Goal: Task Accomplishment & Management: Complete application form

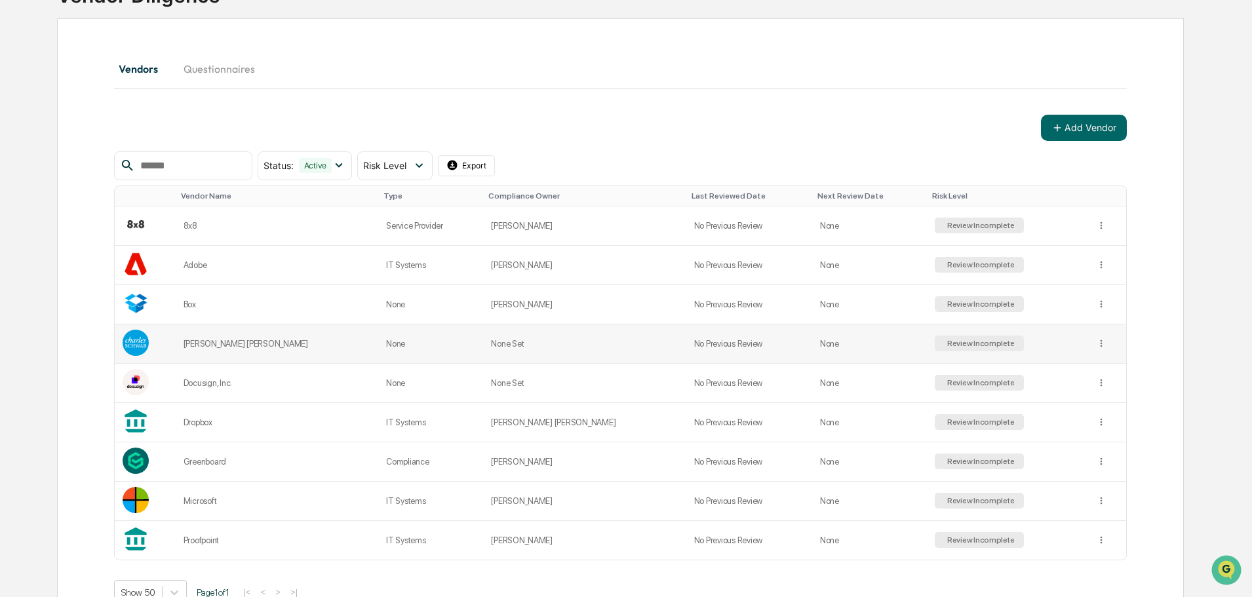
scroll to position [131, 0]
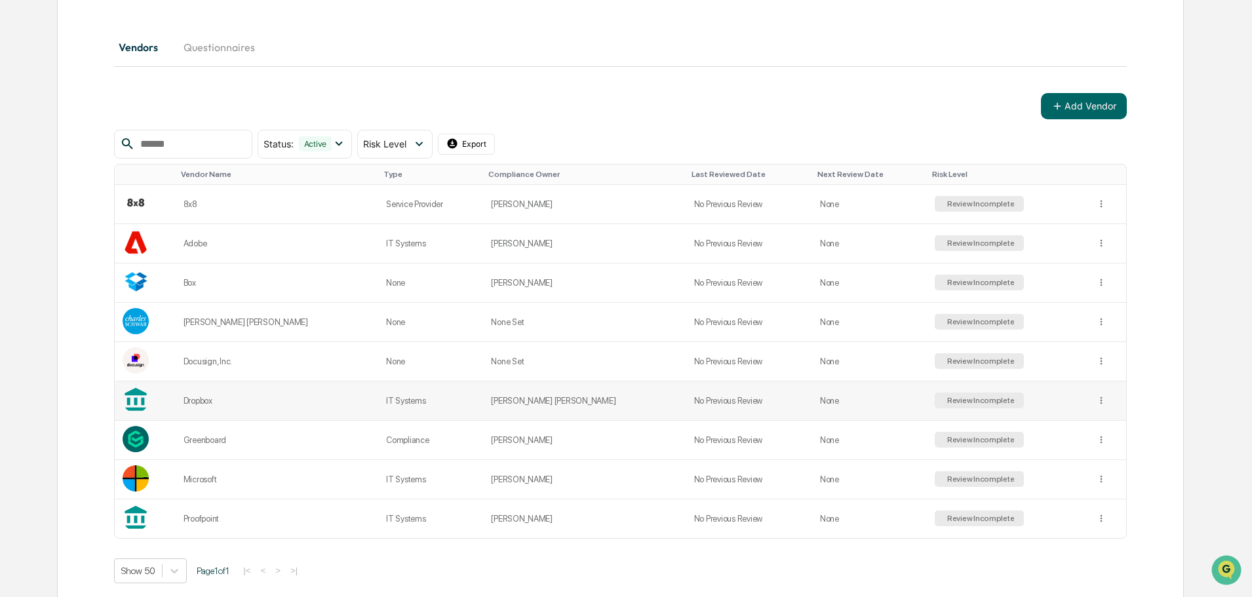
click at [944, 404] on div "Review Incomplete" at bounding box center [979, 400] width 70 height 9
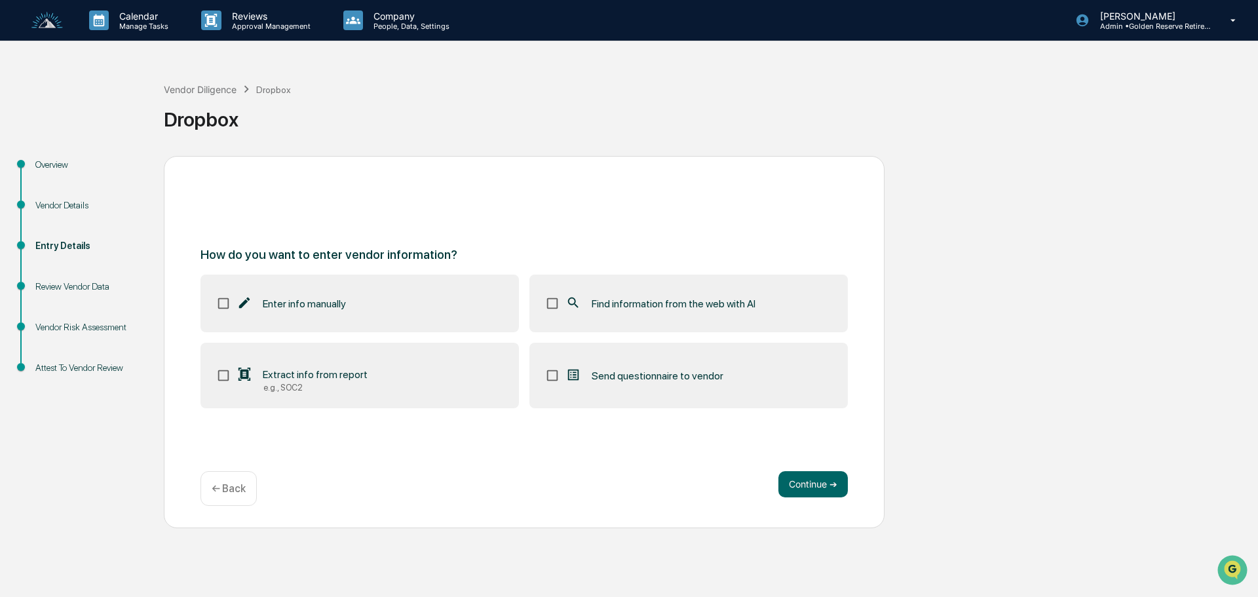
click at [69, 206] on div "Vendor Details" at bounding box center [88, 206] width 107 height 14
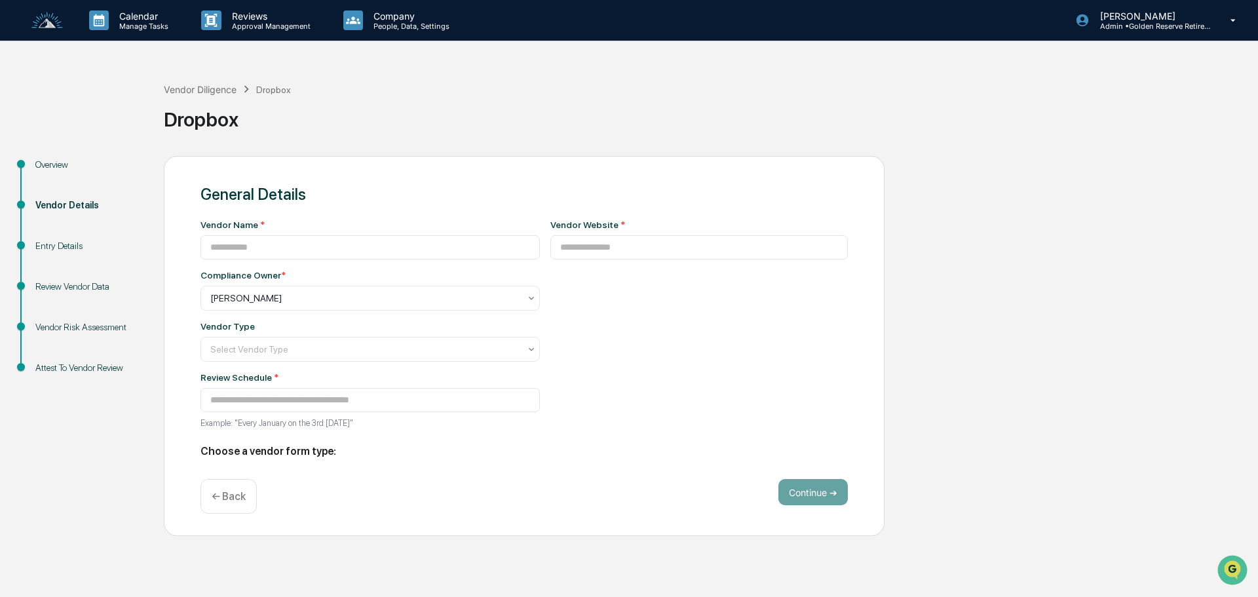
type input "*******"
type input "**********"
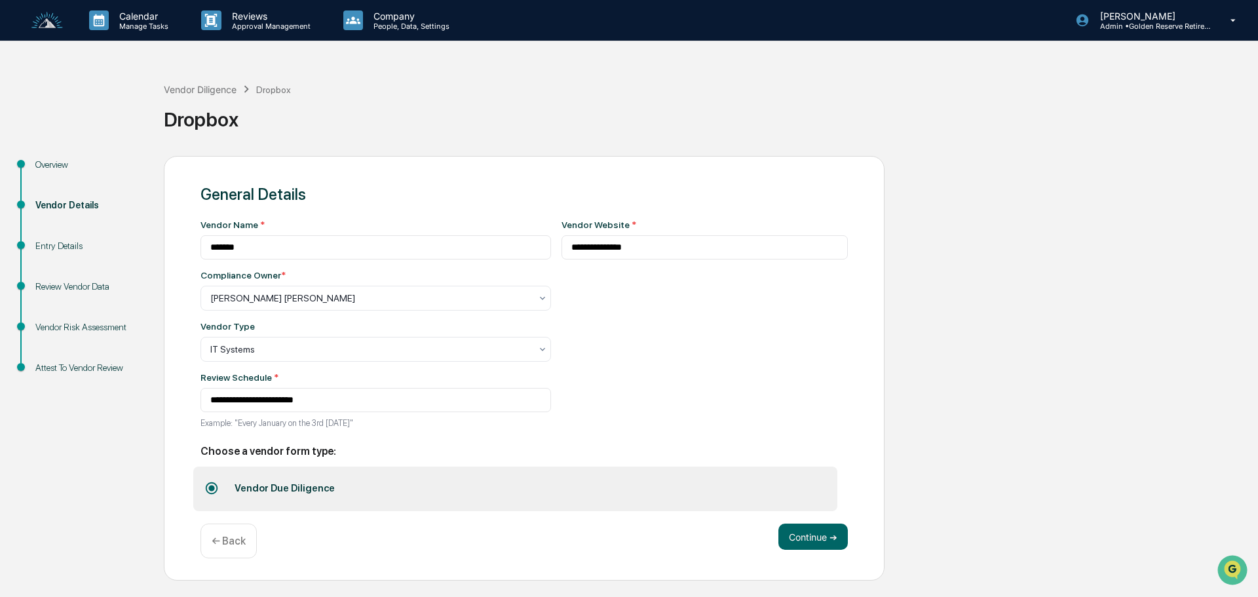
click at [67, 165] on div "Overview" at bounding box center [88, 165] width 107 height 14
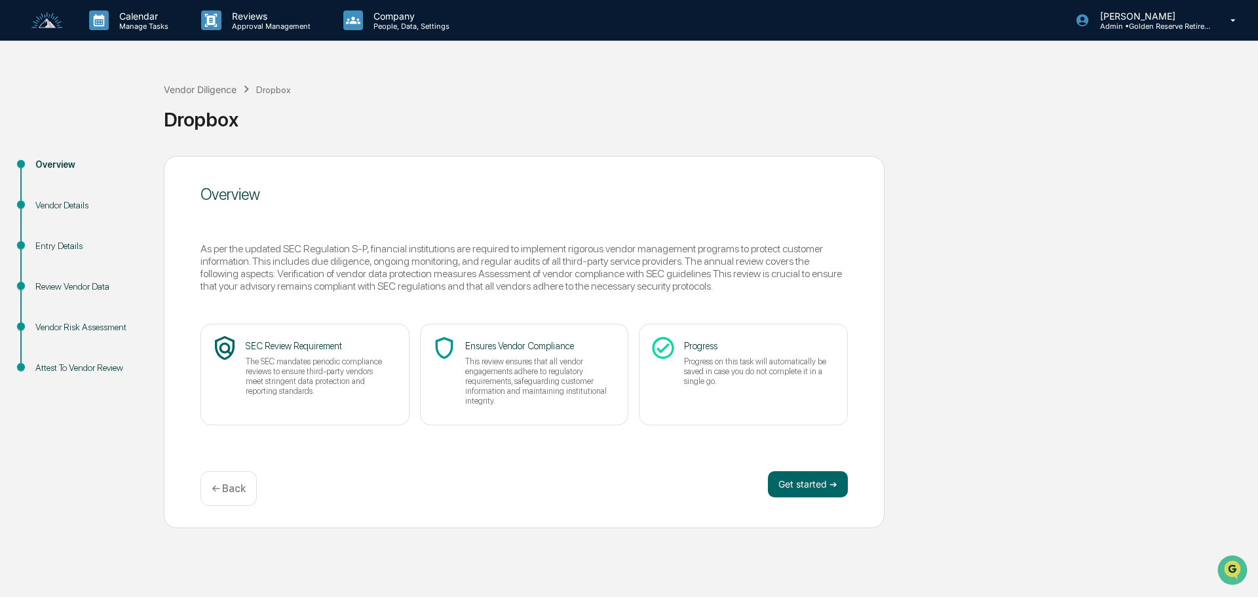
click at [70, 209] on div "Vendor Details" at bounding box center [88, 206] width 107 height 14
click at [64, 201] on div "Vendor Details" at bounding box center [88, 206] width 107 height 14
click at [813, 494] on button "Get started ➔" at bounding box center [808, 484] width 80 height 26
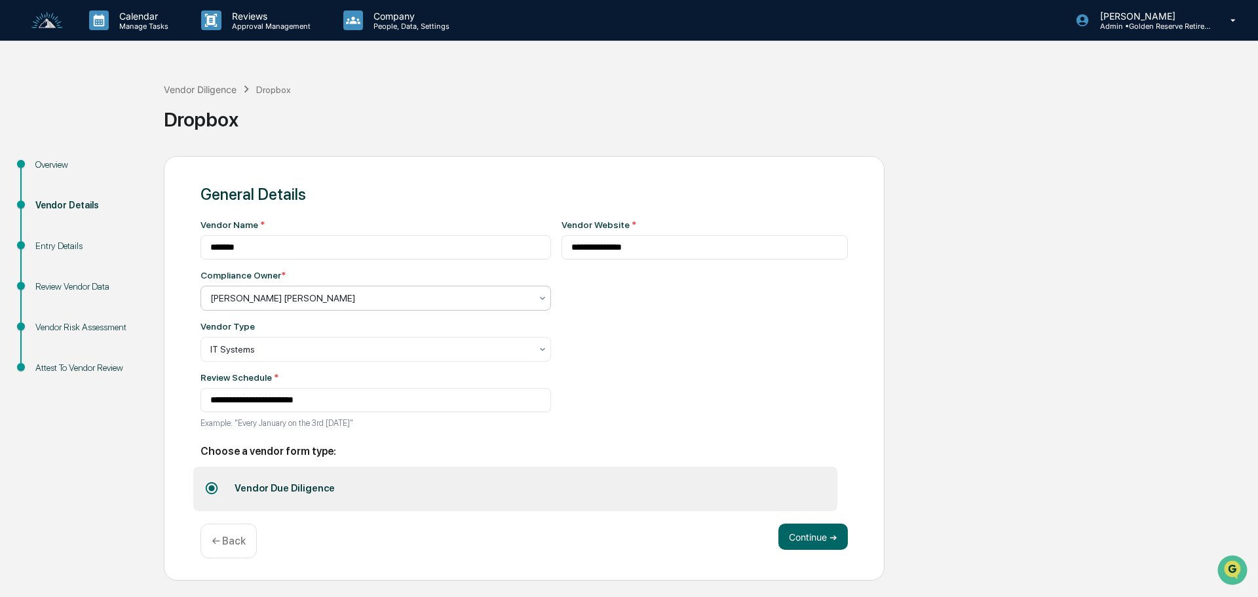
click at [246, 294] on div at bounding box center [370, 298] width 320 height 13
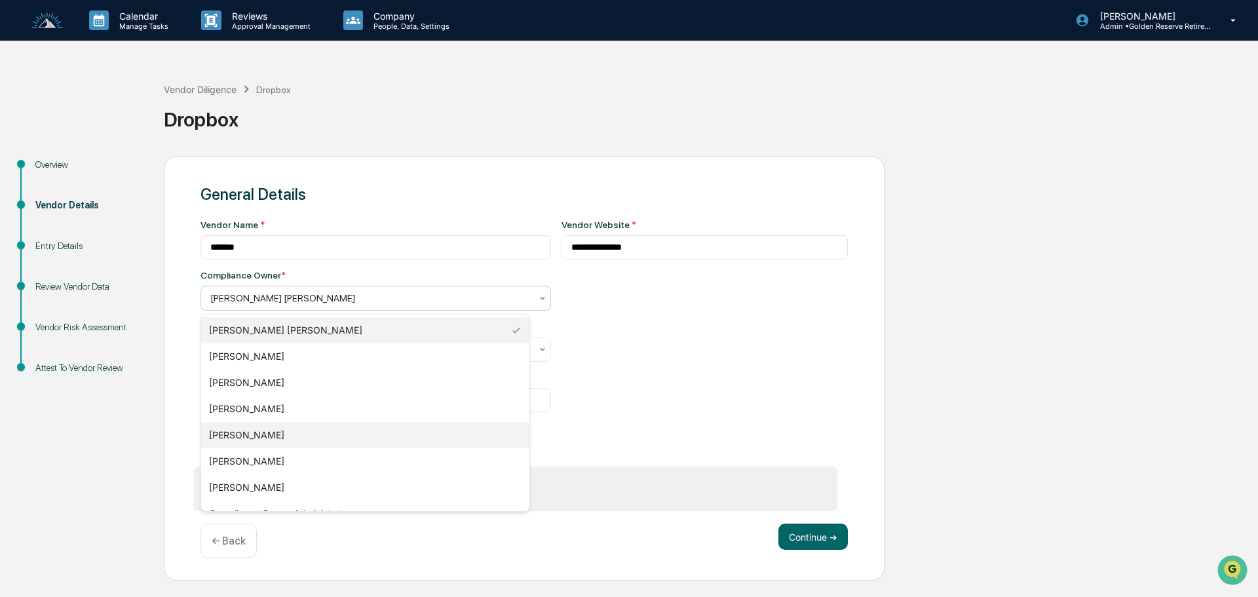
click at [272, 436] on div "[PERSON_NAME]" at bounding box center [365, 435] width 328 height 26
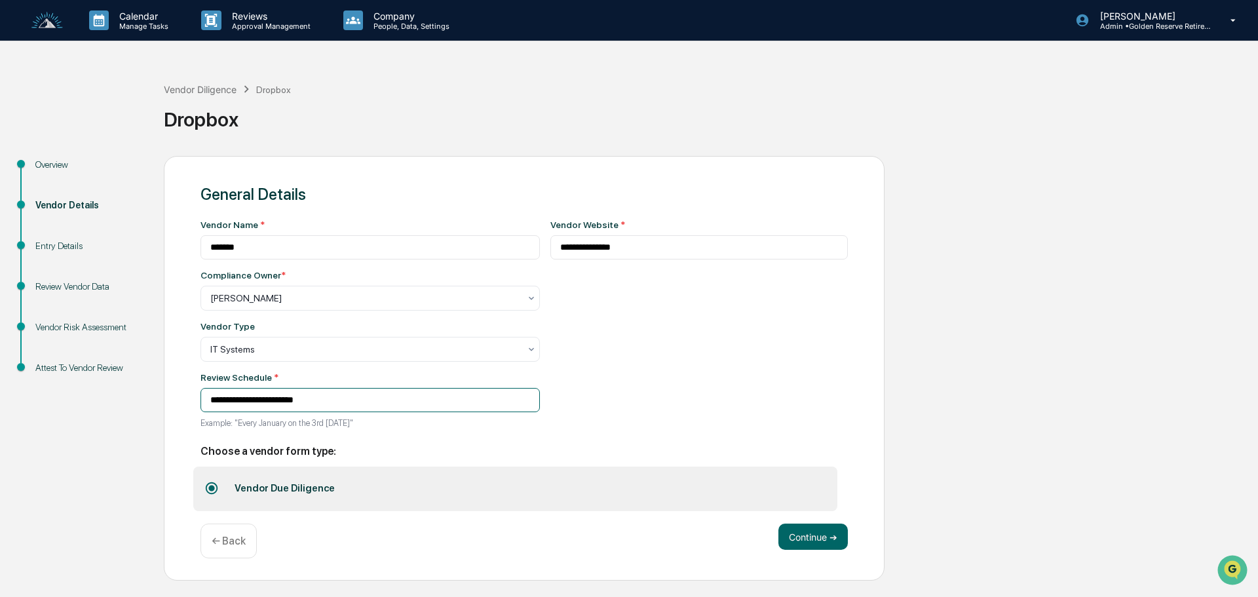
click at [333, 404] on input "**********" at bounding box center [370, 400] width 339 height 24
drag, startPoint x: 222, startPoint y: 405, endPoint x: 123, endPoint y: 395, distance: 98.9
click at [123, 395] on div "**********" at bounding box center [629, 368] width 1245 height 425
type input "**********"
click at [791, 534] on button "Continue ➔" at bounding box center [813, 537] width 69 height 26
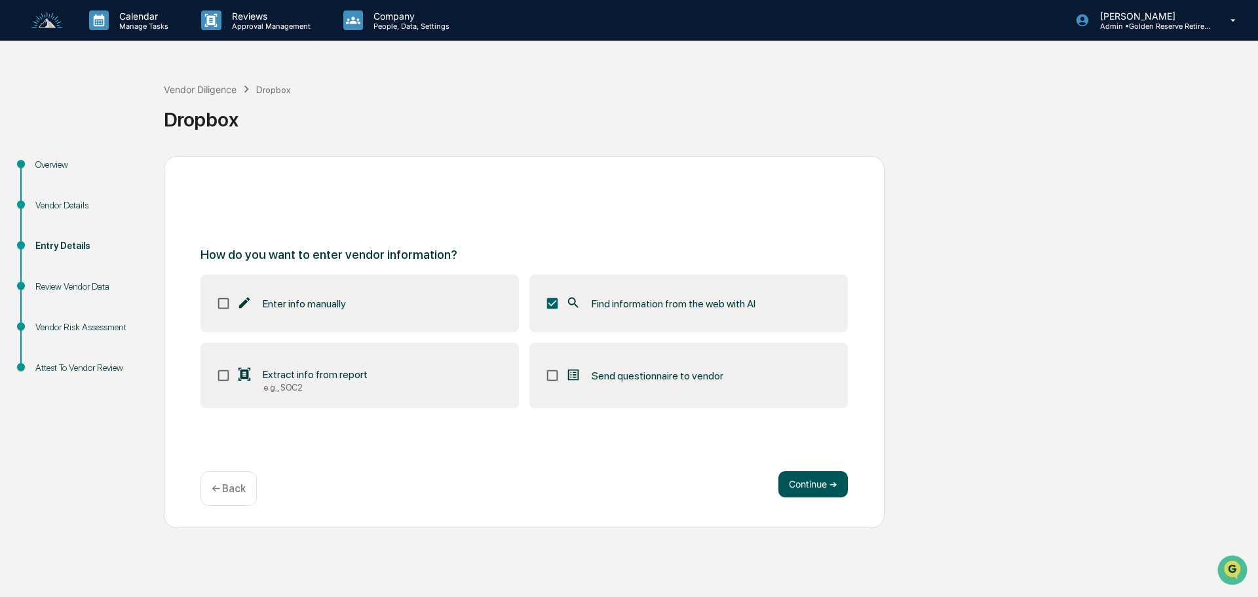
click at [834, 488] on button "Continue ➔" at bounding box center [813, 484] width 69 height 26
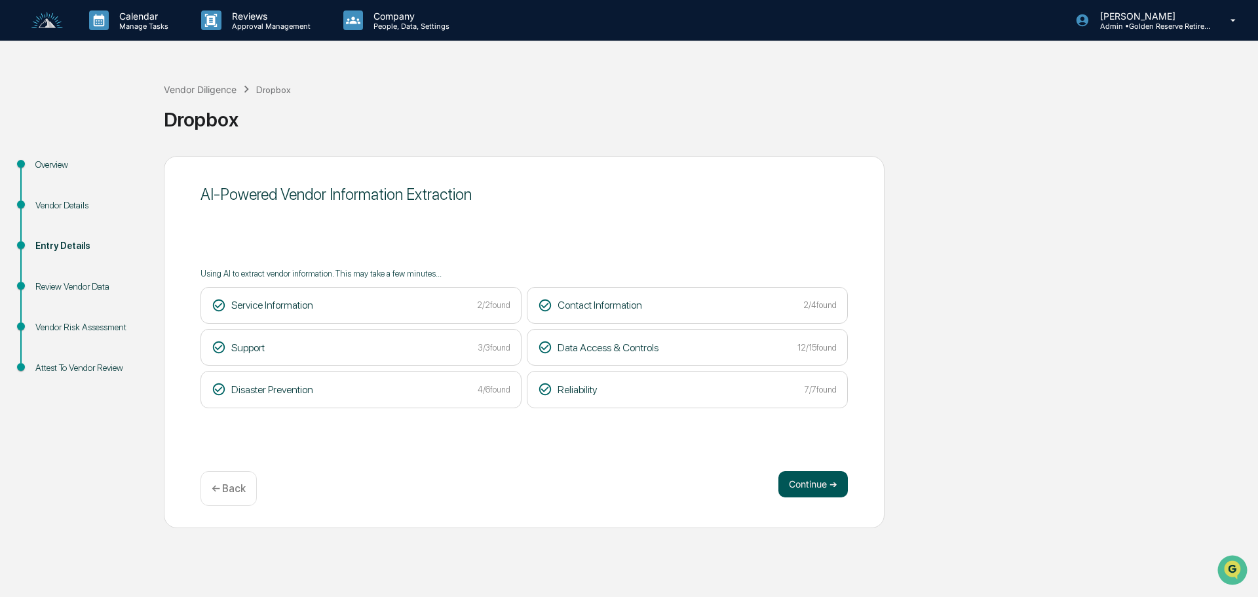
click at [802, 486] on button "Continue ➔" at bounding box center [813, 484] width 69 height 26
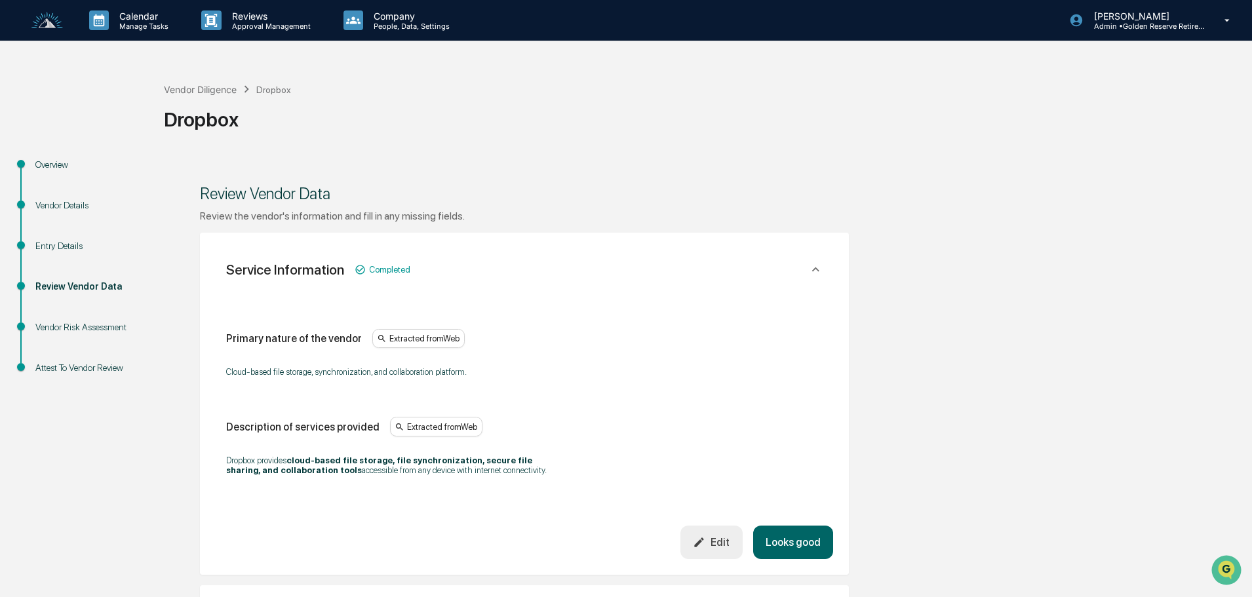
click at [82, 243] on div "Entry Details" at bounding box center [88, 246] width 107 height 14
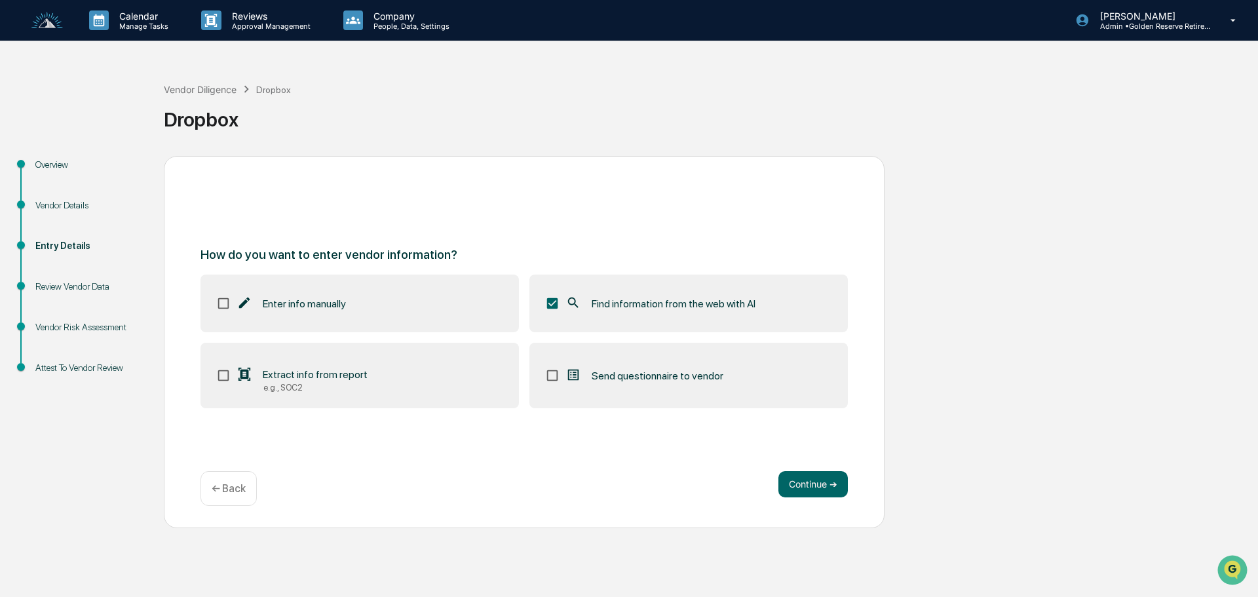
click at [42, 197] on div "Overview" at bounding box center [89, 180] width 128 height 41
click at [53, 203] on div "Vendor Details" at bounding box center [88, 206] width 107 height 14
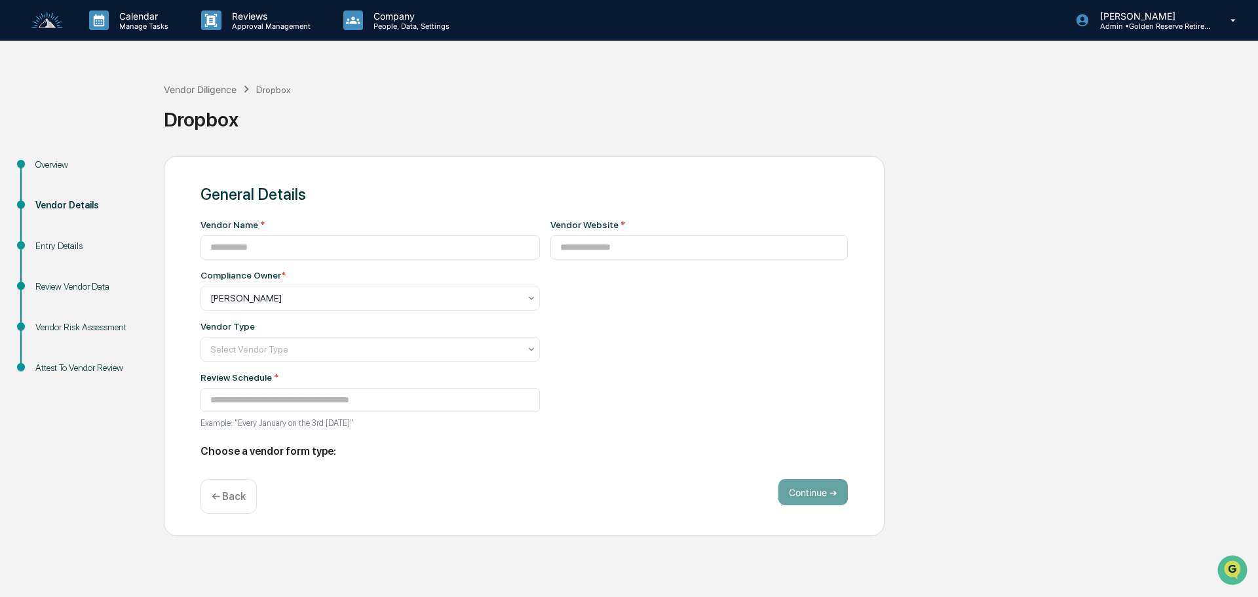
type input "*******"
type input "**********"
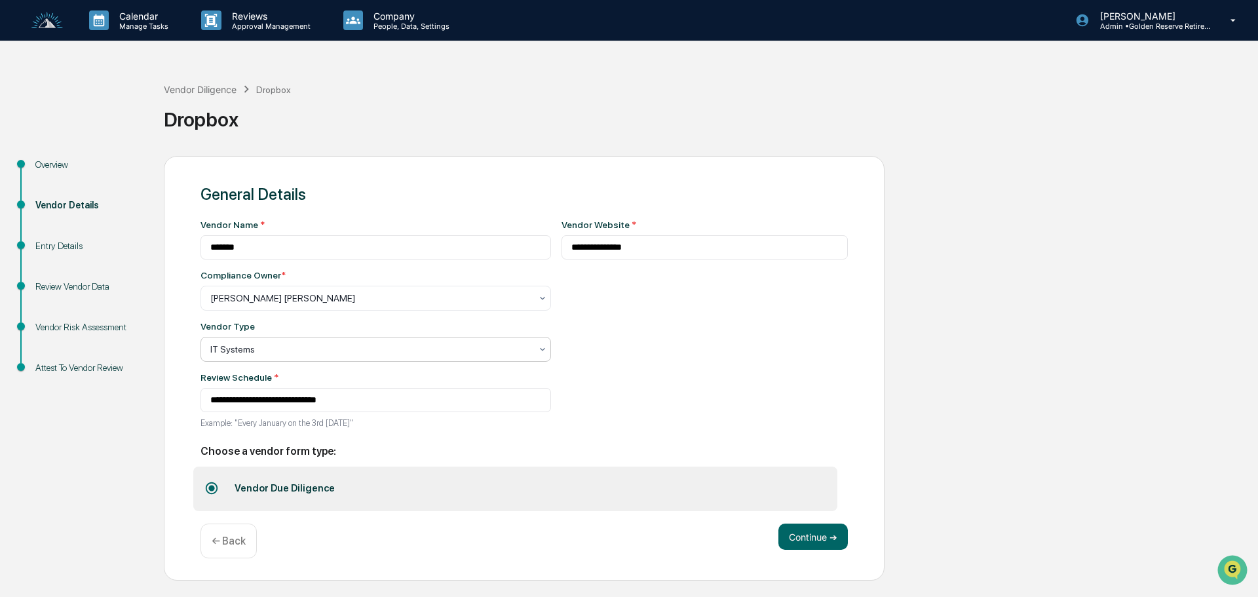
click at [335, 353] on div at bounding box center [370, 349] width 320 height 13
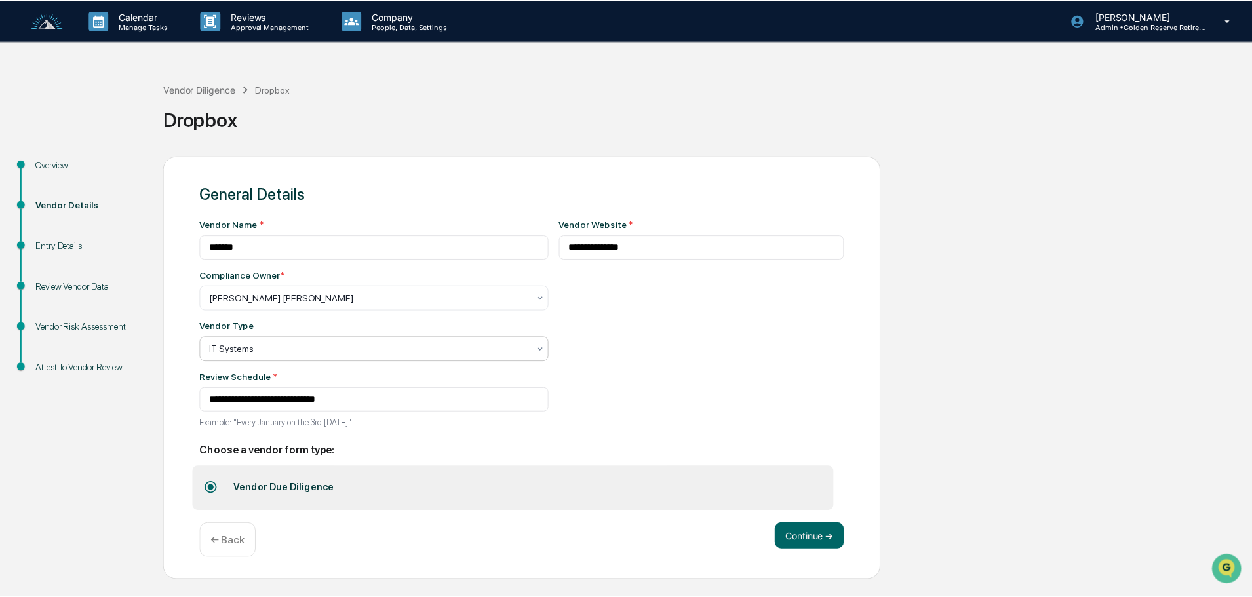
scroll to position [149, 0]
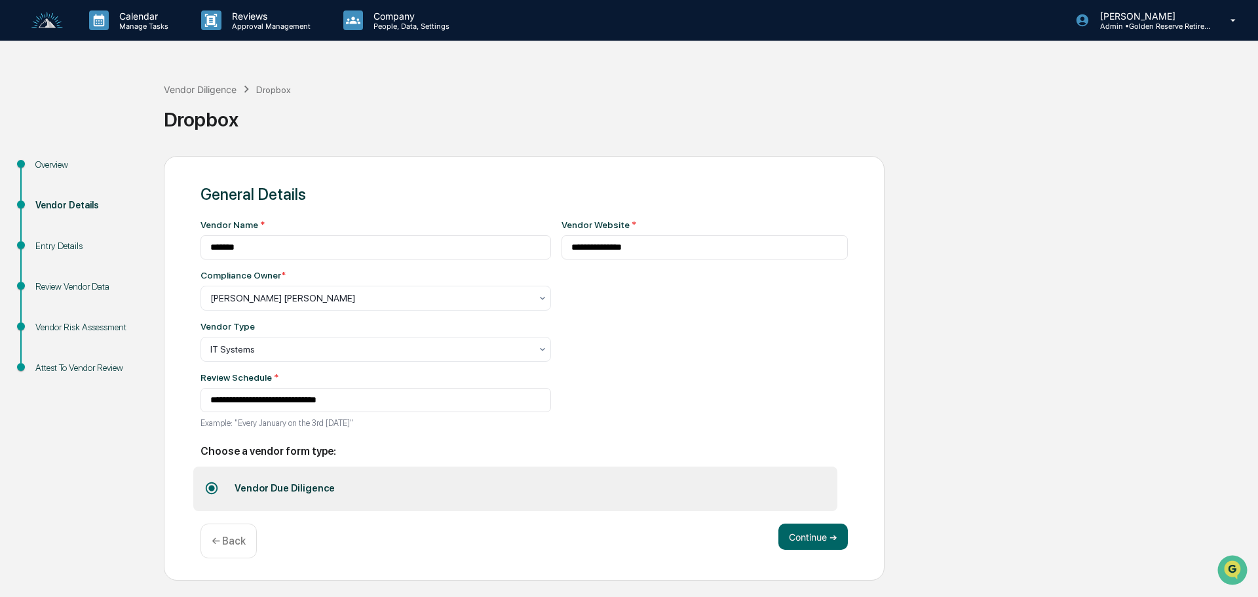
click at [599, 364] on div "**********" at bounding box center [705, 328] width 287 height 217
click at [821, 544] on button "Continue ➔" at bounding box center [813, 537] width 69 height 26
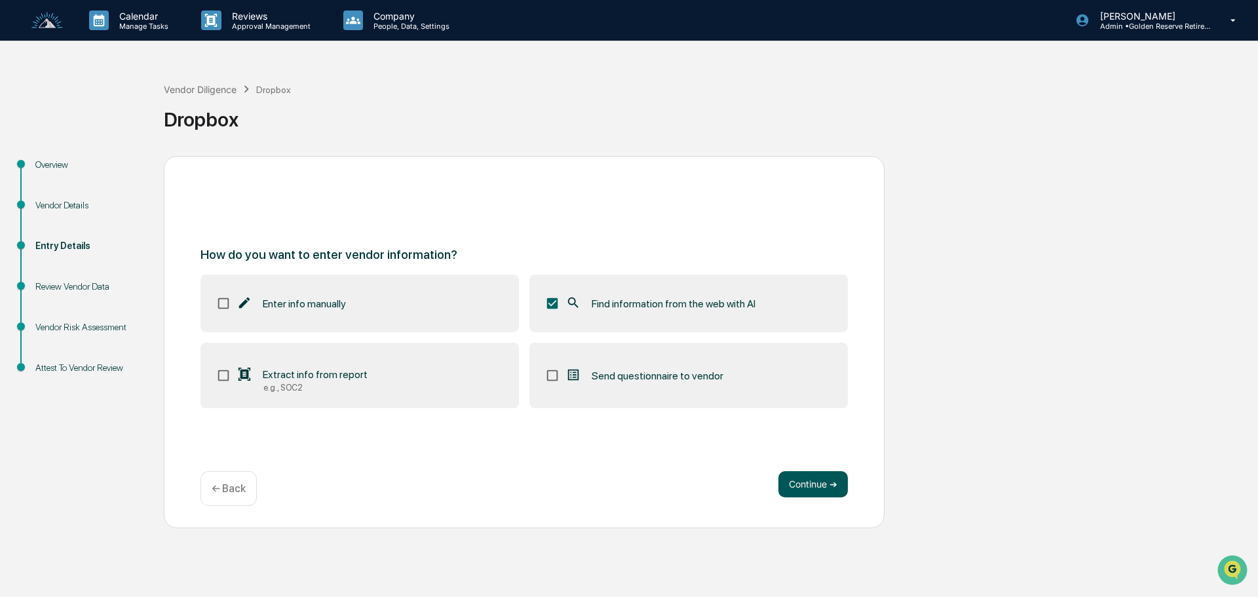
click at [828, 488] on button "Continue ➔" at bounding box center [813, 484] width 69 height 26
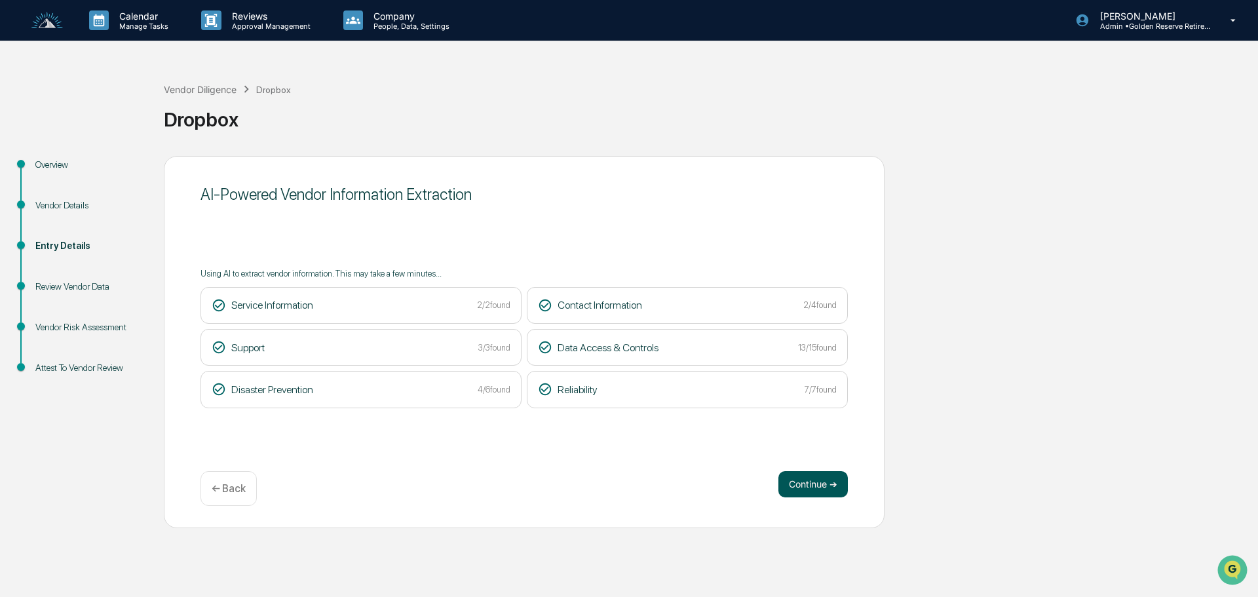
click at [795, 481] on button "Continue ➔" at bounding box center [813, 484] width 69 height 26
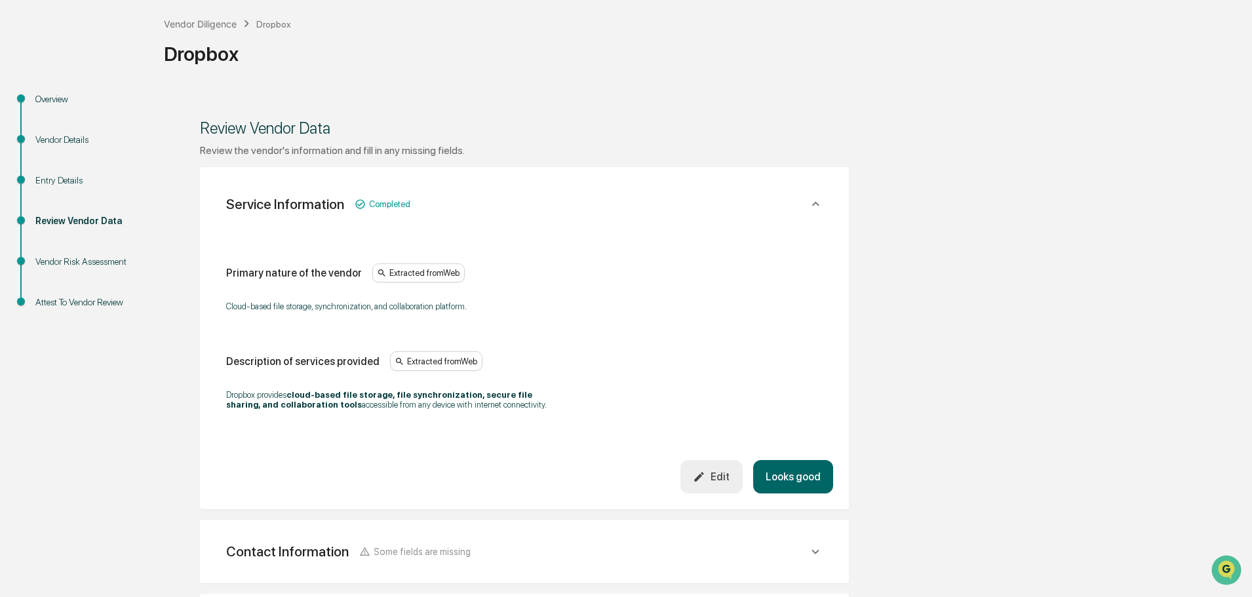
click at [818, 482] on button "Looks good" at bounding box center [793, 476] width 80 height 33
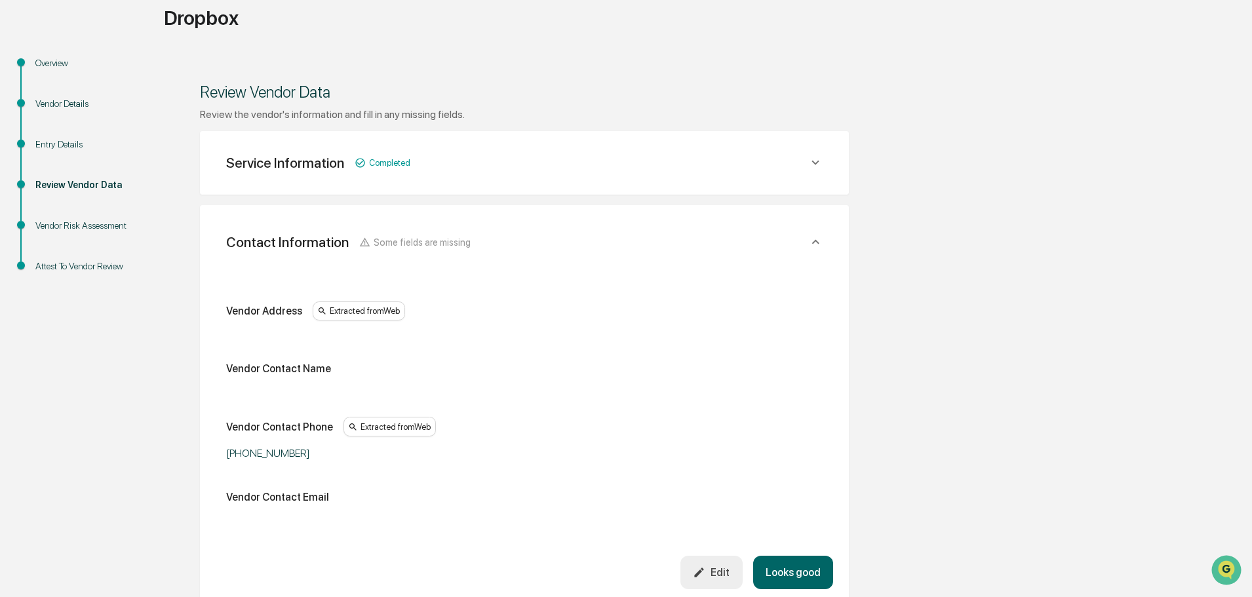
scroll to position [36, 0]
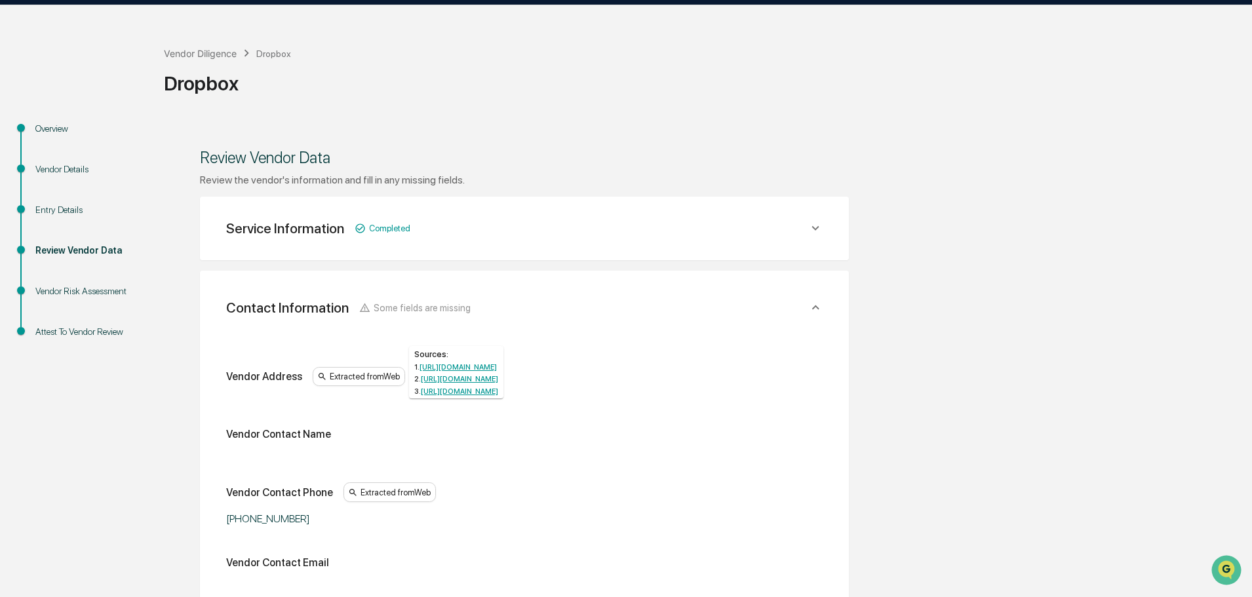
click at [355, 374] on div "Extracted from Web" at bounding box center [359, 377] width 92 height 20
click at [497, 368] on link "[URL][DOMAIN_NAME]" at bounding box center [457, 367] width 77 height 9
click at [471, 396] on link "[URL][DOMAIN_NAME]" at bounding box center [459, 391] width 77 height 9
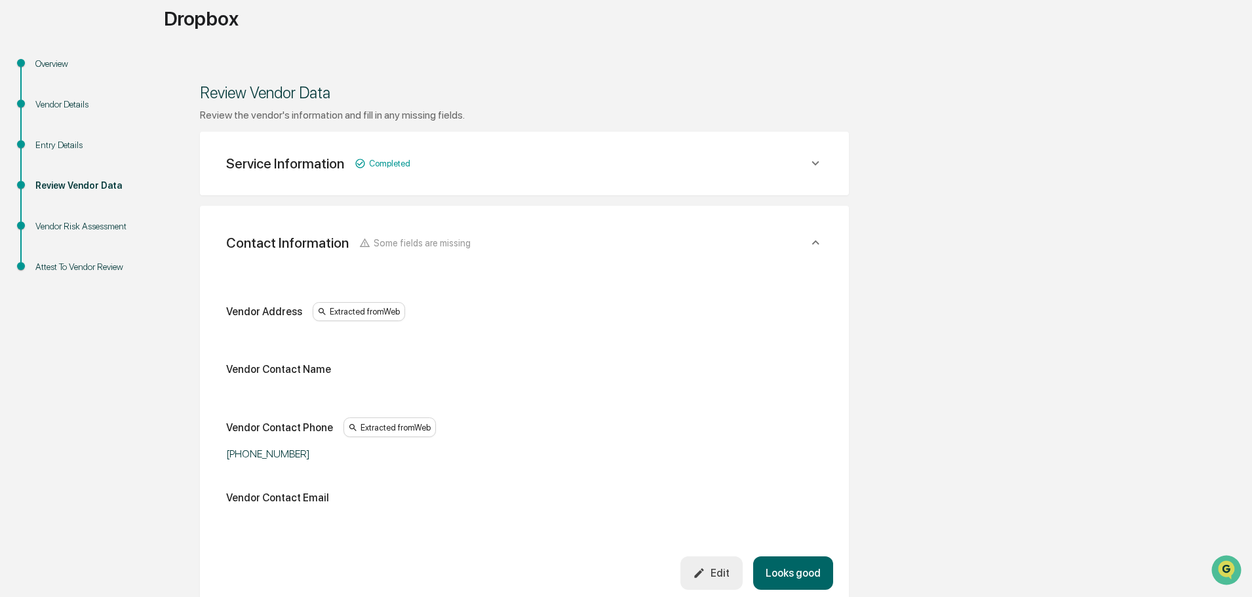
scroll to position [102, 0]
click at [722, 565] on button "Edit" at bounding box center [711, 572] width 62 height 33
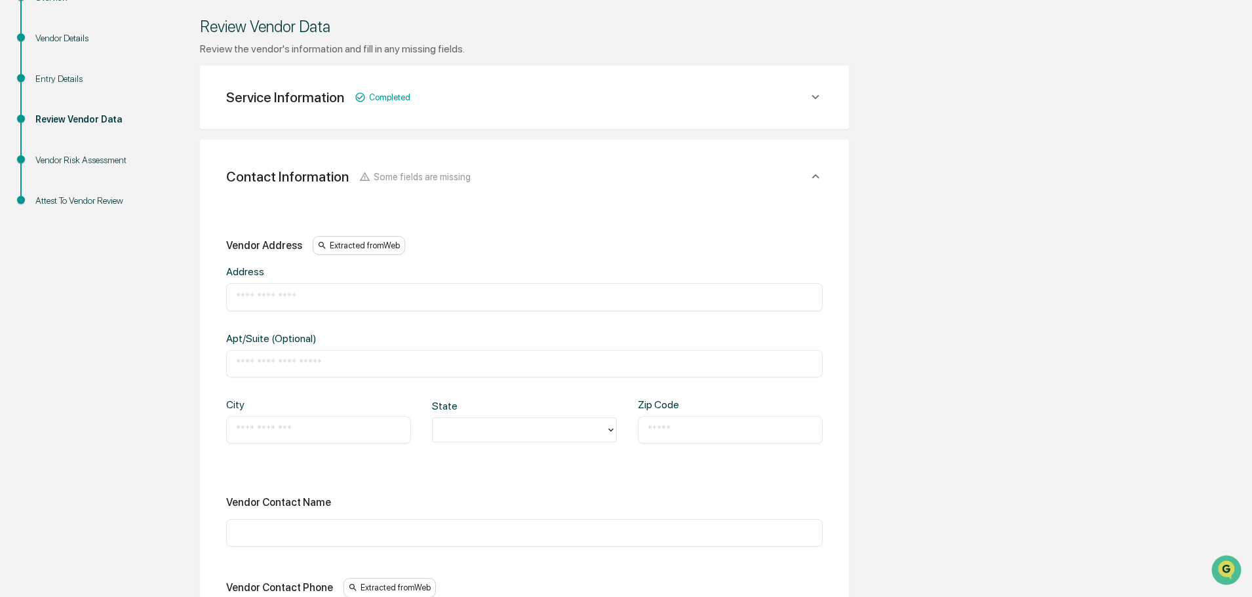
scroll to position [233, 0]
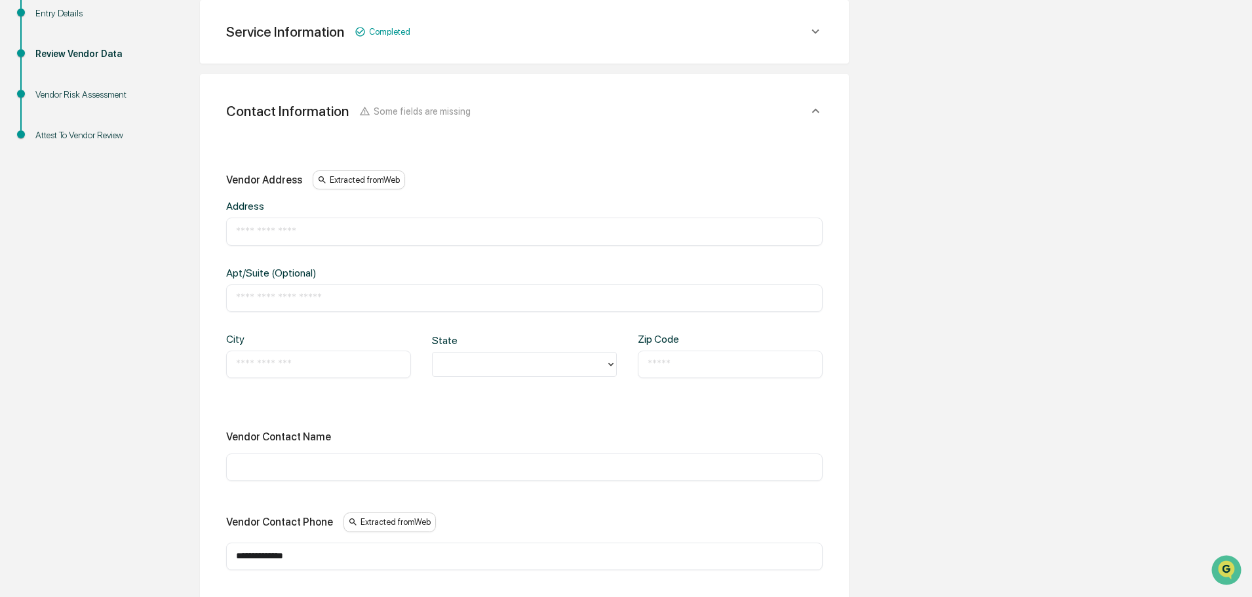
click at [259, 452] on div "Vendor Contact Name ​" at bounding box center [524, 456] width 596 height 50
click at [256, 468] on input "text" at bounding box center [524, 467] width 577 height 13
type input "**********"
click at [319, 238] on input "text" at bounding box center [524, 231] width 577 height 13
type input "**********"
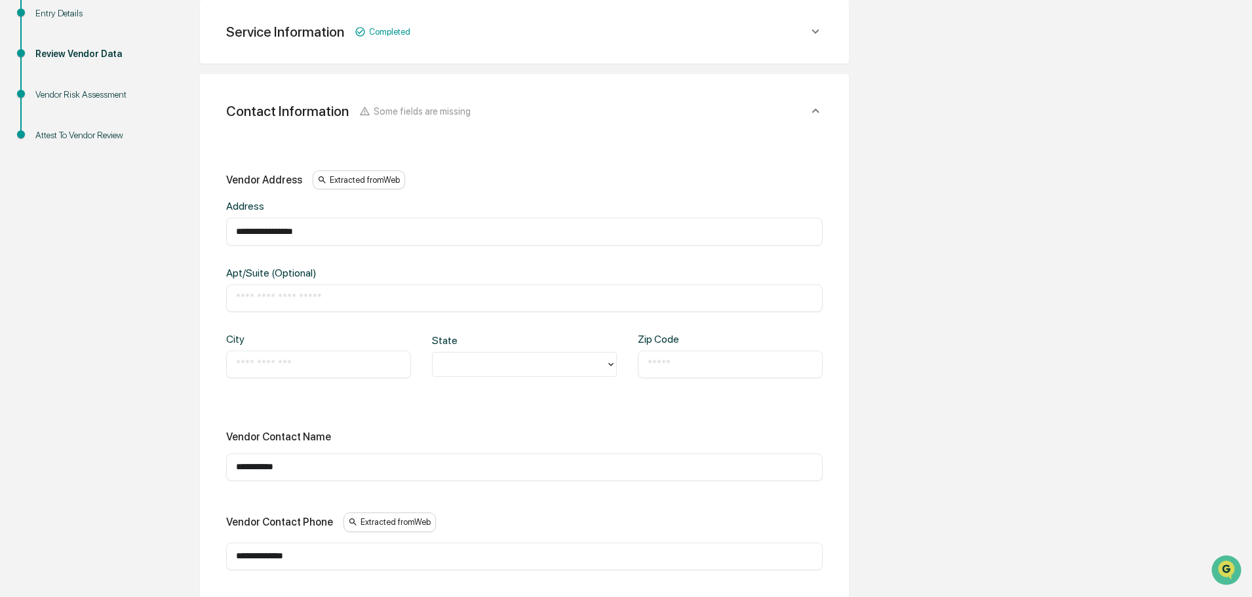
click at [246, 364] on input "text" at bounding box center [318, 364] width 165 height 13
type input "**********"
click at [476, 381] on div "**********" at bounding box center [524, 366] width 596 height 66
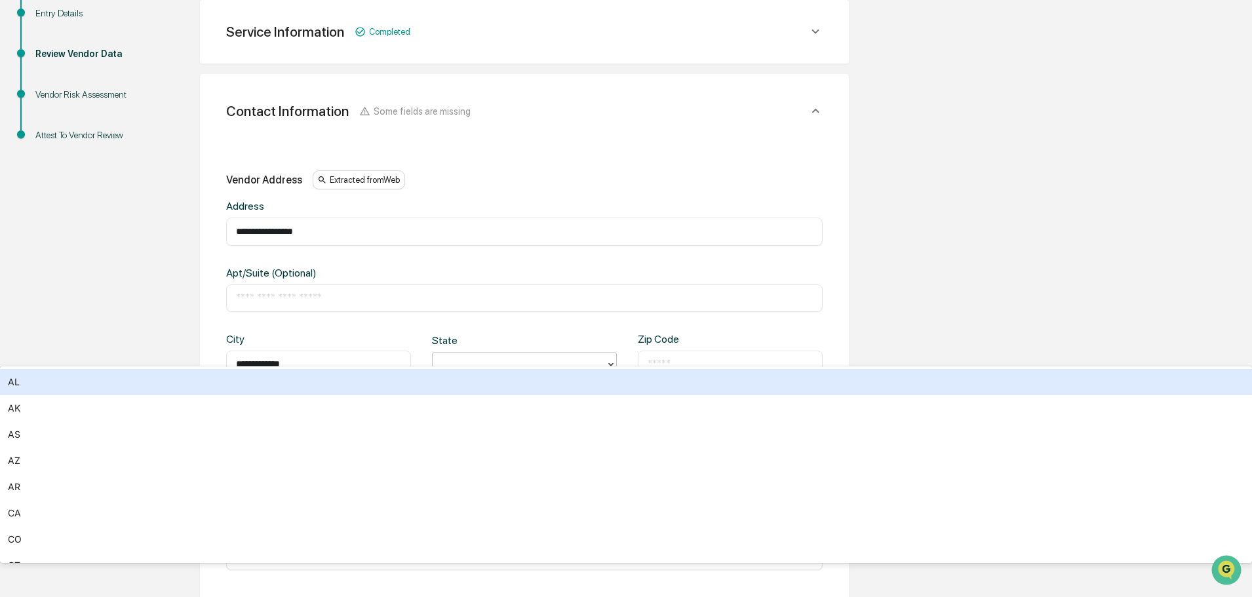
click at [475, 368] on div at bounding box center [519, 364] width 160 height 15
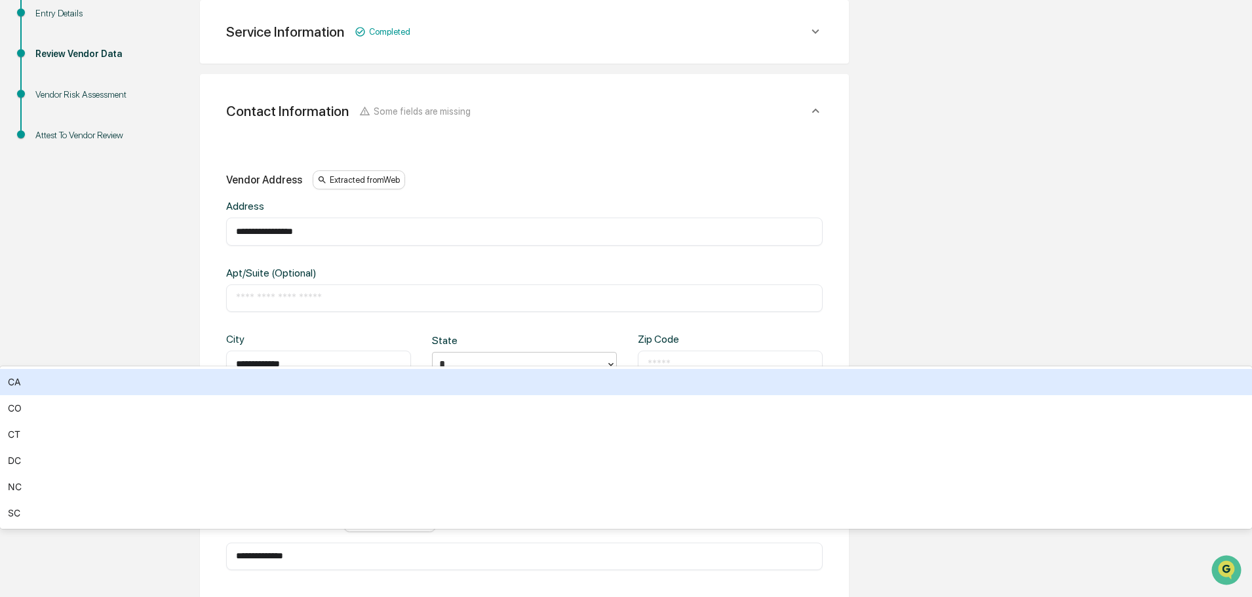
type input "**"
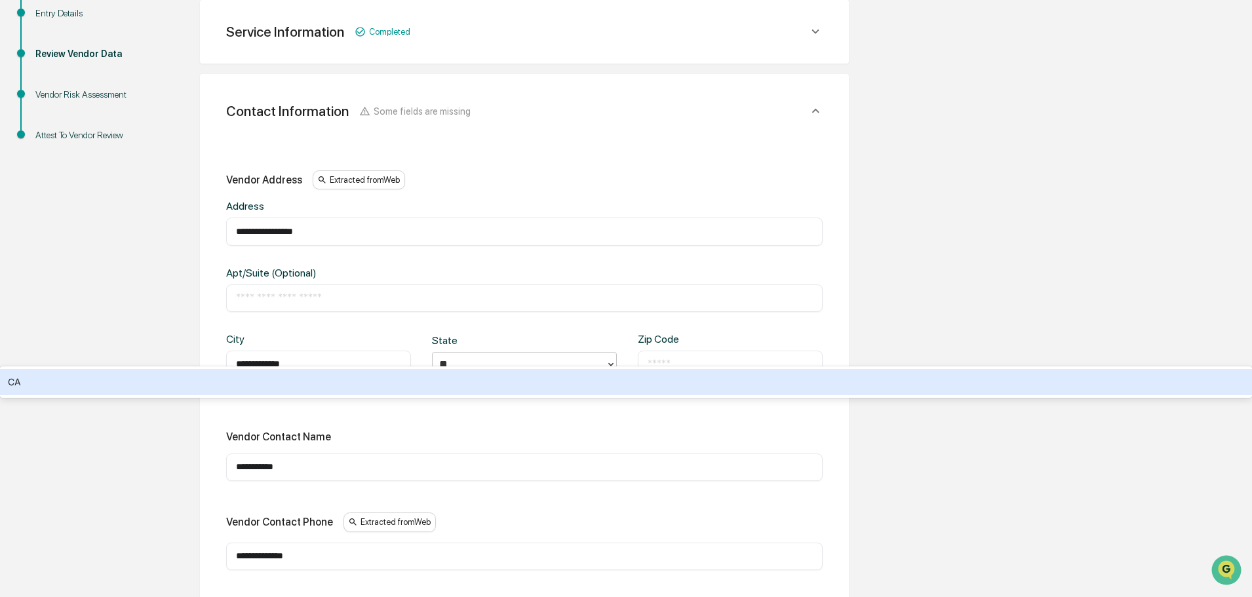
click at [471, 391] on div "CA" at bounding box center [626, 382] width 1252 height 26
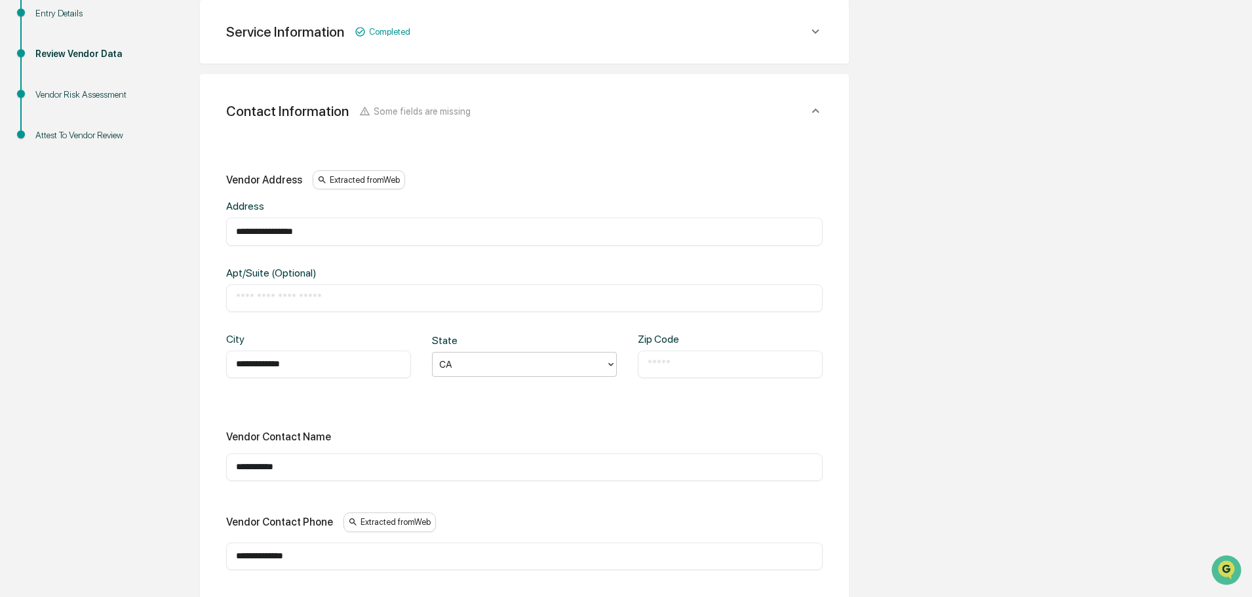
click at [669, 371] on div "​" at bounding box center [730, 365] width 185 height 28
click at [674, 366] on input "text" at bounding box center [730, 364] width 165 height 13
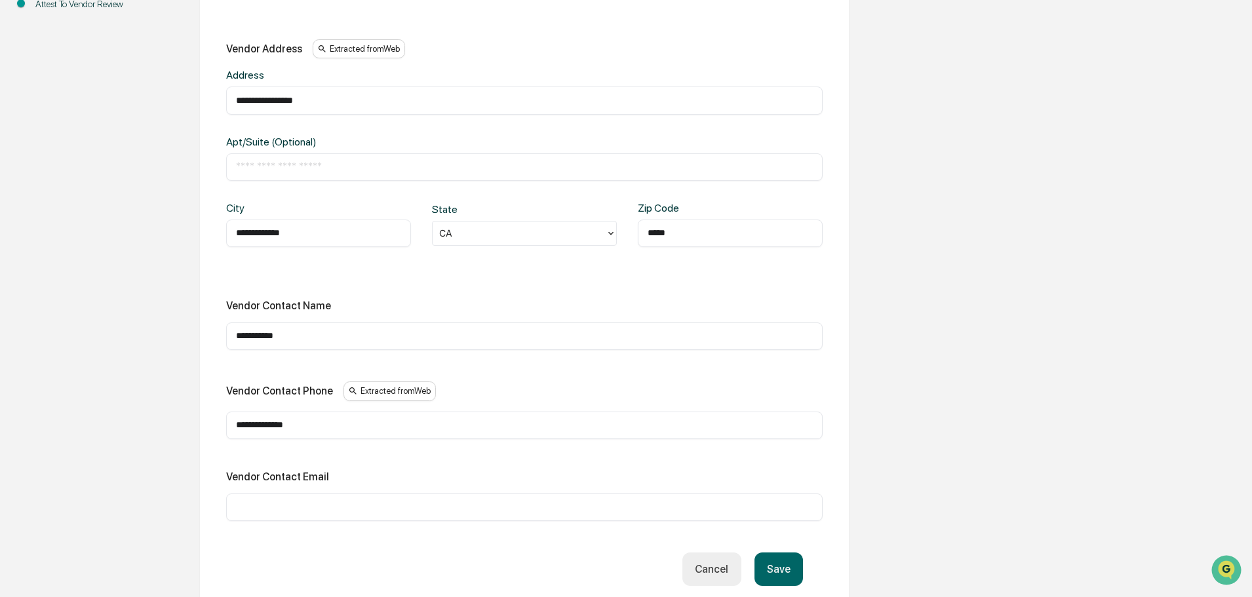
scroll to position [429, 0]
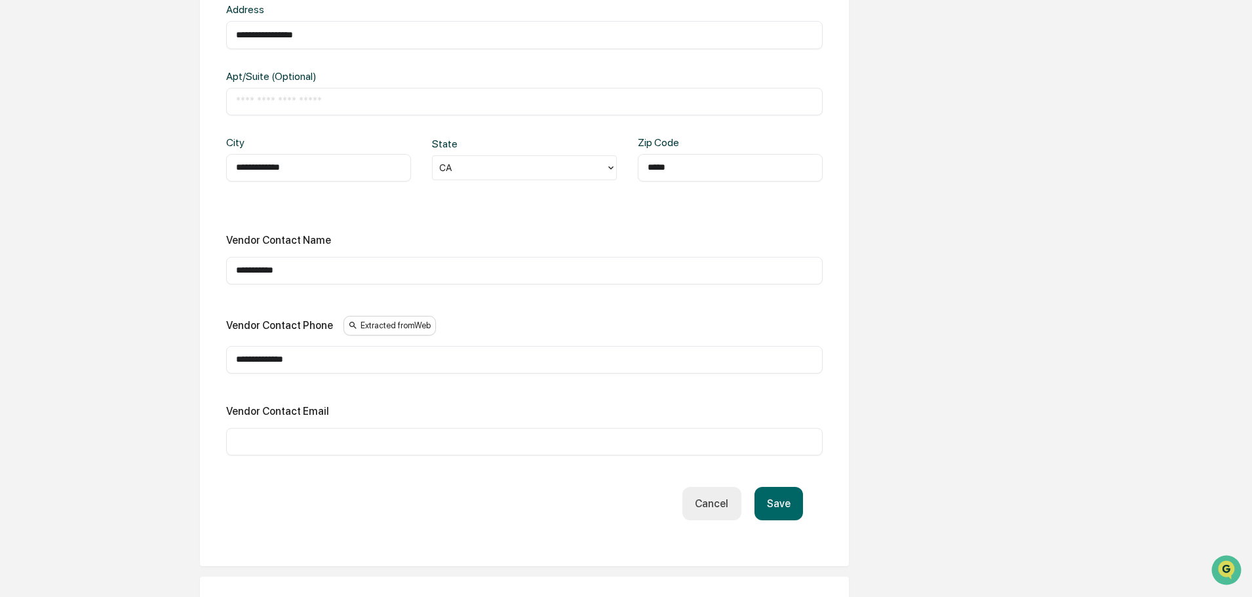
type input "*****"
click at [637, 195] on div "**********" at bounding box center [524, 169] width 596 height 66
click at [783, 500] on button "Save" at bounding box center [778, 503] width 48 height 33
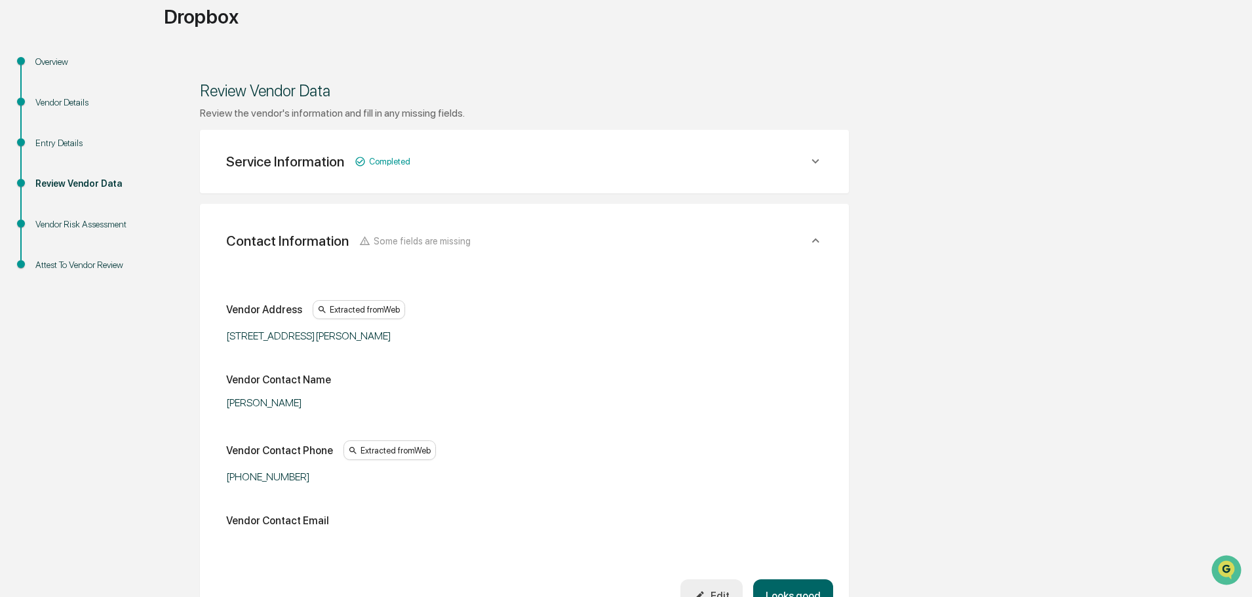
scroll to position [102, 0]
click at [817, 163] on icon at bounding box center [814, 163] width 7 height 5
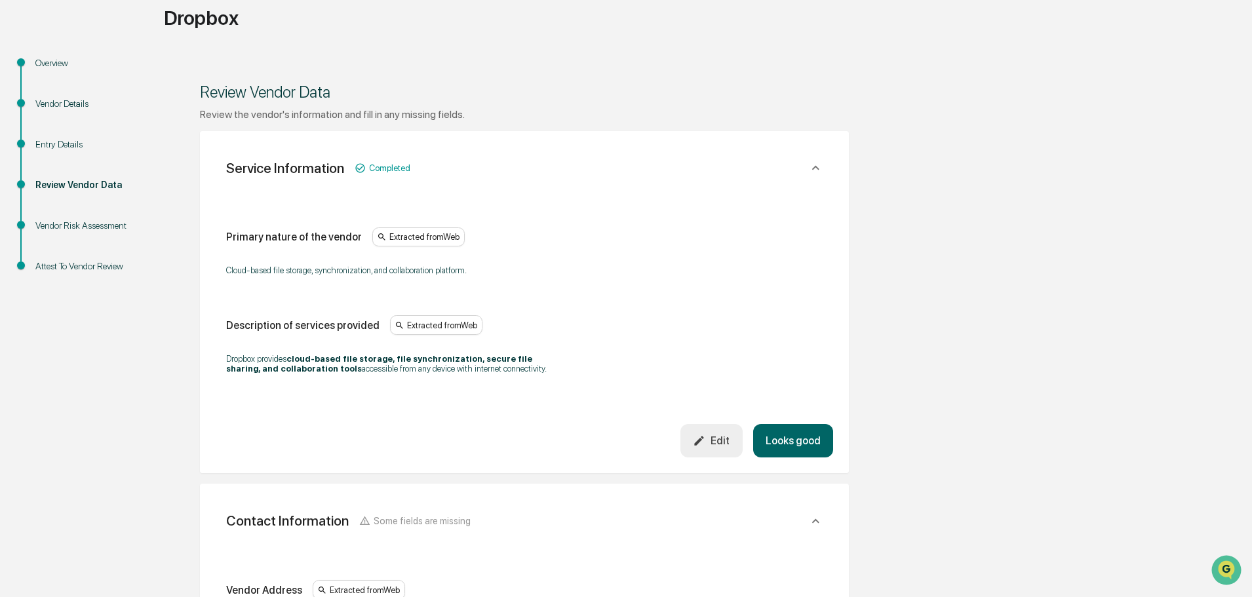
click at [817, 163] on icon at bounding box center [815, 168] width 14 height 14
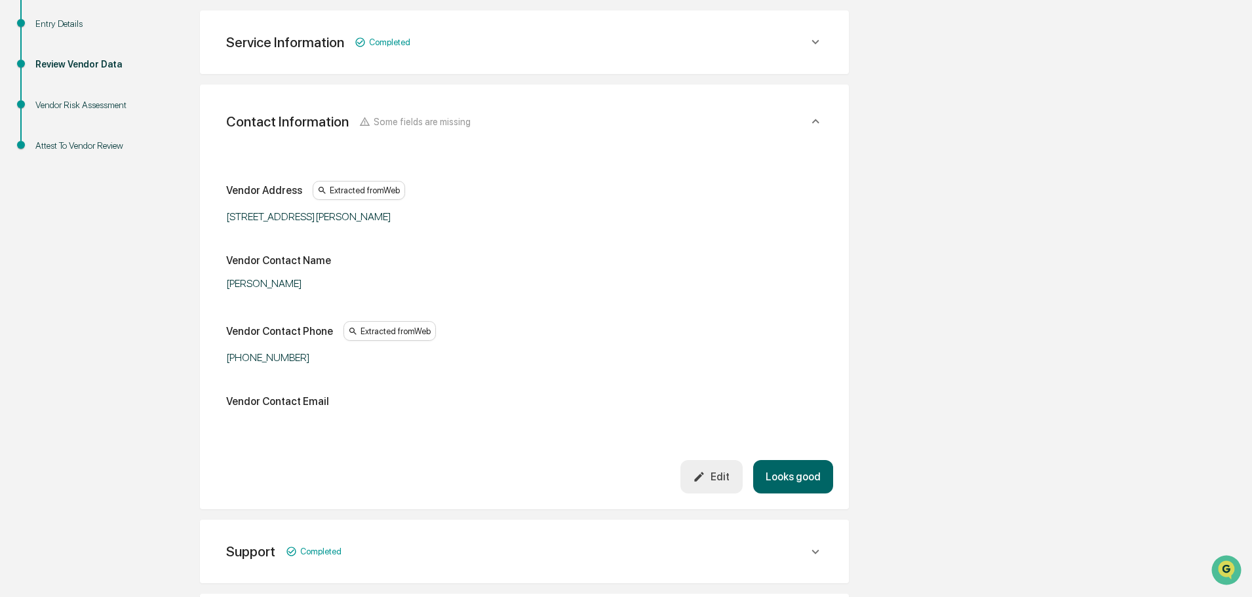
scroll to position [233, 0]
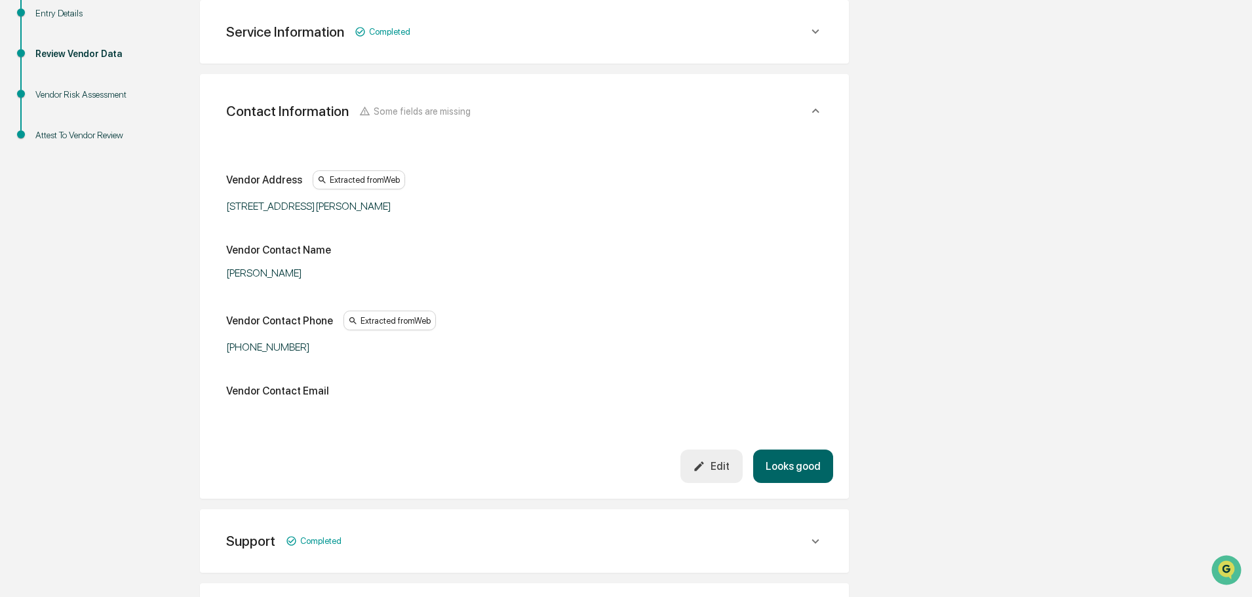
click at [813, 109] on icon at bounding box center [815, 111] width 14 height 14
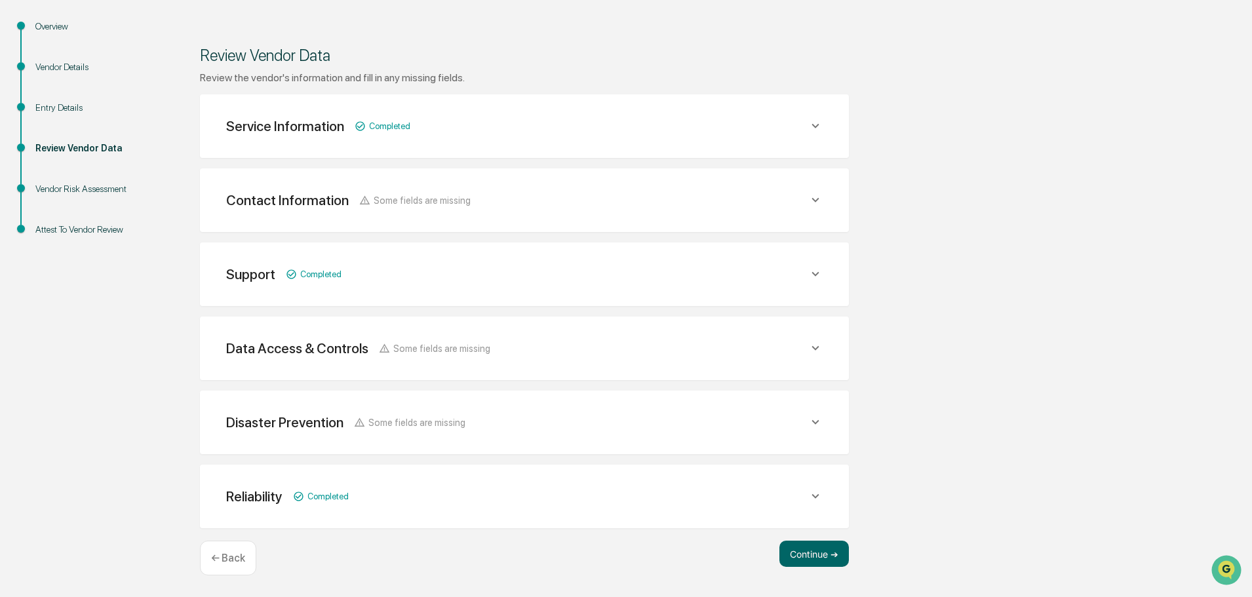
scroll to position [138, 0]
click at [810, 278] on icon at bounding box center [815, 274] width 14 height 14
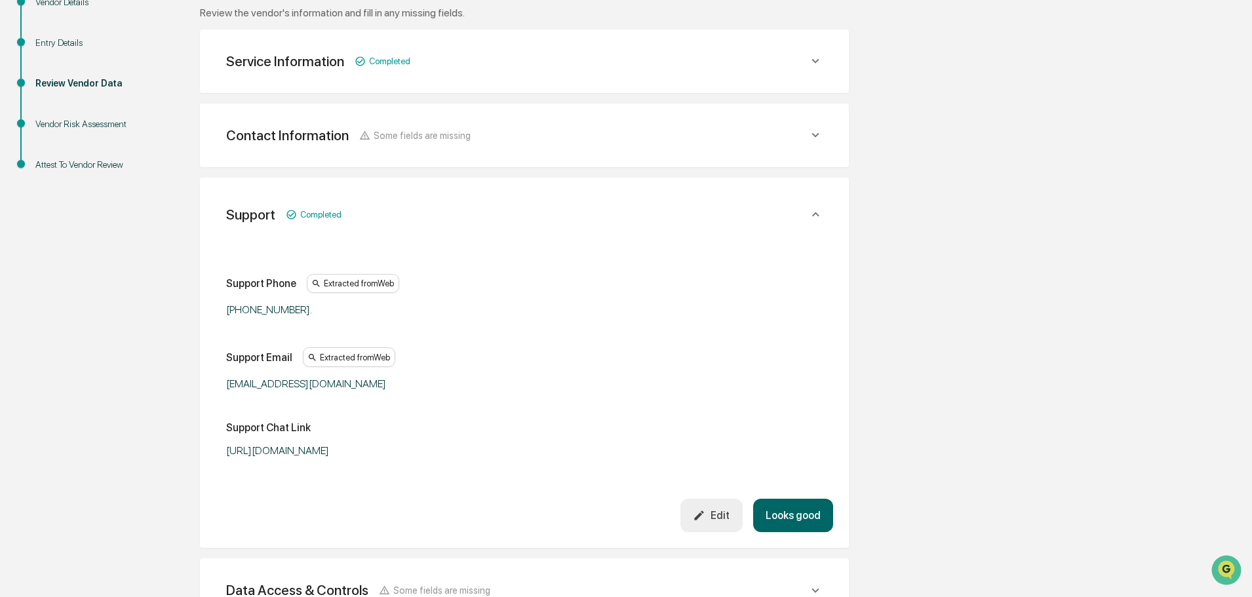
scroll to position [204, 0]
click at [814, 212] on icon at bounding box center [815, 213] width 14 height 14
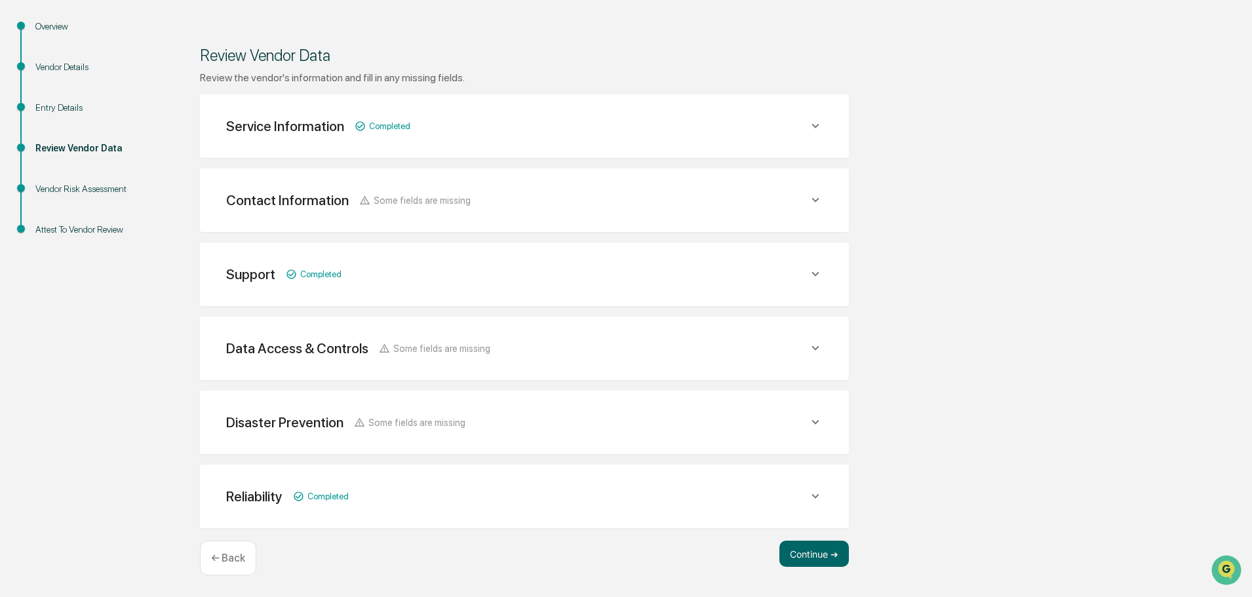
scroll to position [138, 0]
click at [813, 345] on icon at bounding box center [815, 348] width 14 height 14
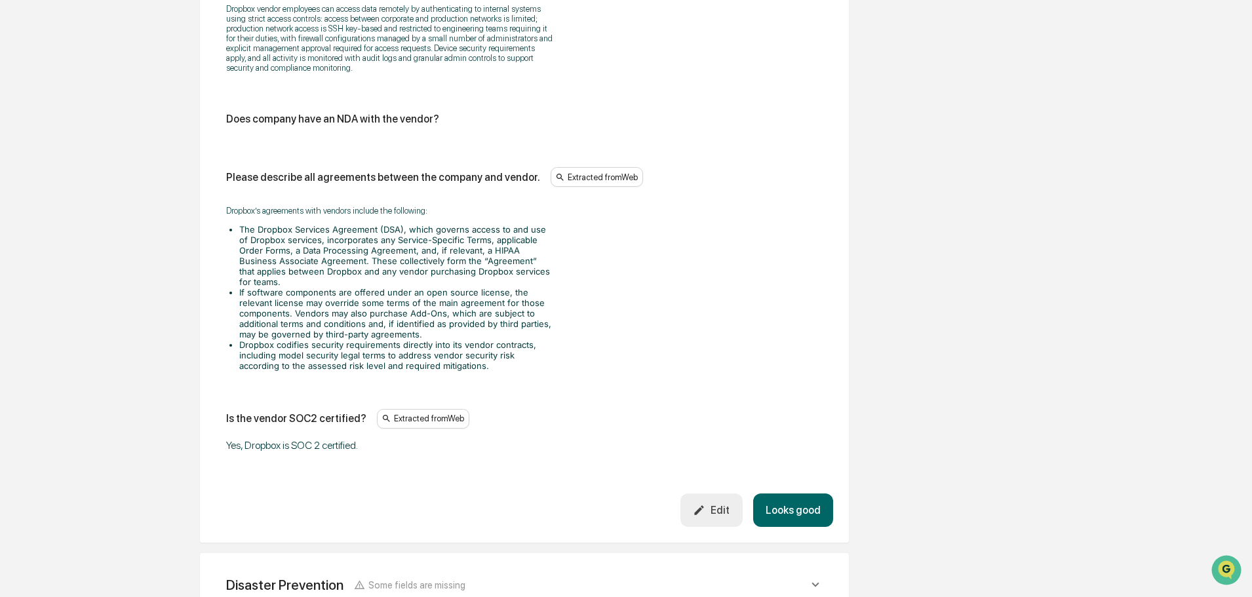
scroll to position [1711, 0]
click at [722, 503] on div "Edit" at bounding box center [711, 509] width 37 height 12
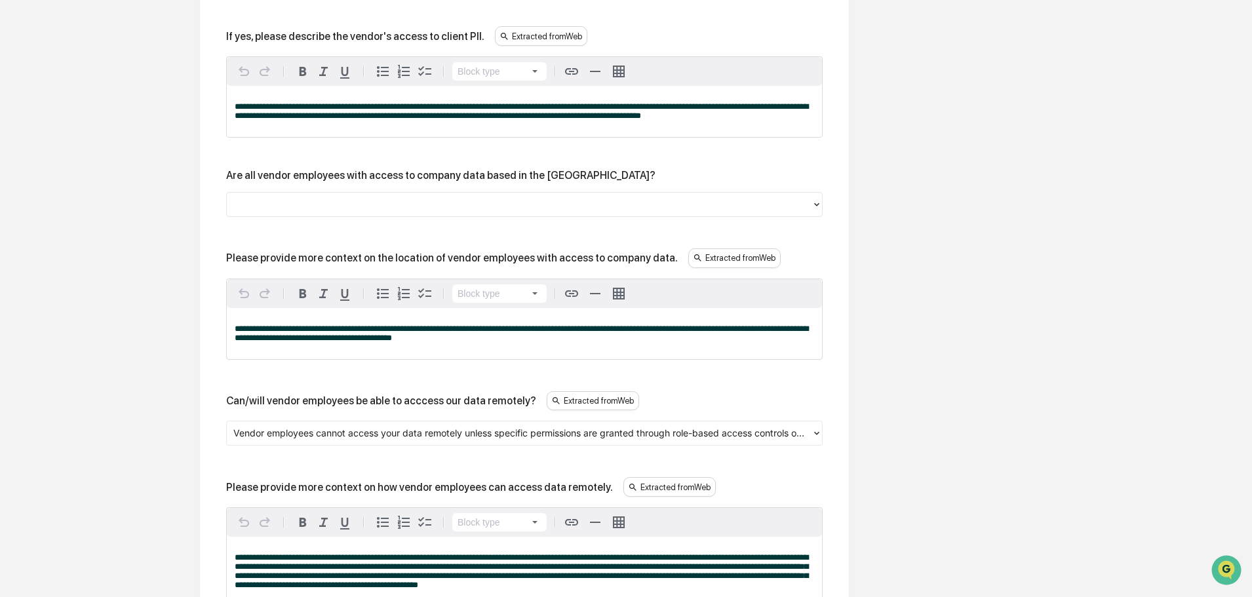
scroll to position [1252, 0]
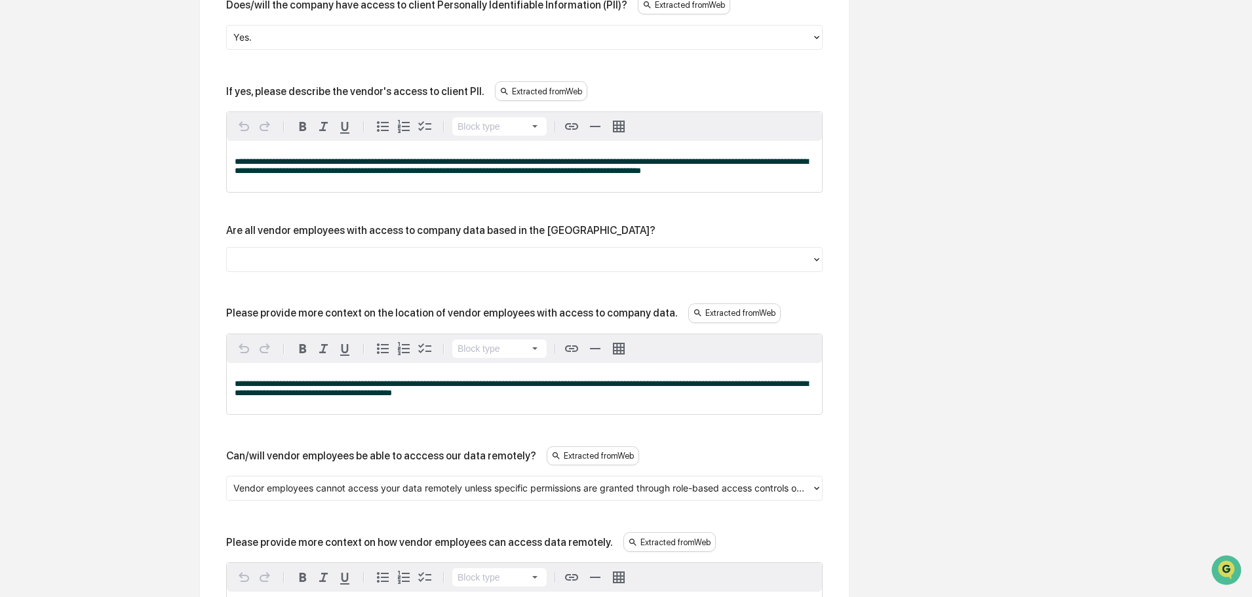
click at [311, 263] on div at bounding box center [518, 259] width 571 height 15
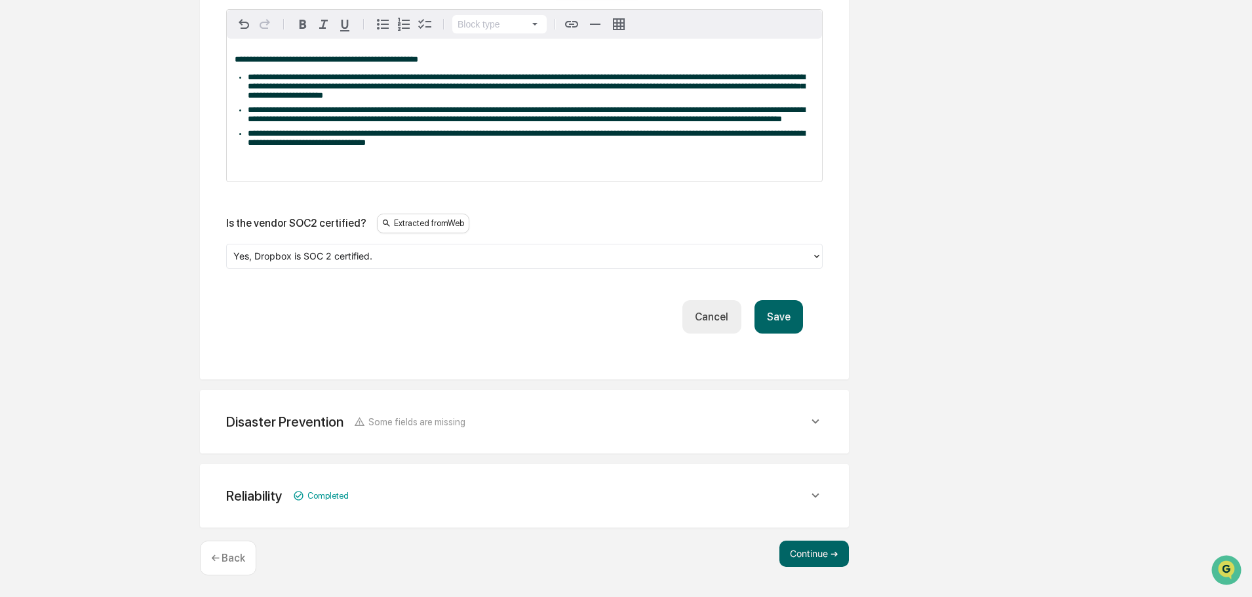
click at [791, 322] on button "Save" at bounding box center [778, 316] width 48 height 33
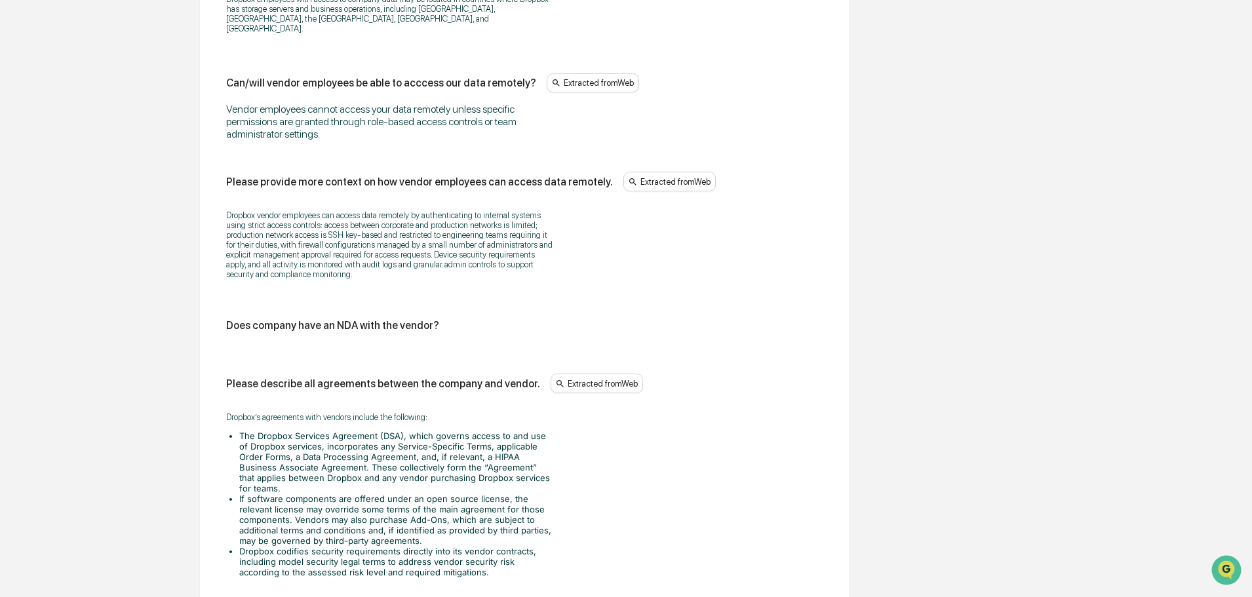
scroll to position [1538, 0]
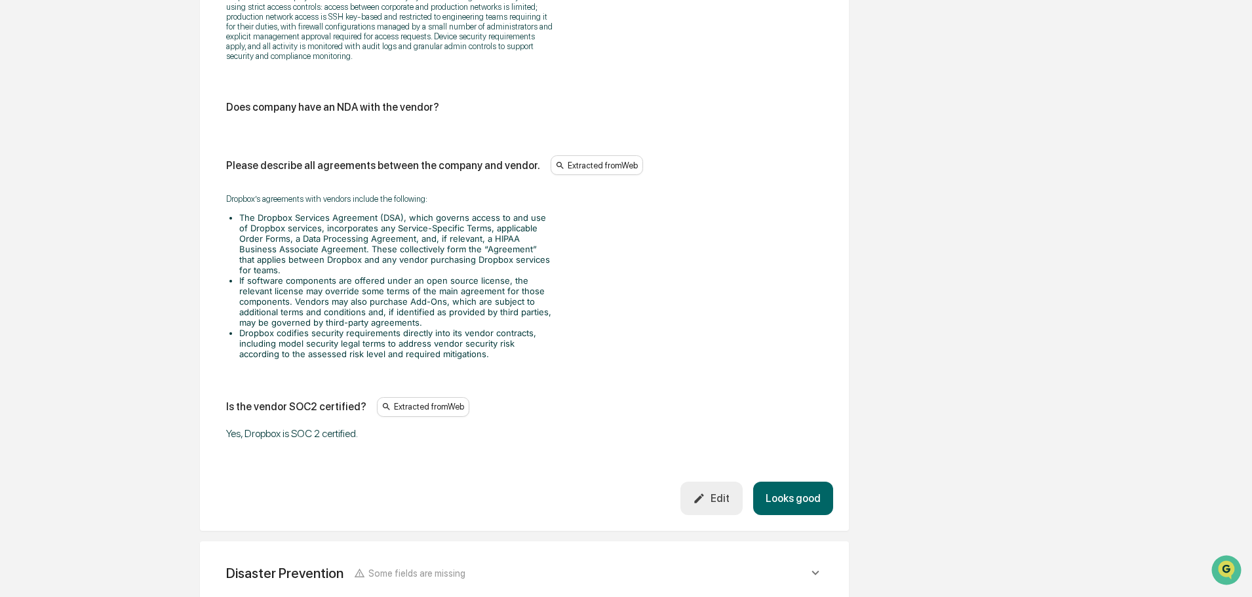
click at [771, 482] on button "Looks good" at bounding box center [793, 498] width 80 height 33
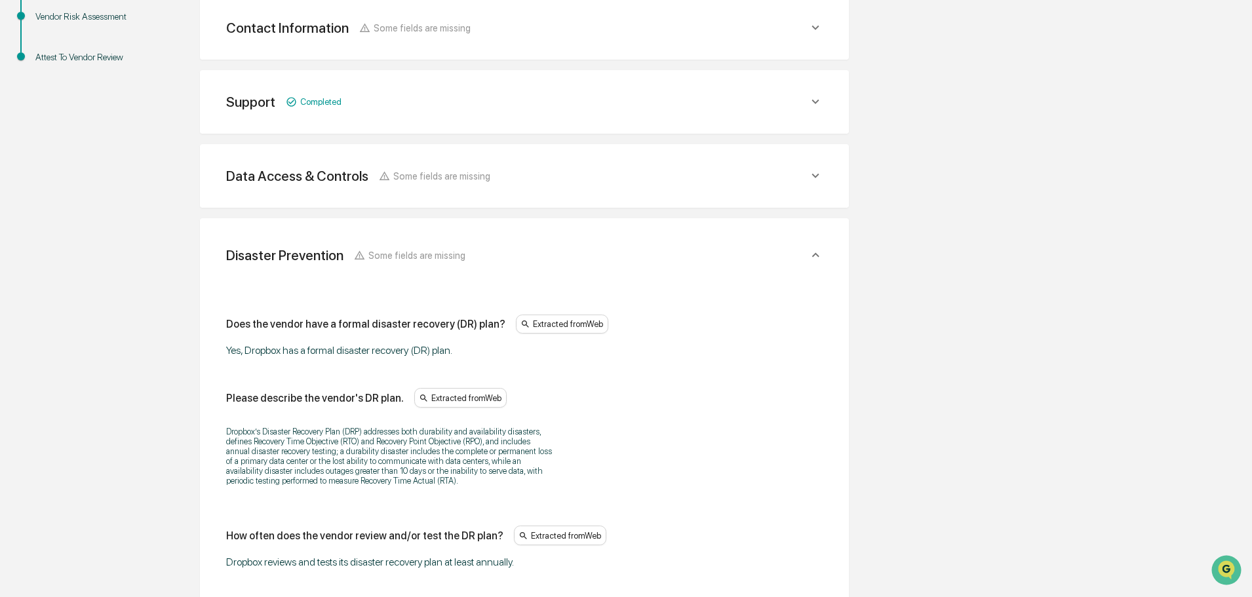
scroll to position [258, 0]
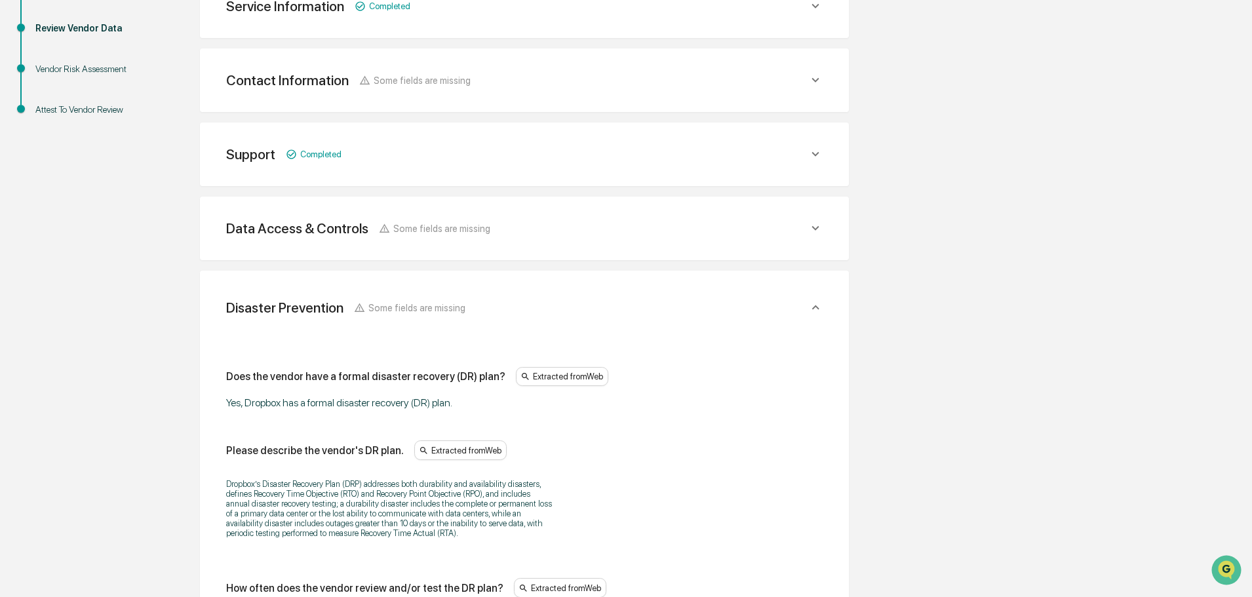
click at [811, 231] on icon at bounding box center [815, 228] width 14 height 14
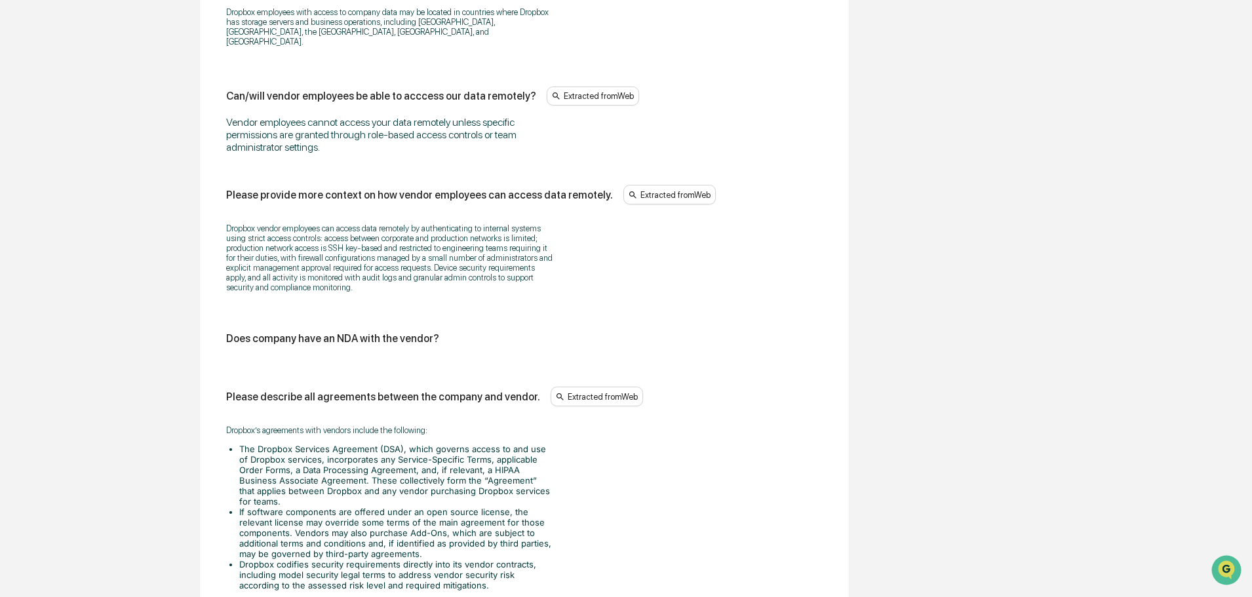
scroll to position [1766, 0]
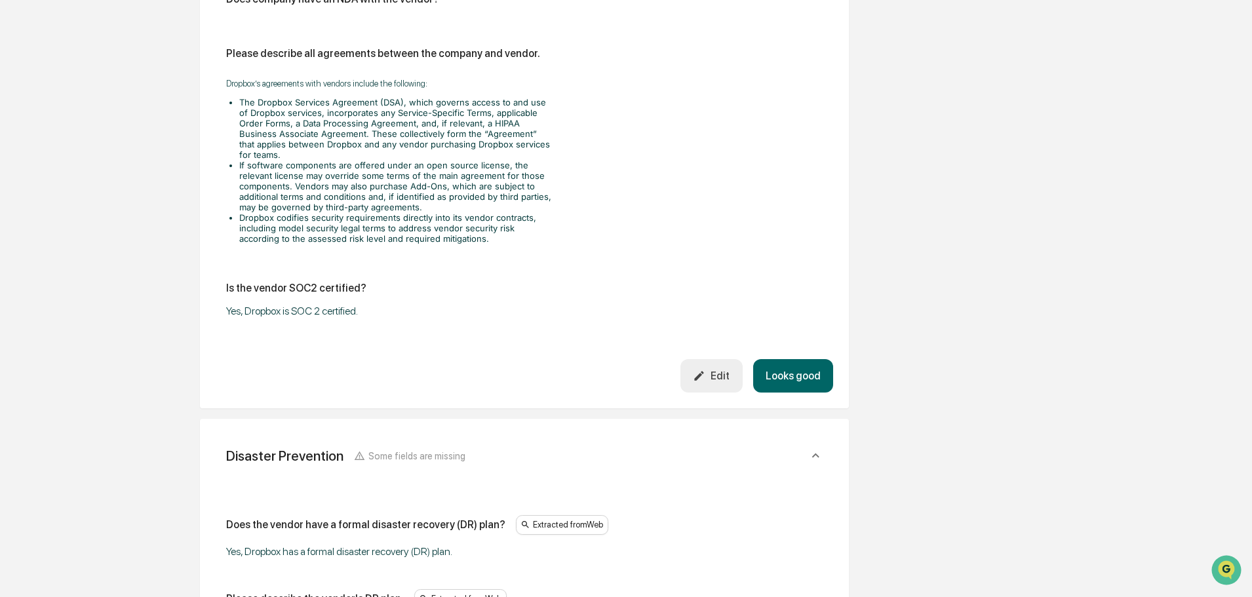
click at [818, 359] on button "Looks good" at bounding box center [793, 375] width 80 height 33
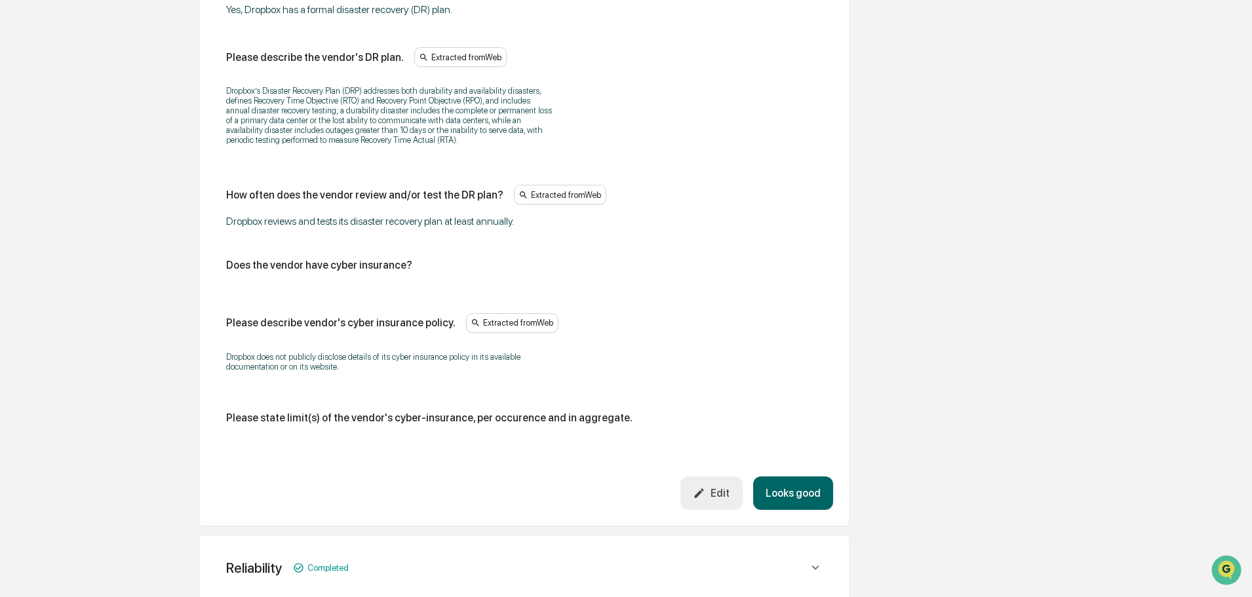
scroll to position [724, 0]
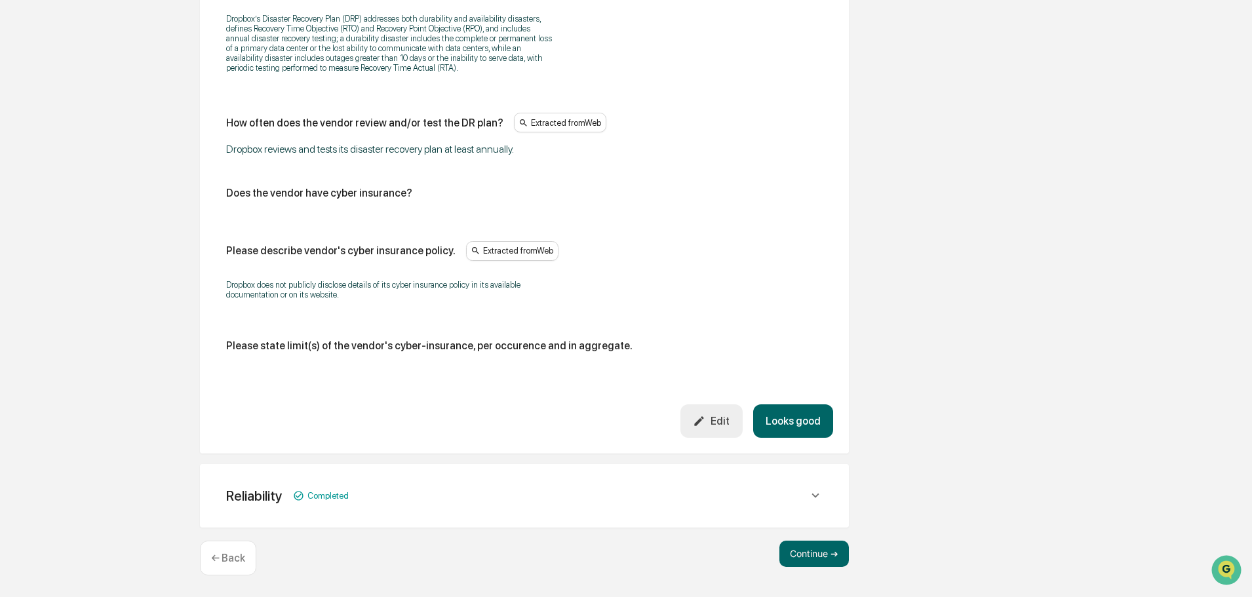
click at [773, 414] on button "Looks good" at bounding box center [793, 420] width 80 height 33
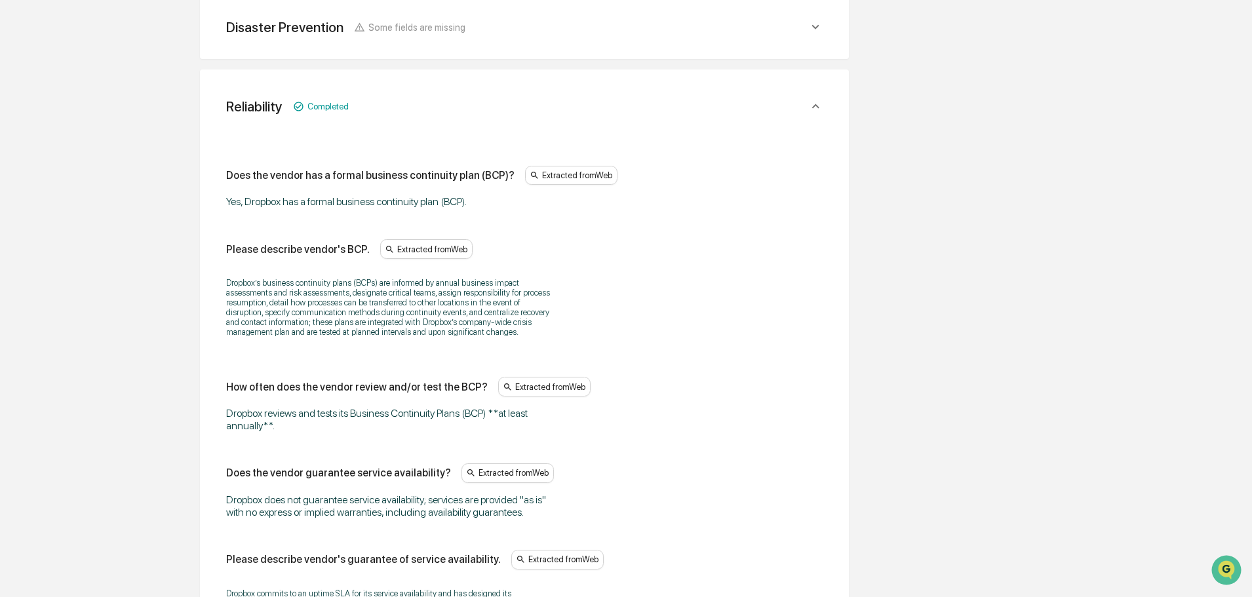
scroll to position [529, 0]
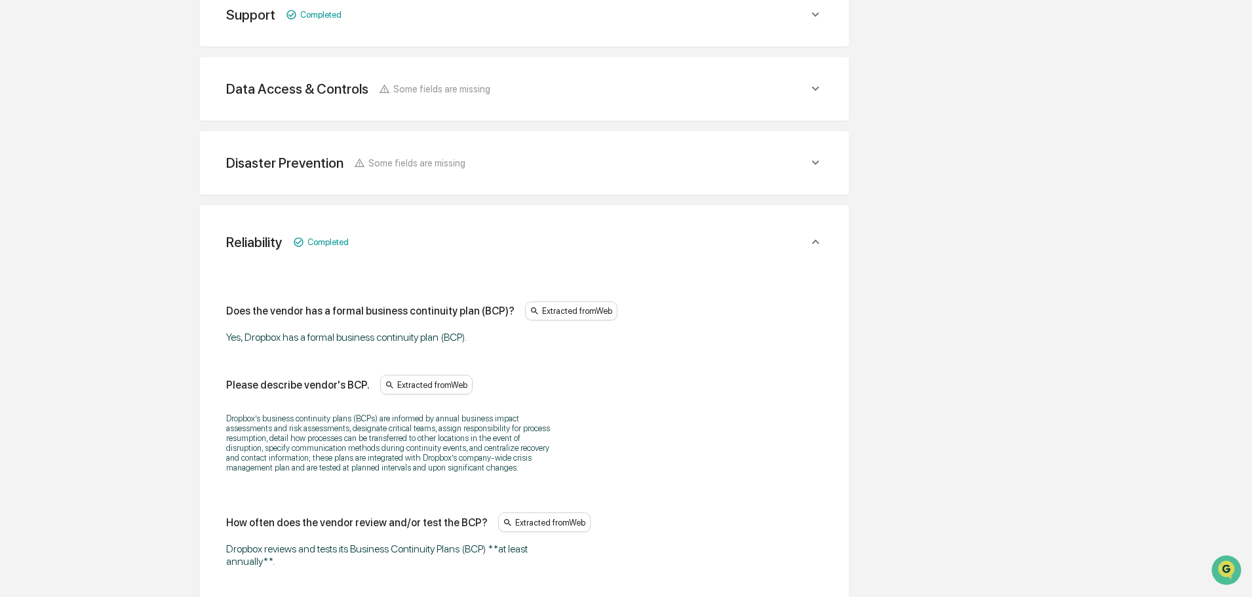
click at [817, 241] on icon at bounding box center [815, 242] width 14 height 14
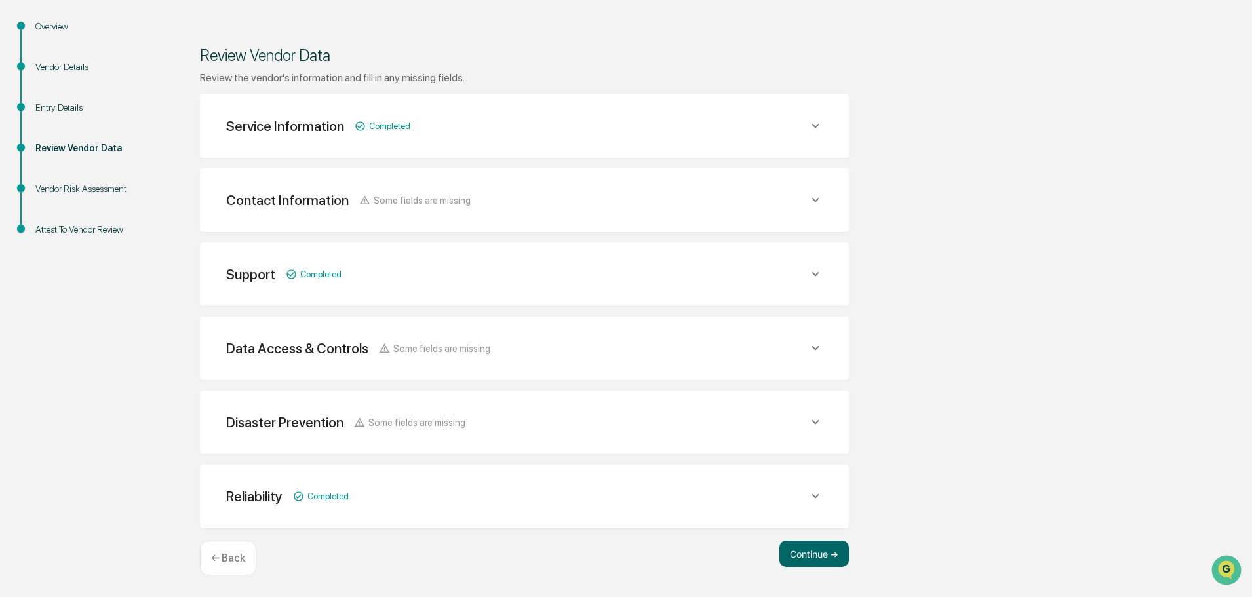
scroll to position [138, 0]
click at [812, 549] on button "Continue ➔" at bounding box center [813, 554] width 69 height 26
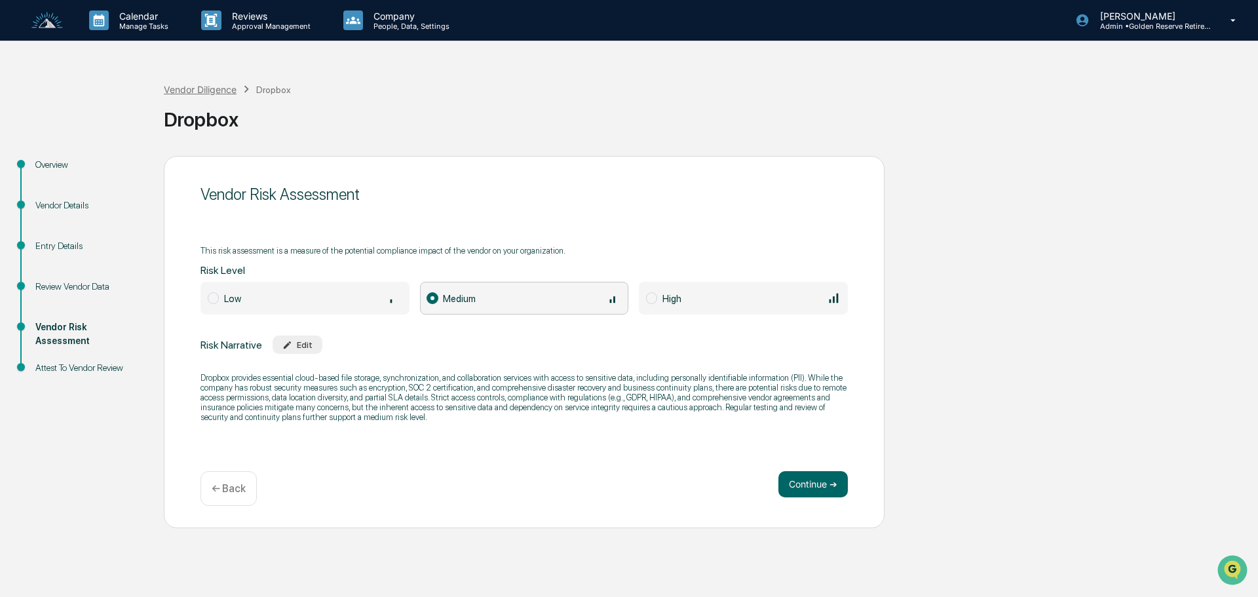
click at [197, 86] on div "Vendor Diligence" at bounding box center [200, 89] width 73 height 11
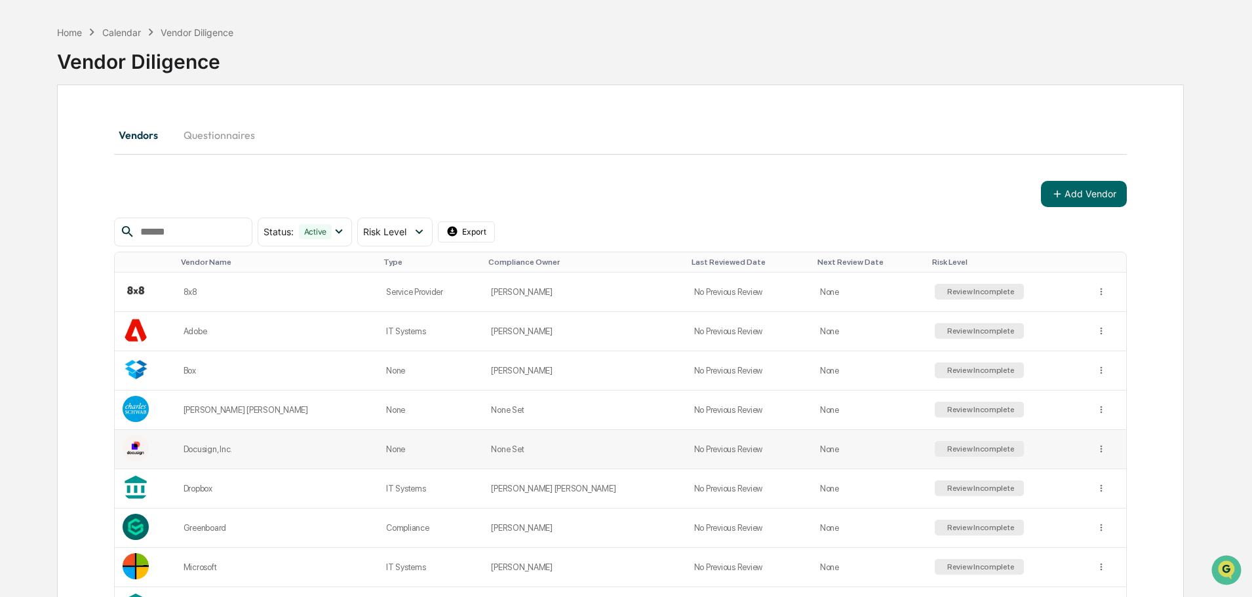
scroll to position [66, 0]
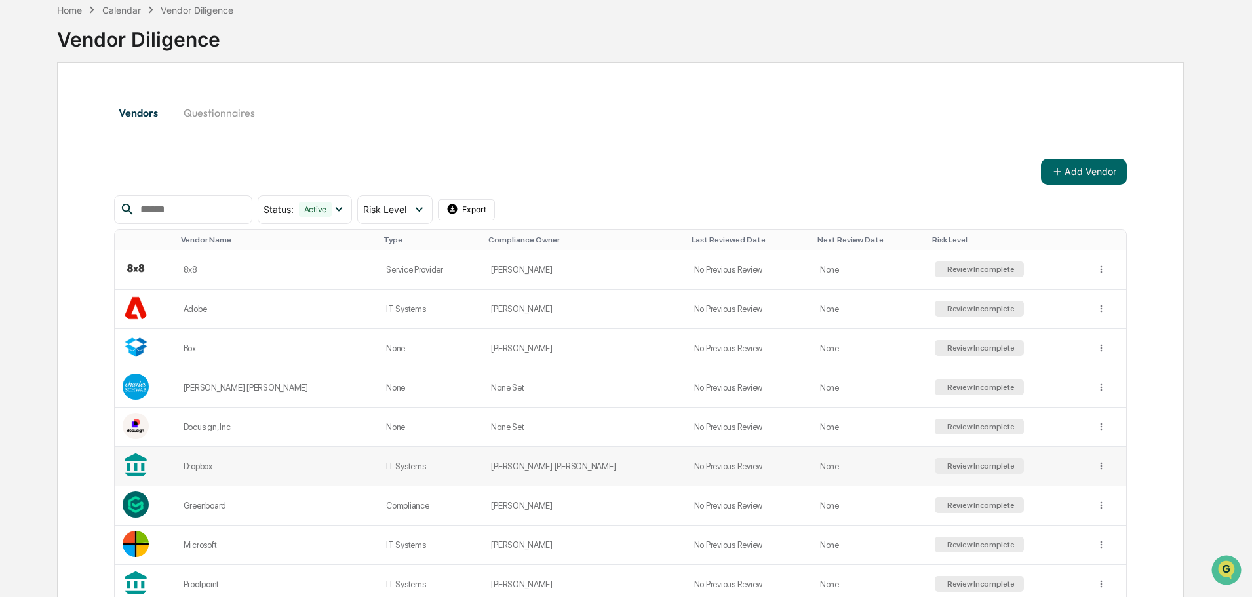
click at [959, 467] on div "Review Incomplete" at bounding box center [979, 465] width 70 height 9
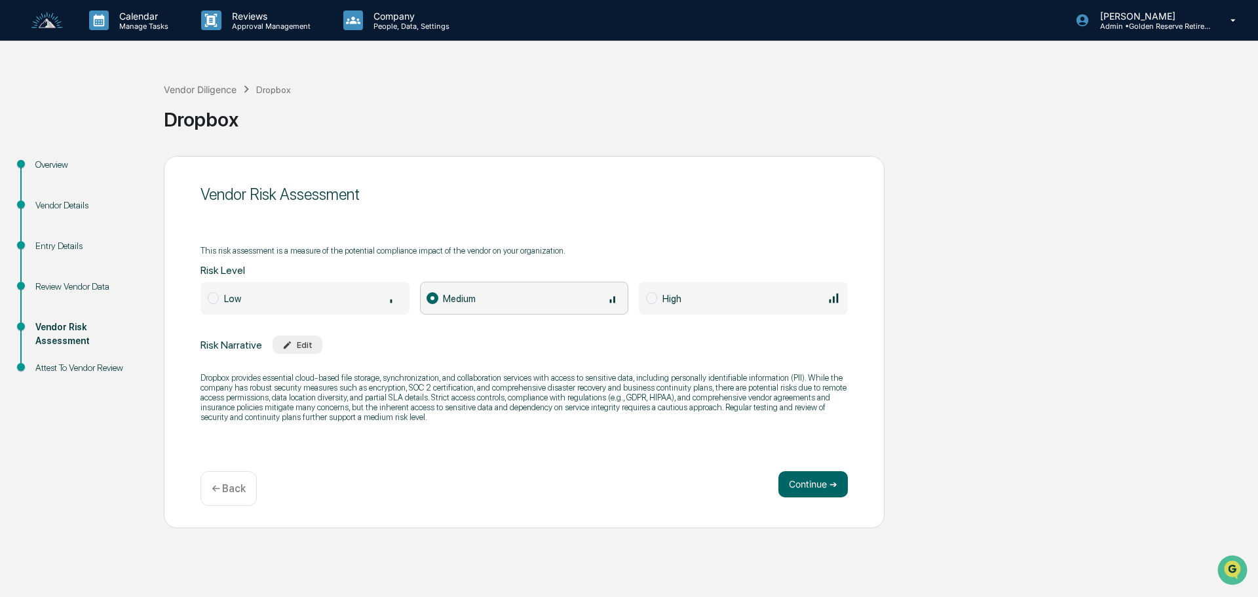
click at [50, 168] on div "Overview" at bounding box center [88, 165] width 107 height 14
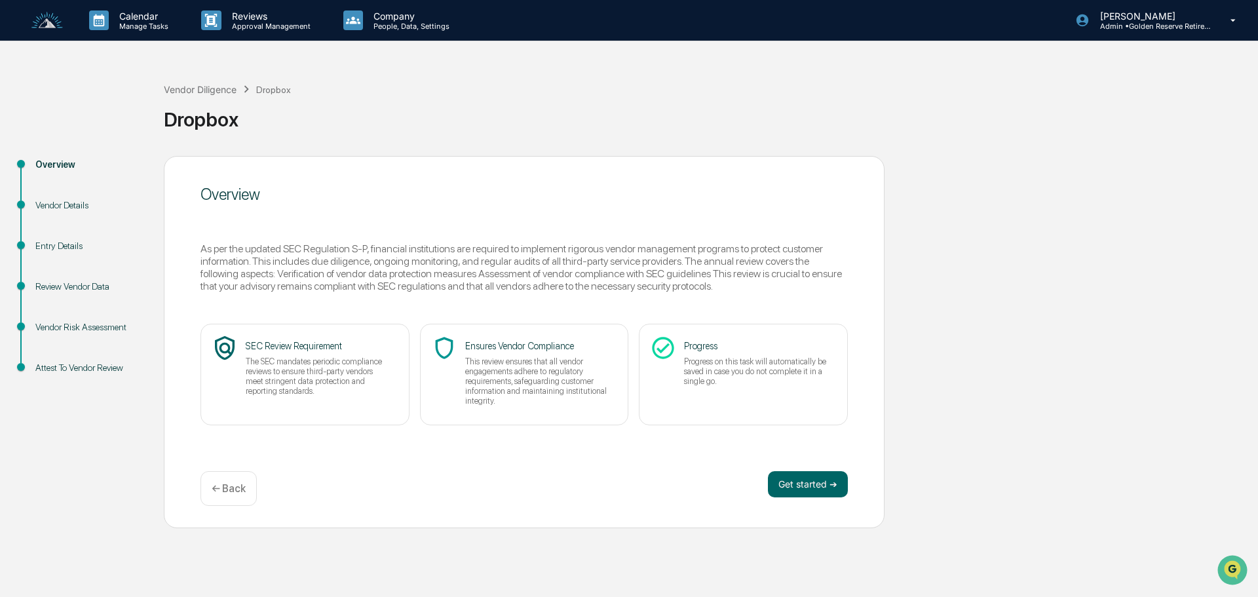
click at [49, 204] on div "Vendor Details" at bounding box center [88, 206] width 107 height 14
click at [58, 204] on div "Vendor Details" at bounding box center [88, 206] width 107 height 14
click at [821, 489] on button "Get started ➔" at bounding box center [808, 484] width 80 height 26
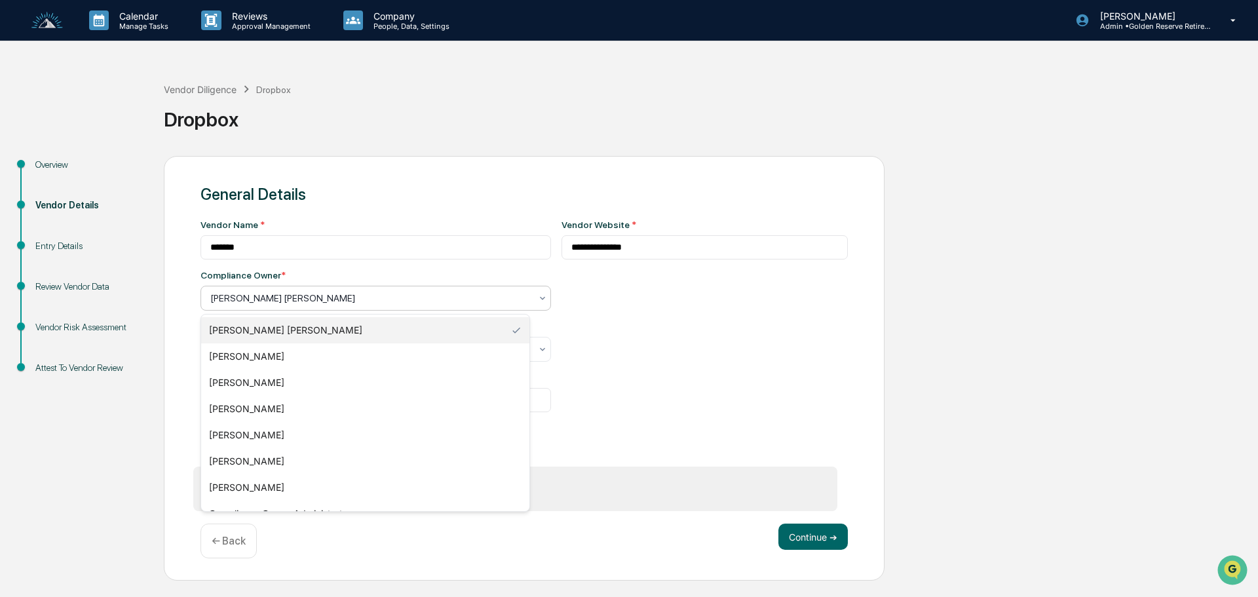
click at [267, 291] on div "[PERSON_NAME] [PERSON_NAME]" at bounding box center [371, 298] width 334 height 18
click at [259, 409] on div "[PERSON_NAME]" at bounding box center [365, 409] width 328 height 26
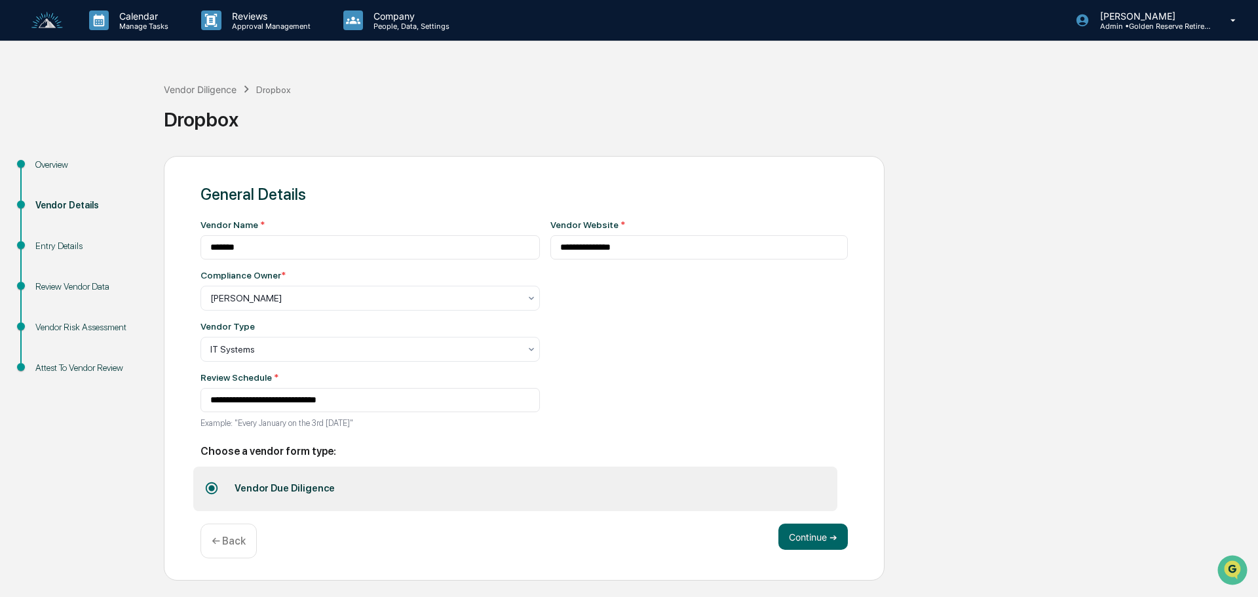
click at [686, 344] on div "**********" at bounding box center [700, 328] width 298 height 217
click at [71, 251] on div "Entry Details" at bounding box center [88, 246] width 107 height 14
click at [66, 248] on div "Entry Details" at bounding box center [88, 246] width 107 height 14
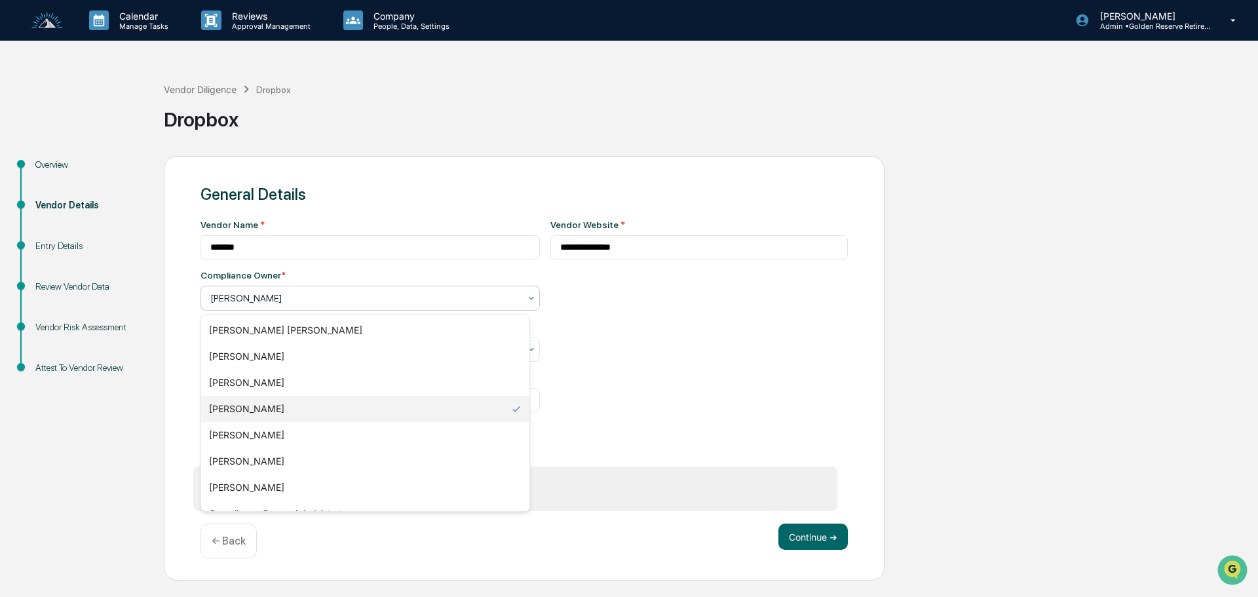
click at [254, 300] on div at bounding box center [364, 298] width 309 height 13
click at [252, 433] on div "[PERSON_NAME]" at bounding box center [365, 435] width 328 height 26
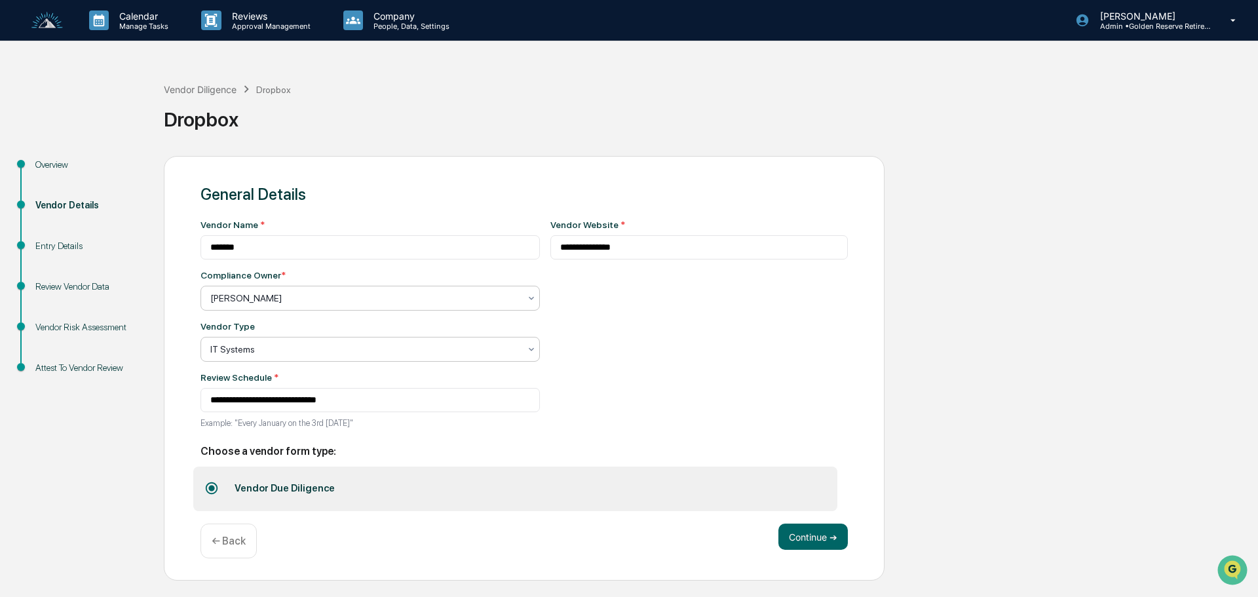
click at [259, 351] on div at bounding box center [364, 349] width 309 height 13
click at [56, 248] on div "Entry Details" at bounding box center [88, 246] width 107 height 14
click at [819, 533] on button "Continue ➔" at bounding box center [813, 537] width 69 height 26
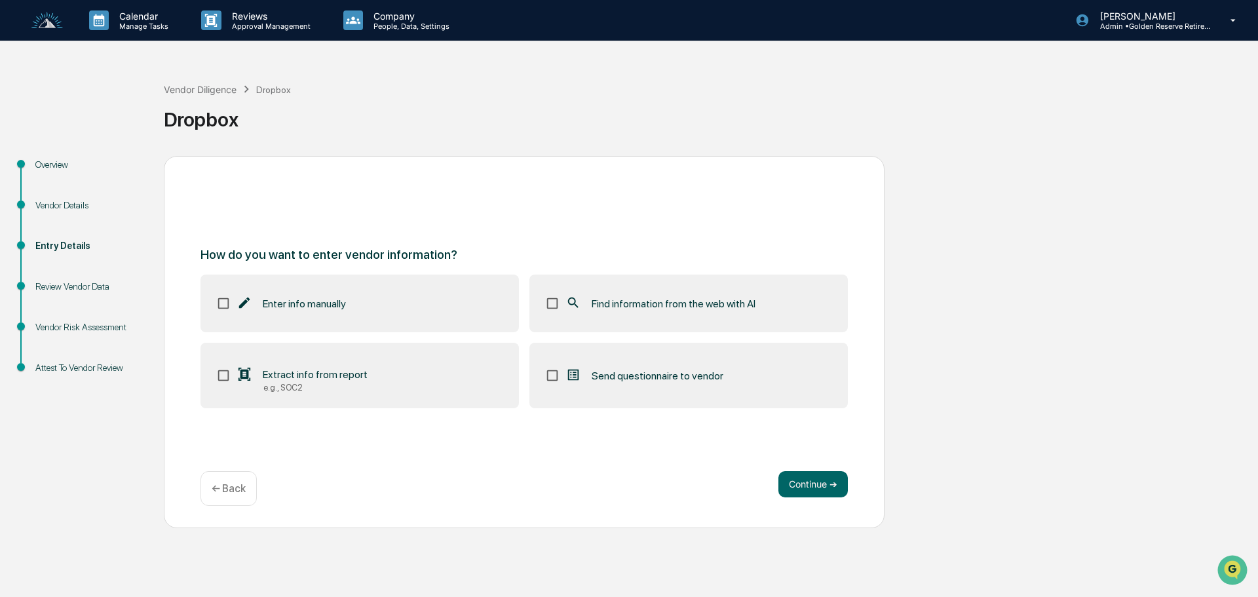
click at [66, 170] on div "Overview" at bounding box center [88, 165] width 107 height 14
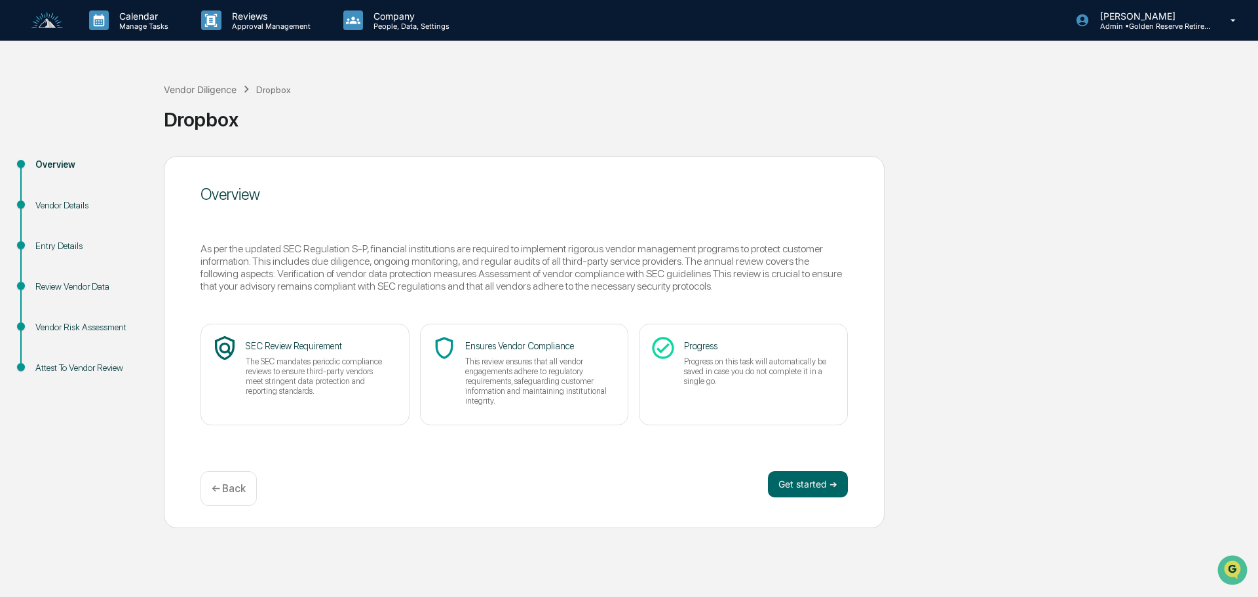
click at [54, 194] on div "Overview" at bounding box center [89, 180] width 128 height 41
click at [54, 203] on div "Vendor Details" at bounding box center [88, 206] width 107 height 14
click at [68, 208] on div "Vendor Details" at bounding box center [88, 206] width 107 height 14
click at [804, 484] on button "Get started ➔" at bounding box center [808, 484] width 80 height 26
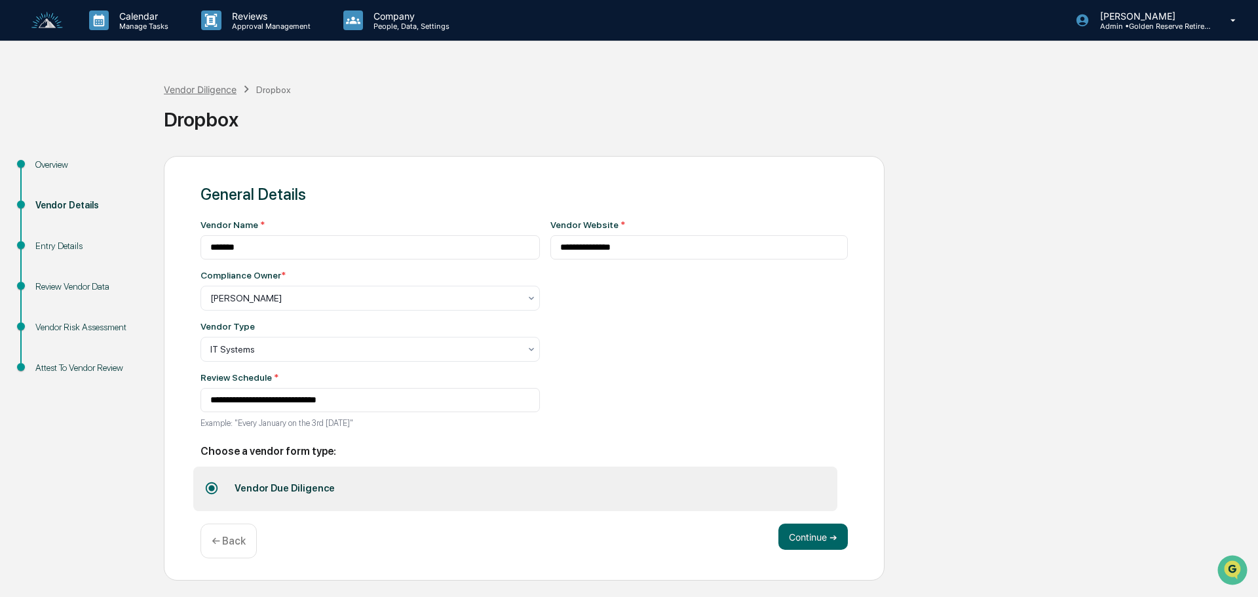
click at [187, 92] on div "Vendor Diligence" at bounding box center [200, 89] width 73 height 11
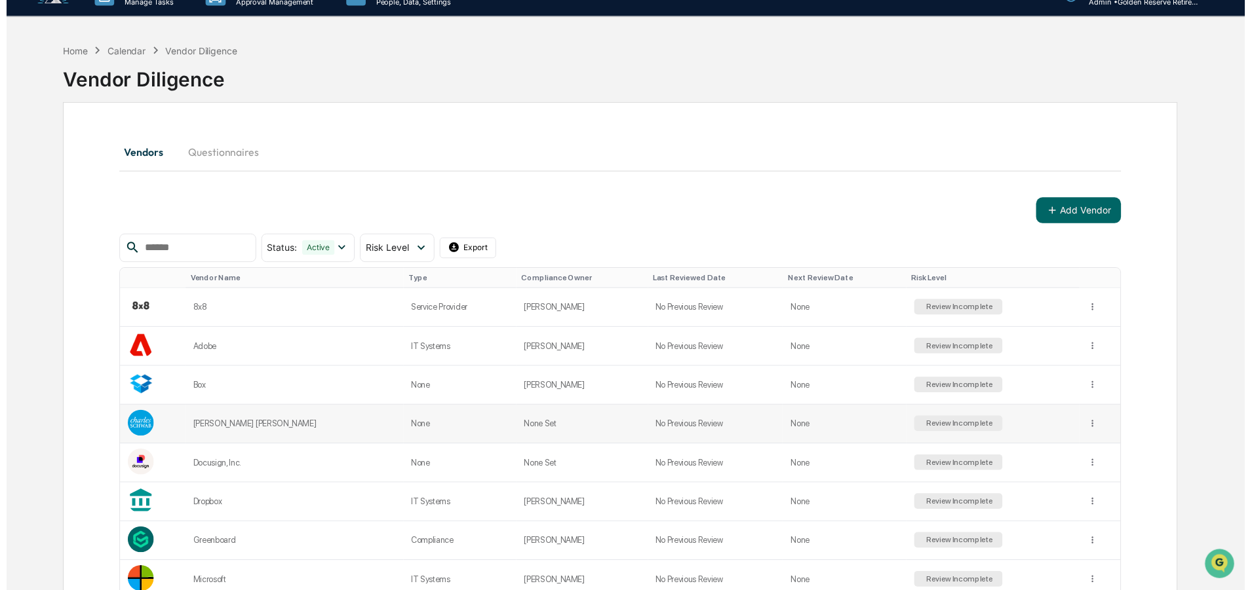
scroll to position [66, 0]
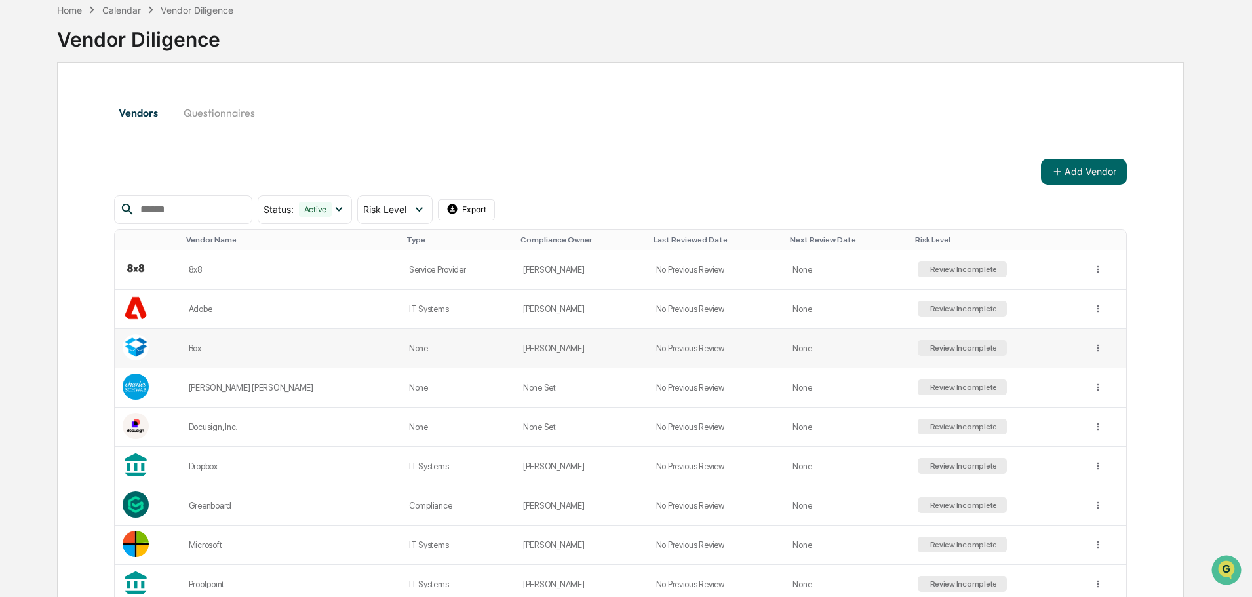
click at [941, 345] on div "Review Incomplete" at bounding box center [962, 347] width 70 height 9
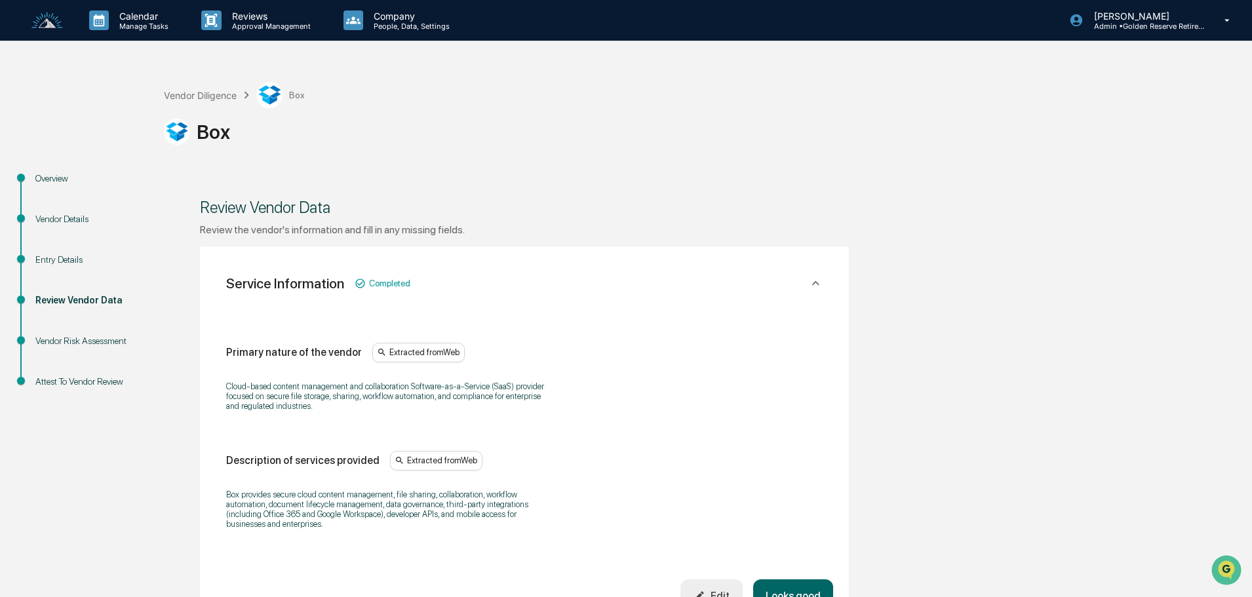
scroll to position [66, 0]
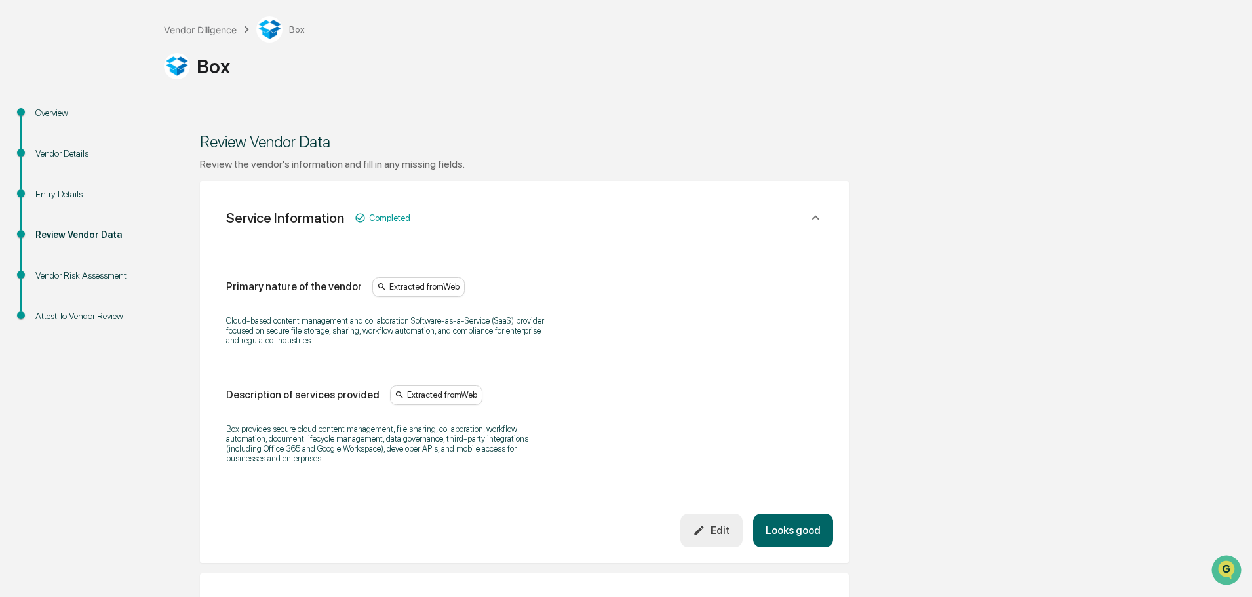
click at [815, 218] on icon at bounding box center [814, 218] width 7 height 5
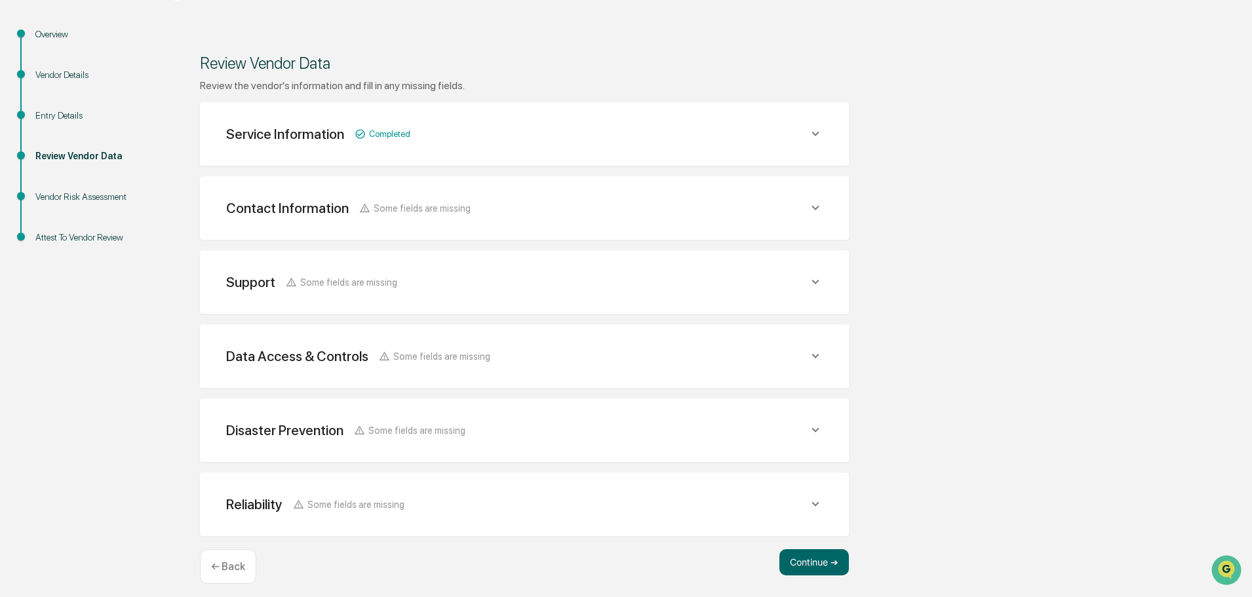
scroll to position [153, 0]
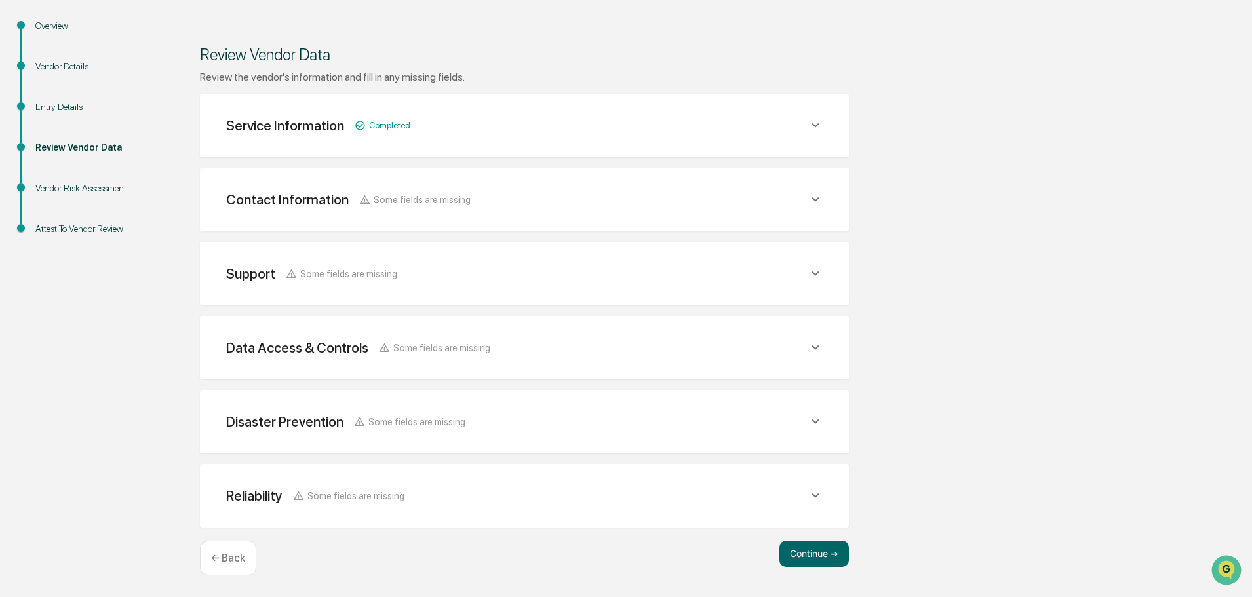
click at [819, 200] on icon at bounding box center [815, 199] width 14 height 14
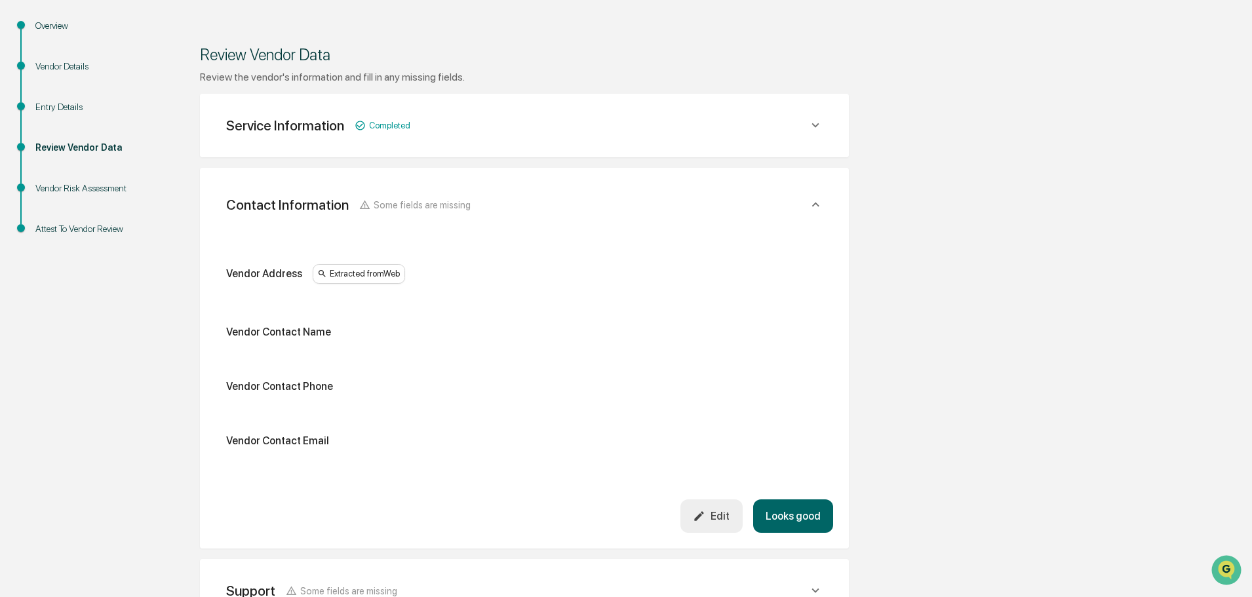
click at [817, 203] on icon at bounding box center [815, 204] width 14 height 14
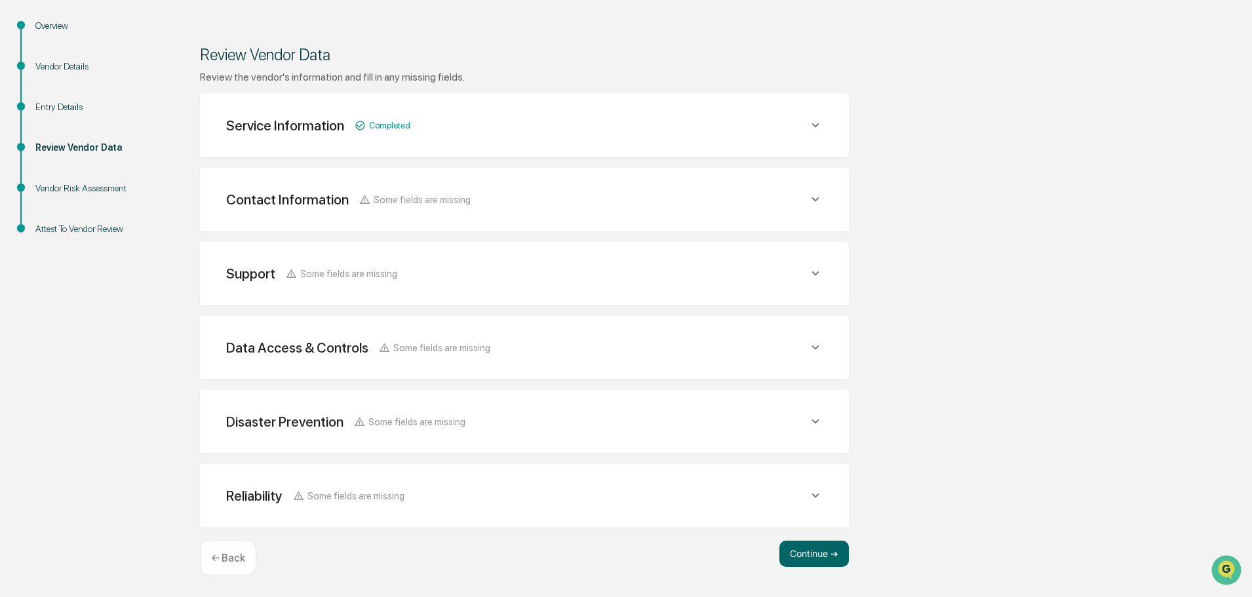
click at [804, 258] on div "Support Some fields are missing" at bounding box center [524, 274] width 617 height 32
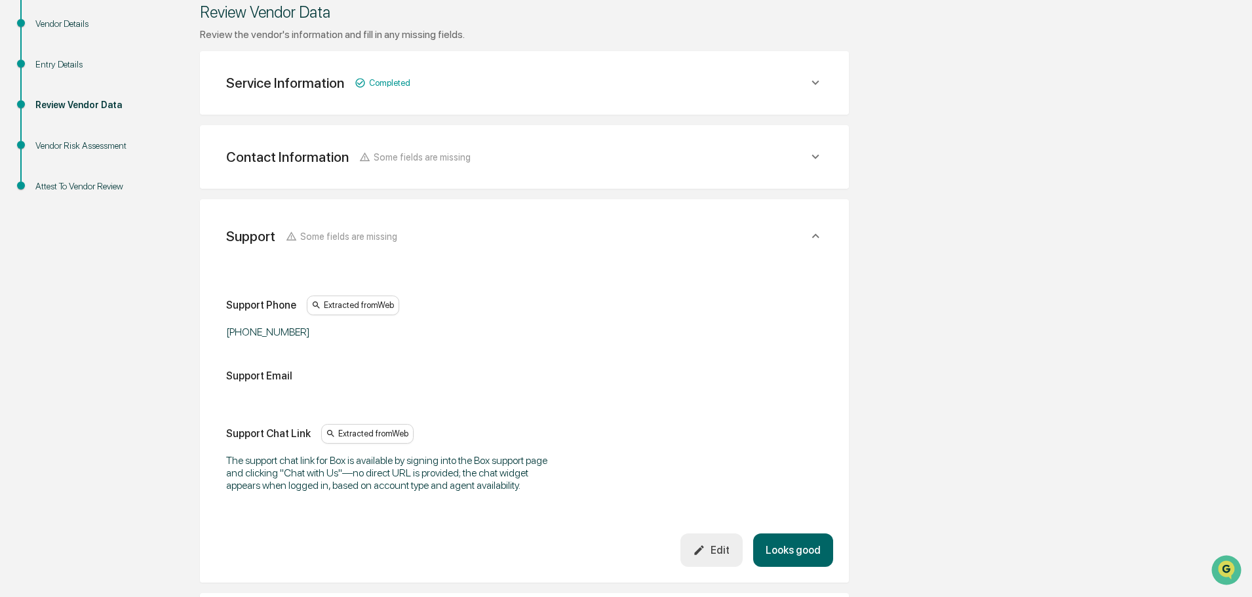
scroll to position [218, 0]
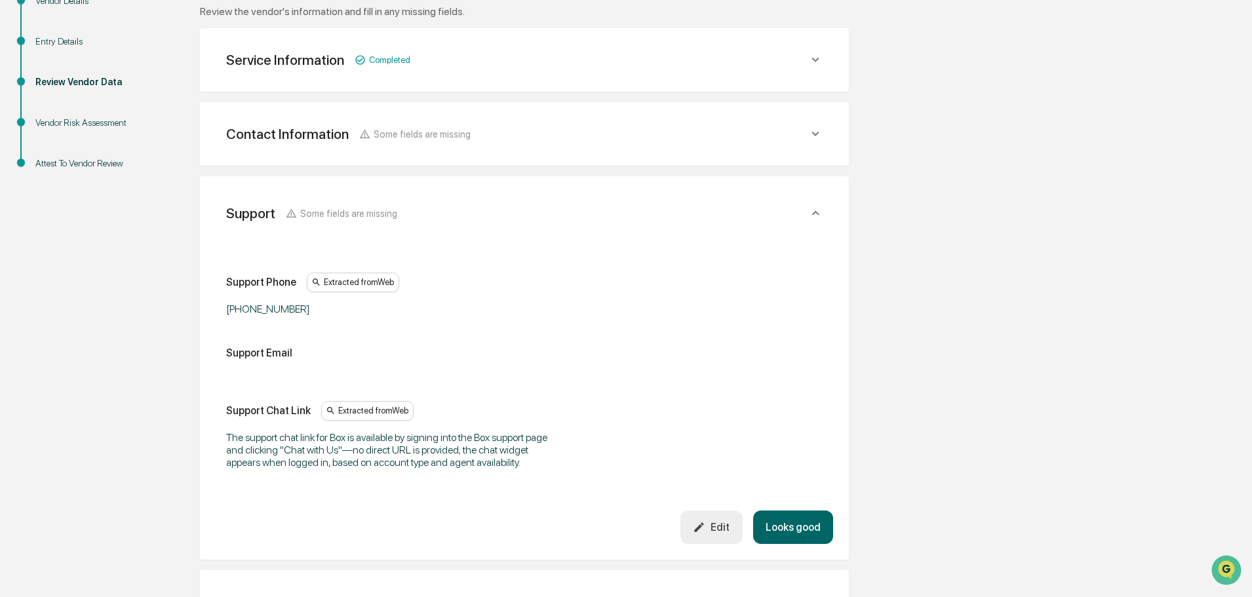
click at [819, 214] on icon at bounding box center [815, 213] width 14 height 14
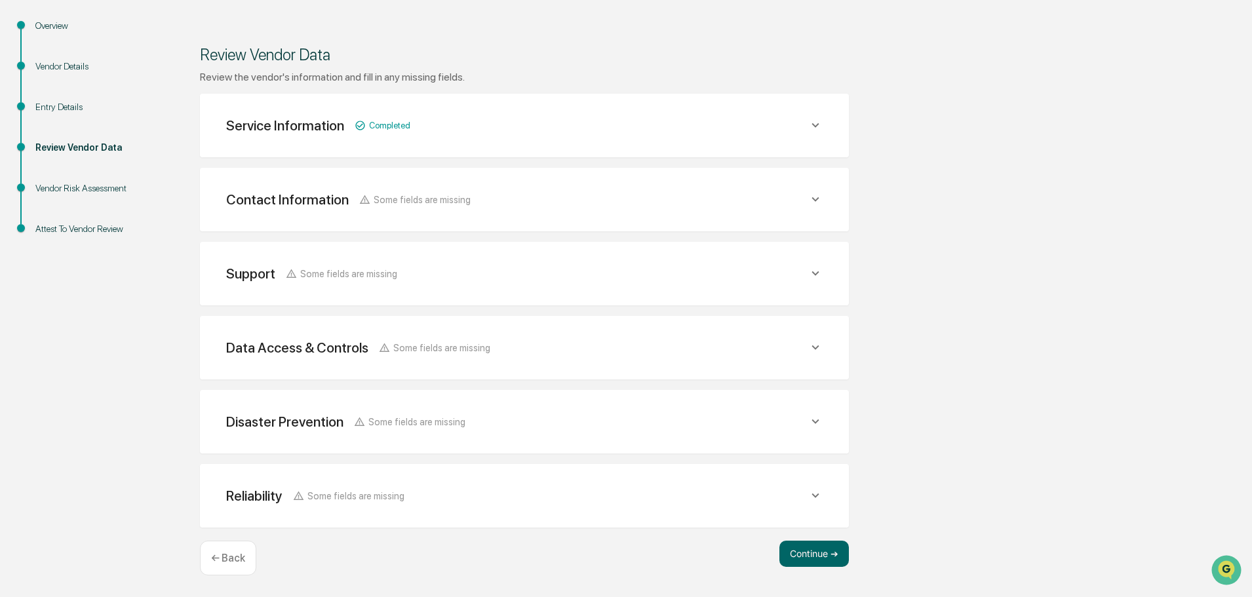
scroll to position [153, 0]
click at [813, 343] on icon at bounding box center [815, 347] width 14 height 14
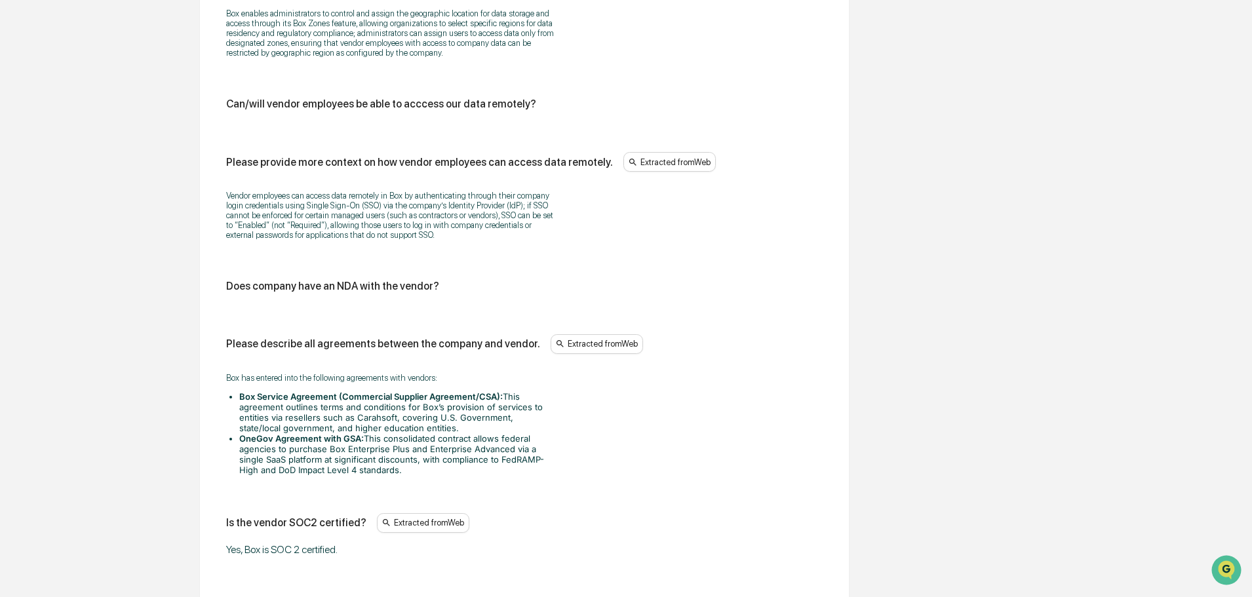
scroll to position [1726, 0]
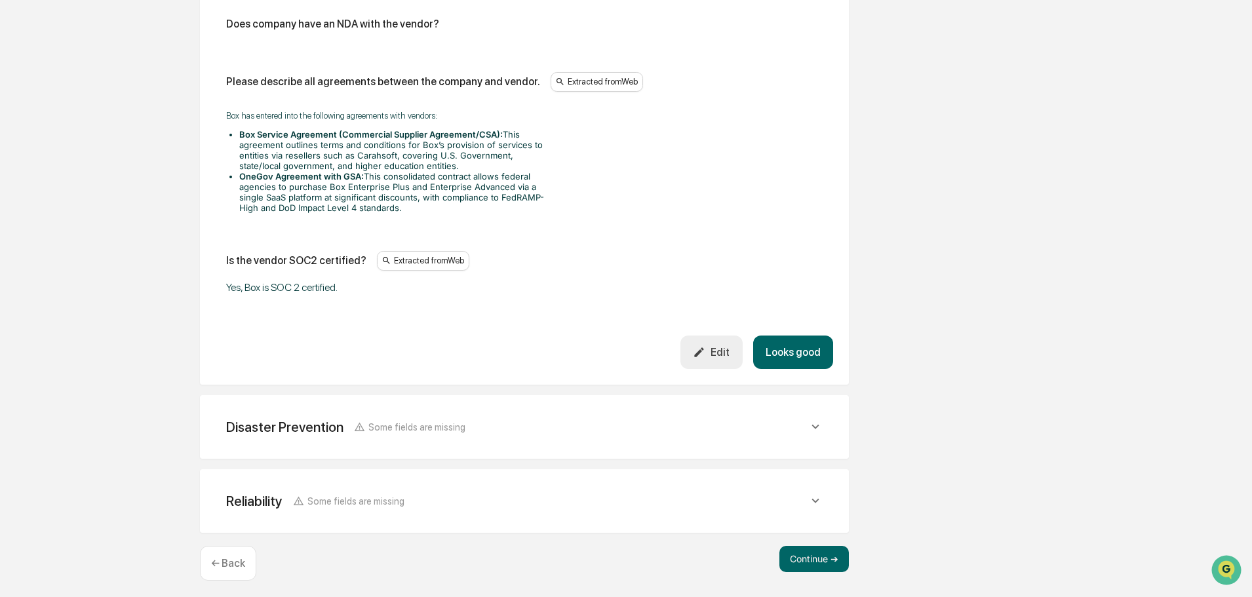
click at [816, 425] on icon at bounding box center [815, 426] width 14 height 14
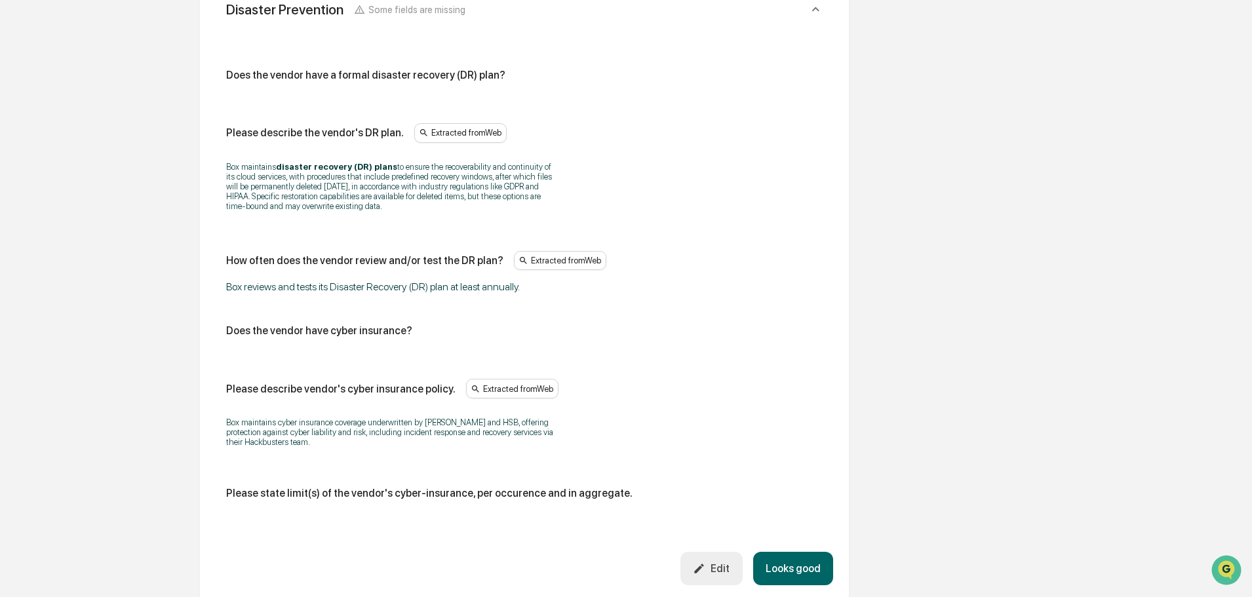
scroll to position [2250, 0]
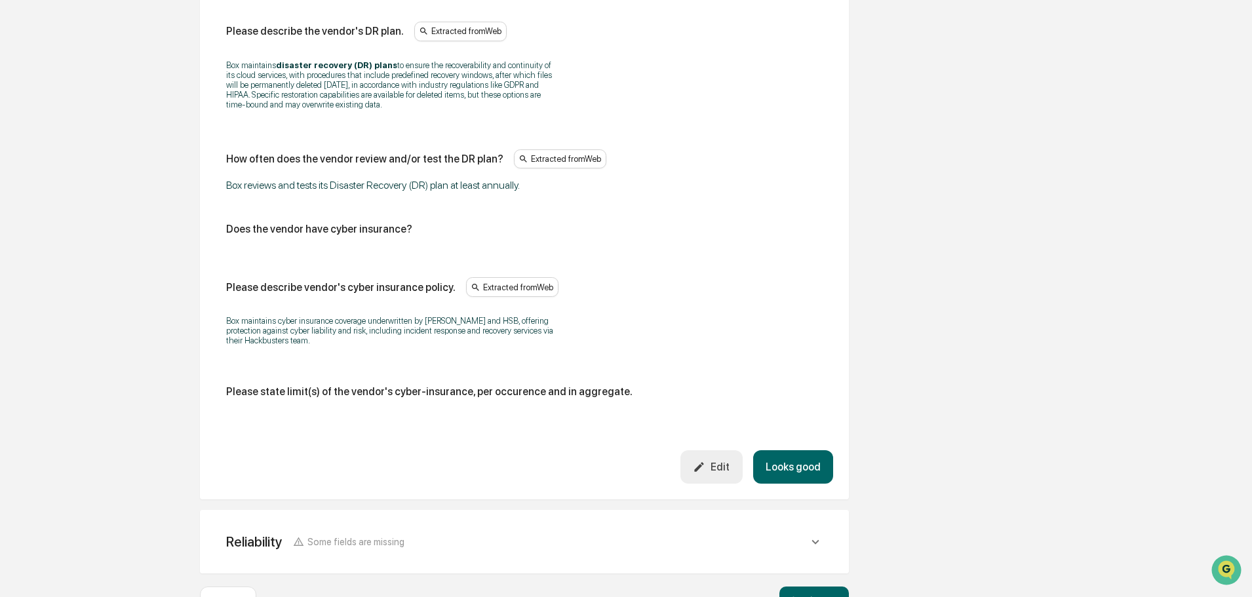
click at [724, 474] on button "Edit" at bounding box center [711, 466] width 62 height 33
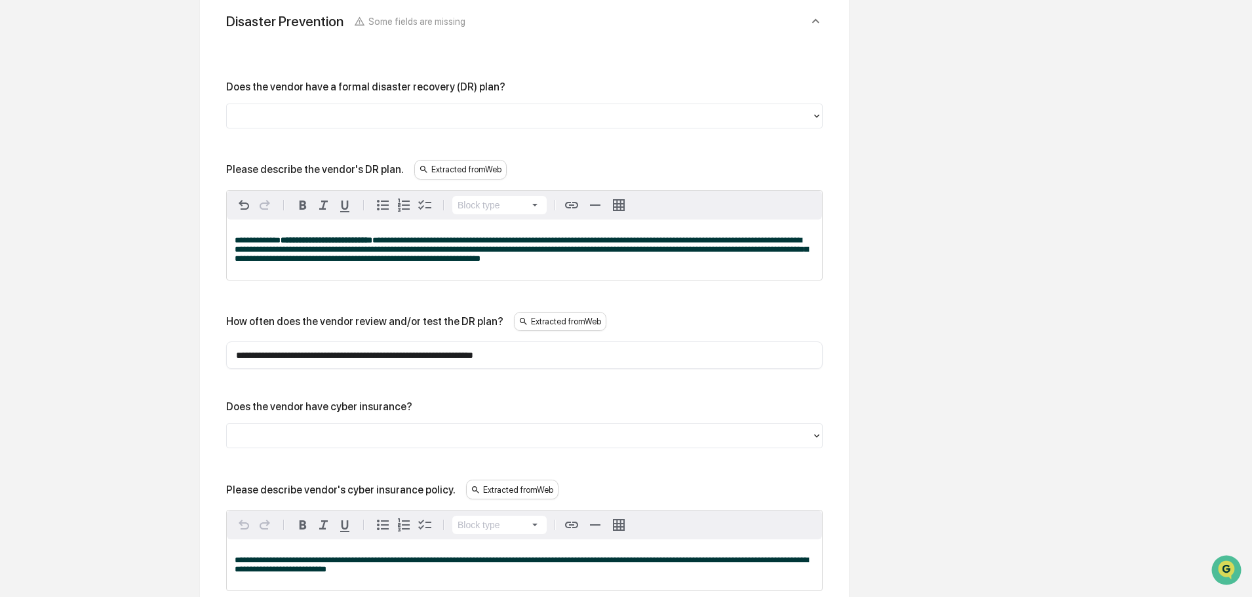
scroll to position [1988, 0]
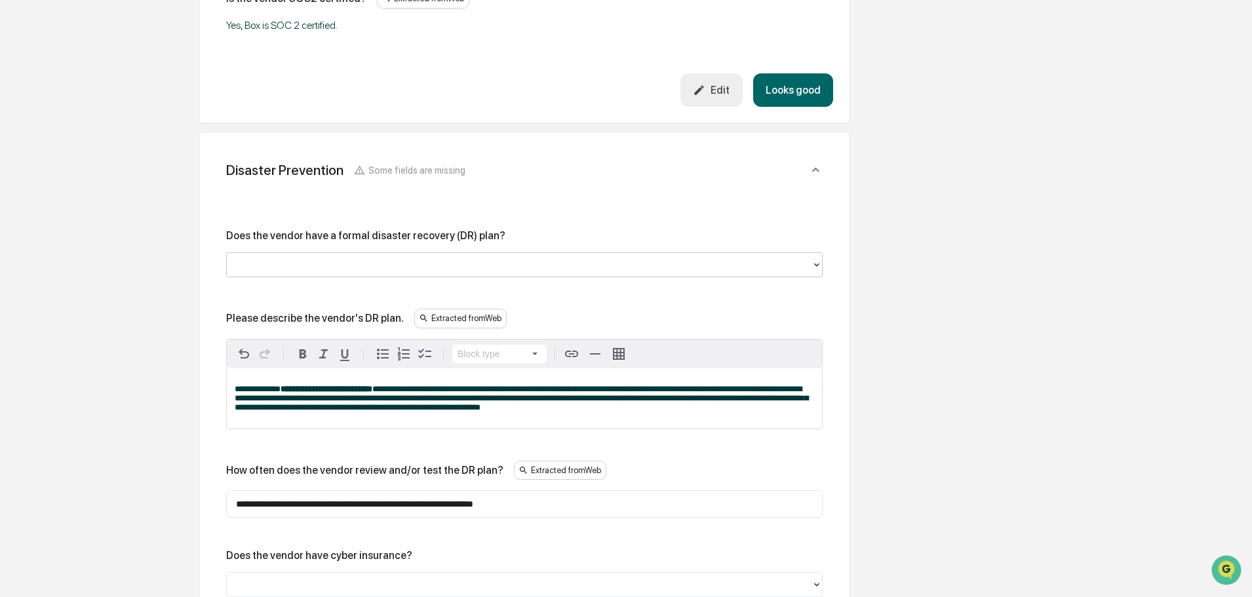
click at [349, 256] on div at bounding box center [519, 264] width 585 height 20
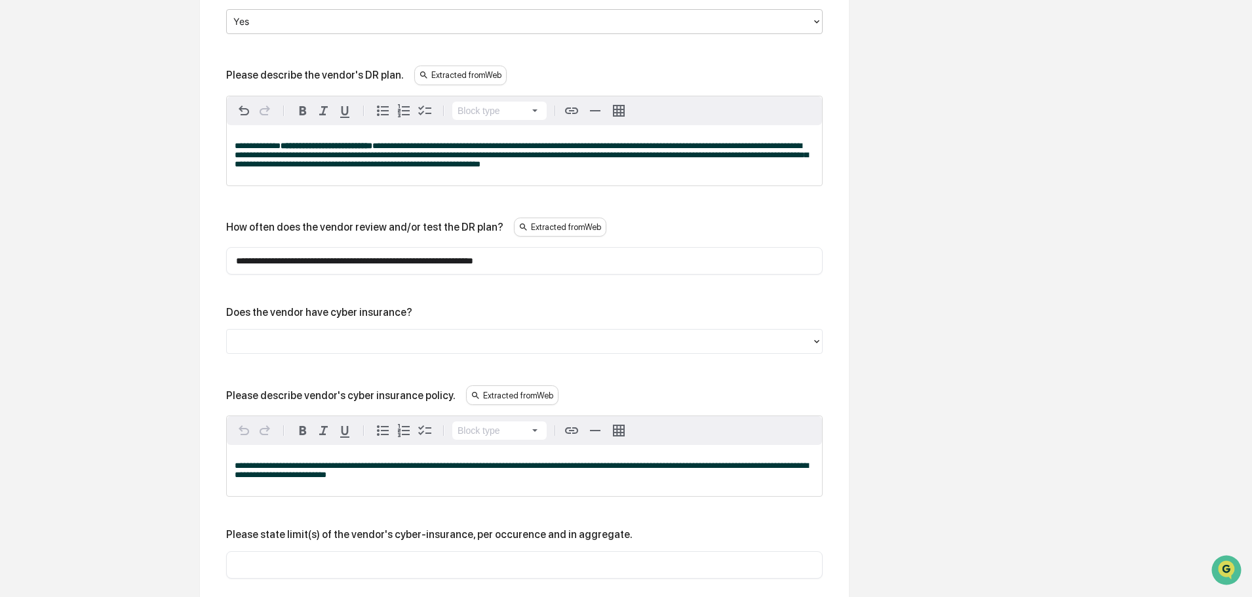
scroll to position [2381, 0]
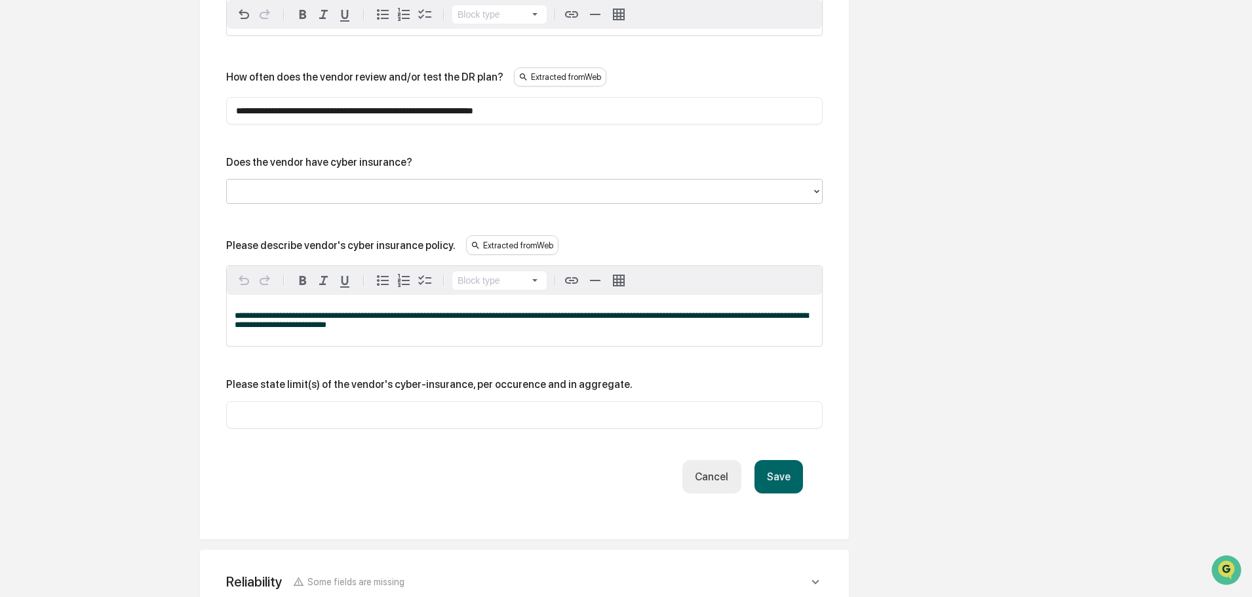
click at [345, 195] on div at bounding box center [518, 191] width 571 height 15
click at [780, 479] on button "Save" at bounding box center [778, 476] width 48 height 33
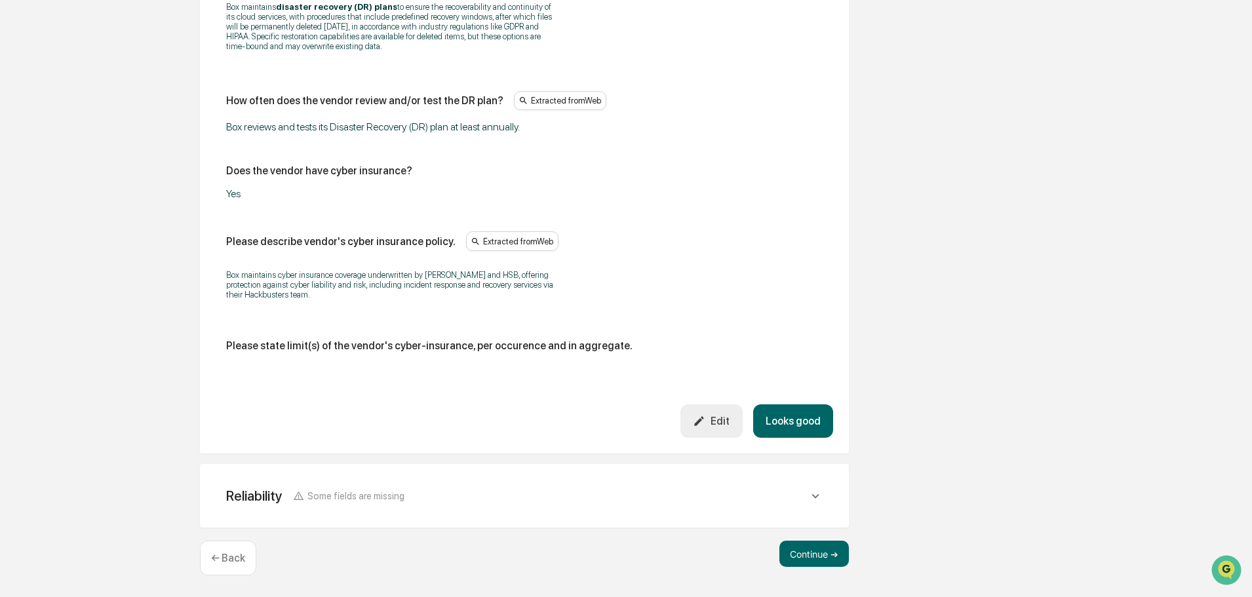
click at [832, 496] on div "Reliability Some fields are missing" at bounding box center [524, 496] width 617 height 32
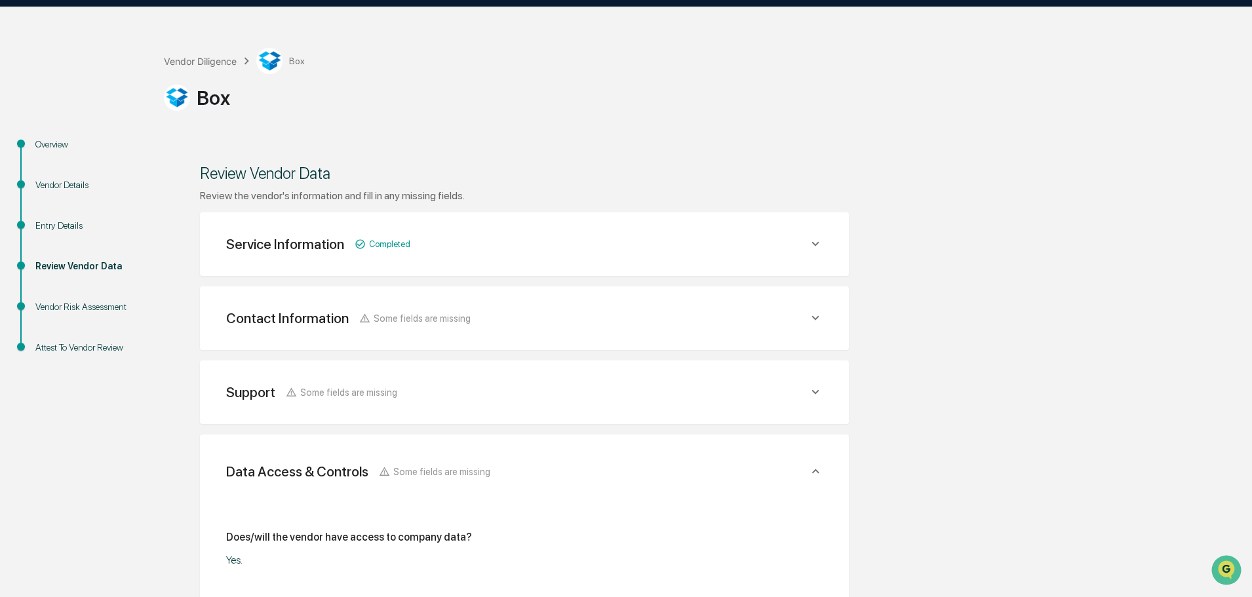
scroll to position [0, 0]
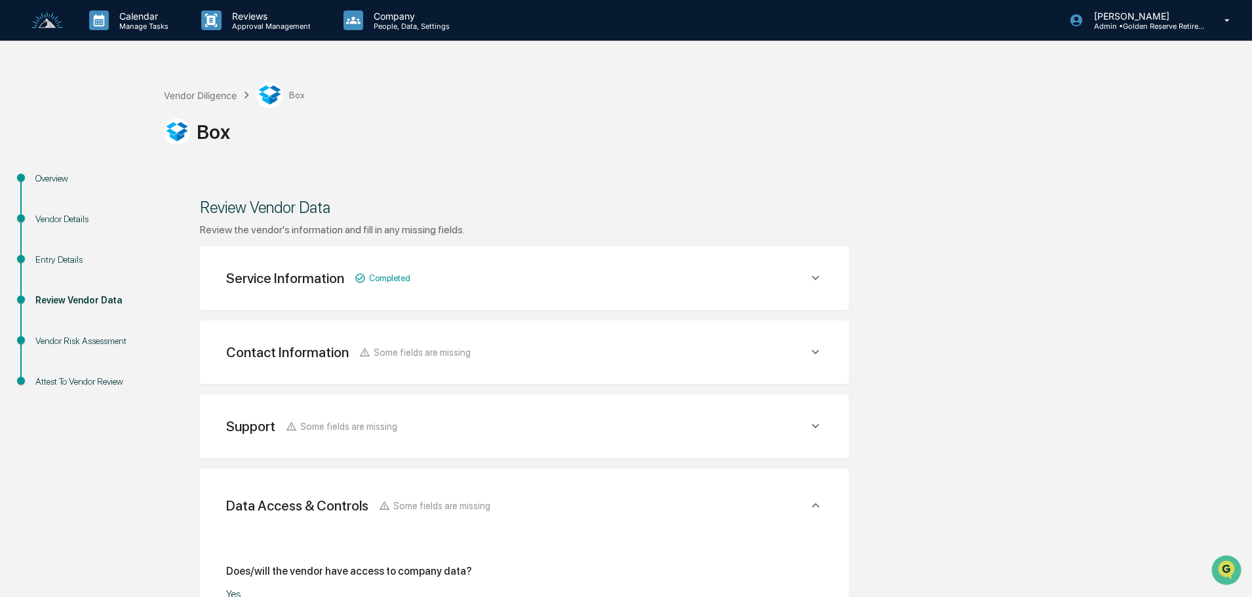
click at [810, 351] on icon at bounding box center [815, 352] width 14 height 14
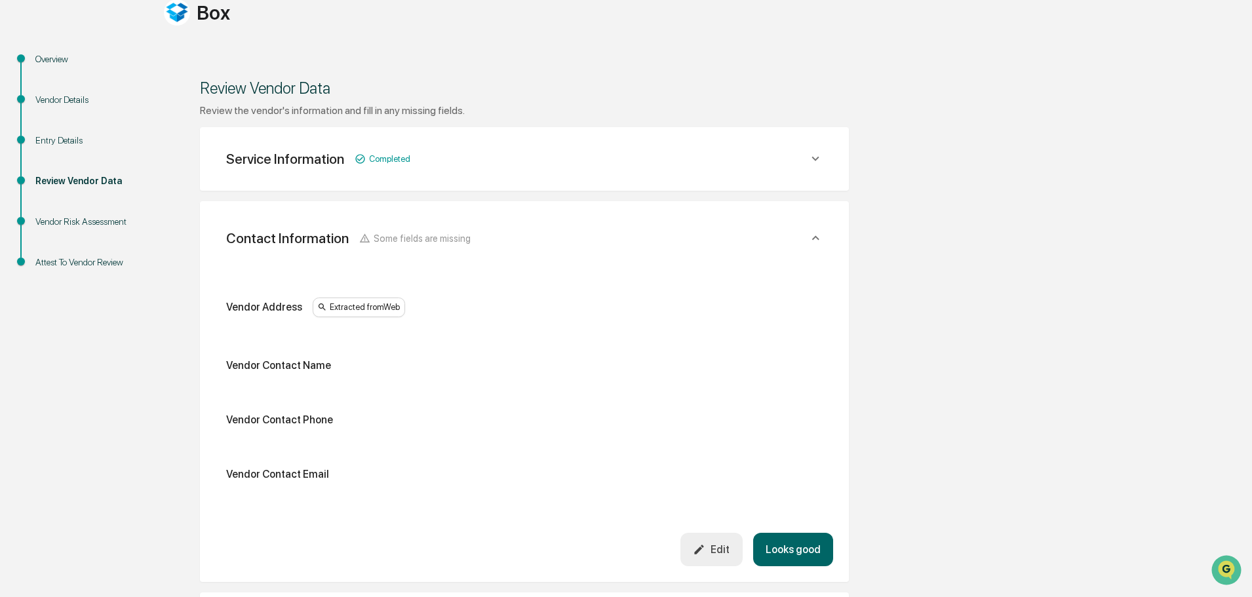
scroll to position [131, 0]
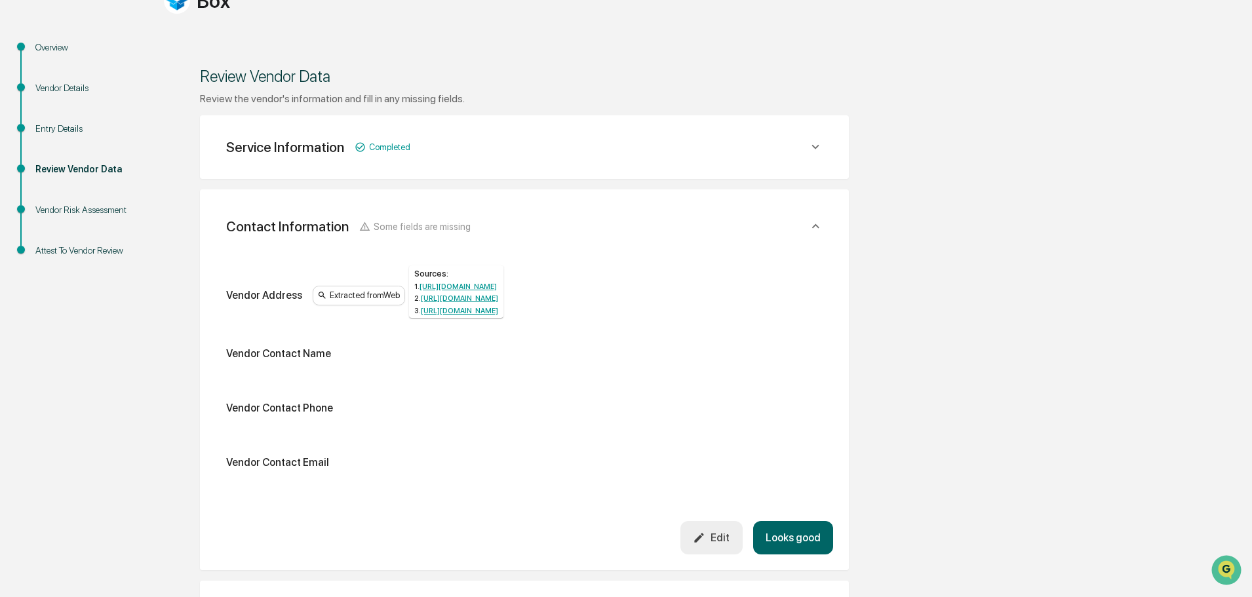
click at [373, 296] on div "Extracted from Web" at bounding box center [359, 296] width 92 height 20
click at [462, 290] on link "[URL][DOMAIN_NAME]" at bounding box center [457, 286] width 77 height 9
click at [725, 536] on div "Edit" at bounding box center [711, 538] width 37 height 12
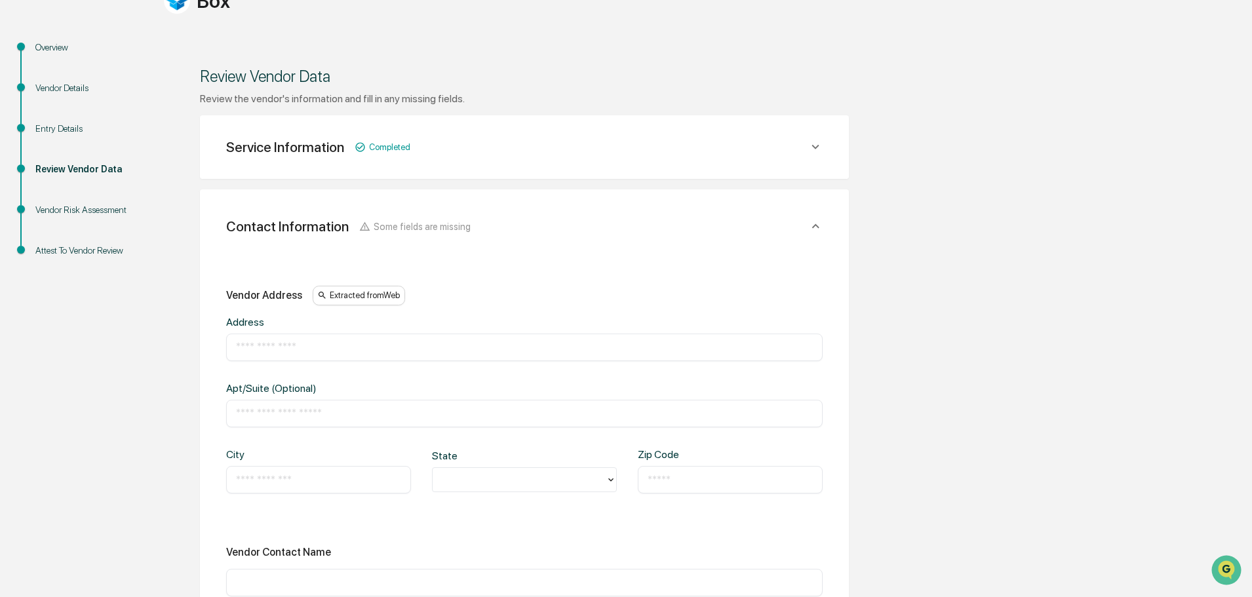
click at [247, 349] on input "text" at bounding box center [524, 347] width 577 height 13
type input "**********"
click at [244, 475] on input "text" at bounding box center [318, 479] width 165 height 13
type input "**********"
click at [469, 487] on div at bounding box center [519, 480] width 160 height 15
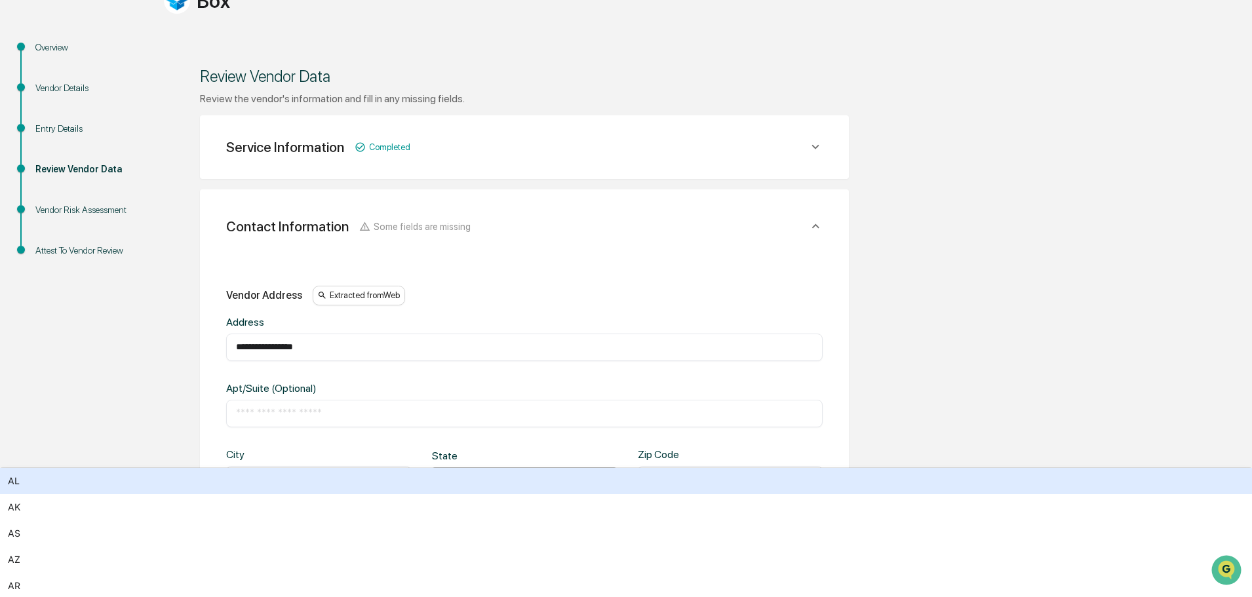
type input "**"
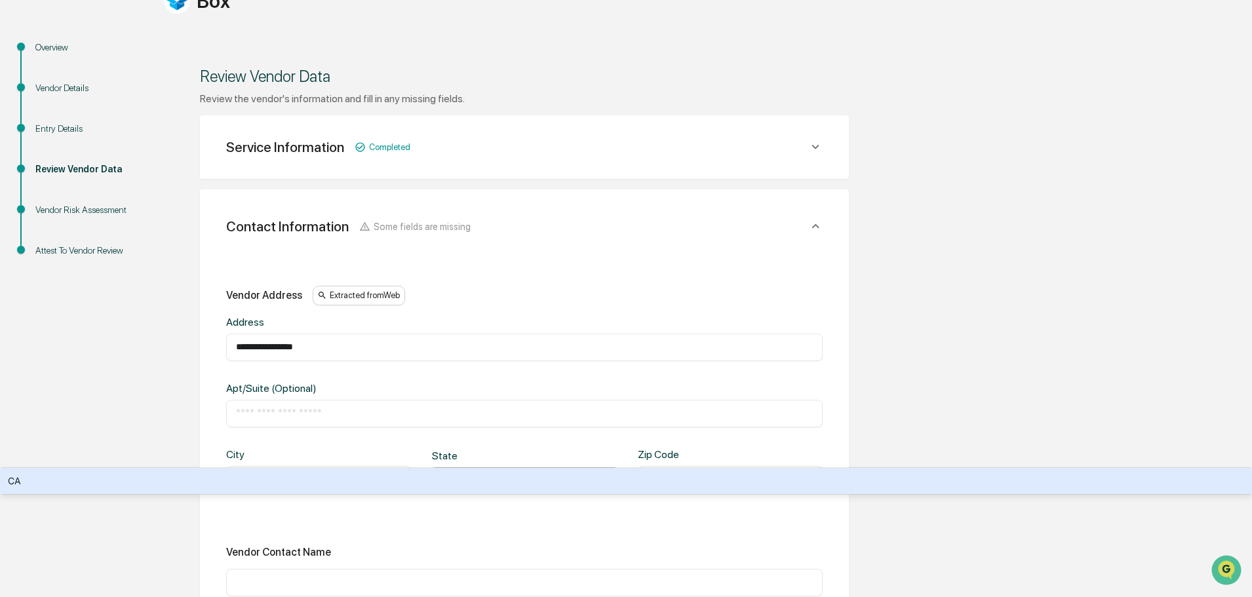
click at [465, 494] on div "CA" at bounding box center [626, 481] width 1252 height 26
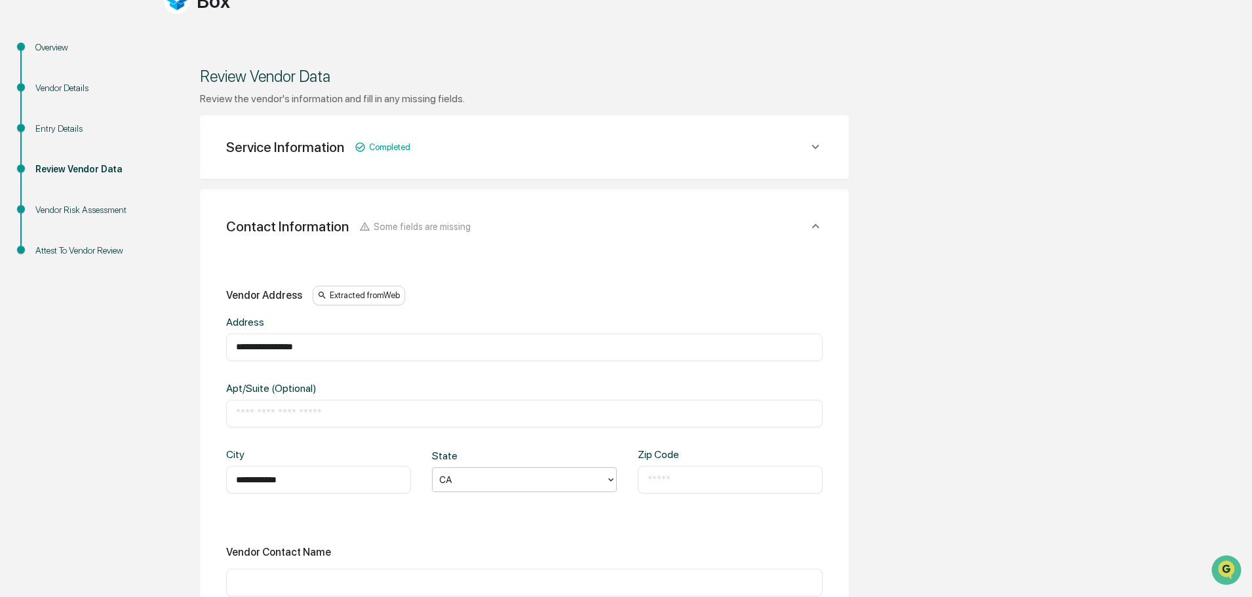
click at [658, 474] on input "text" at bounding box center [730, 479] width 165 height 13
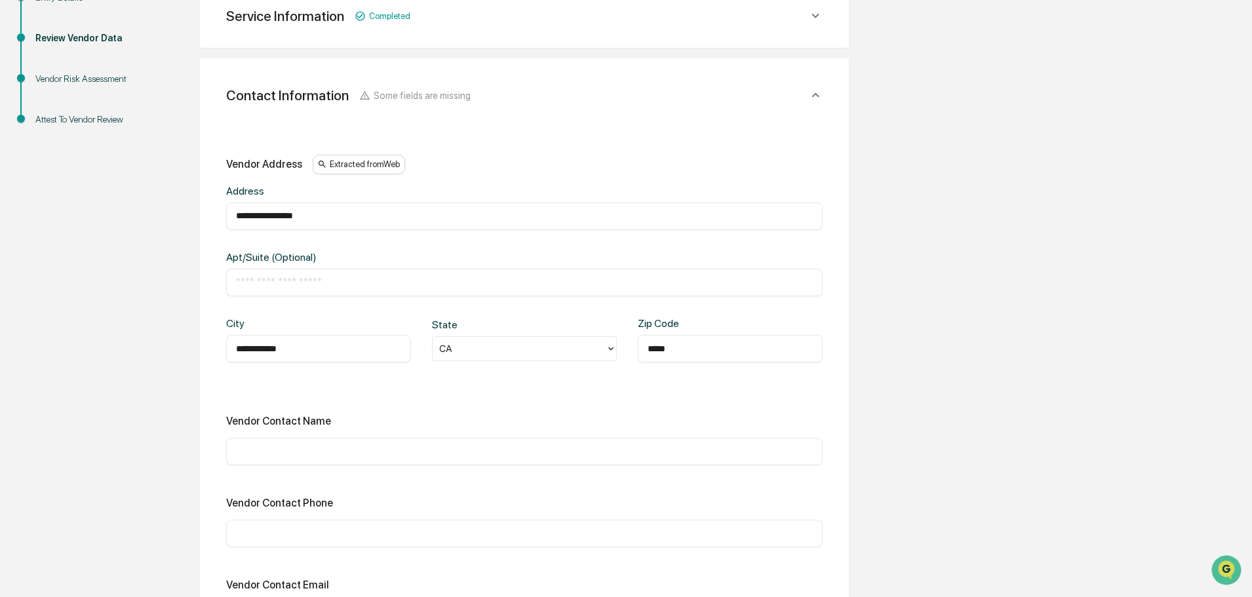
scroll to position [328, 0]
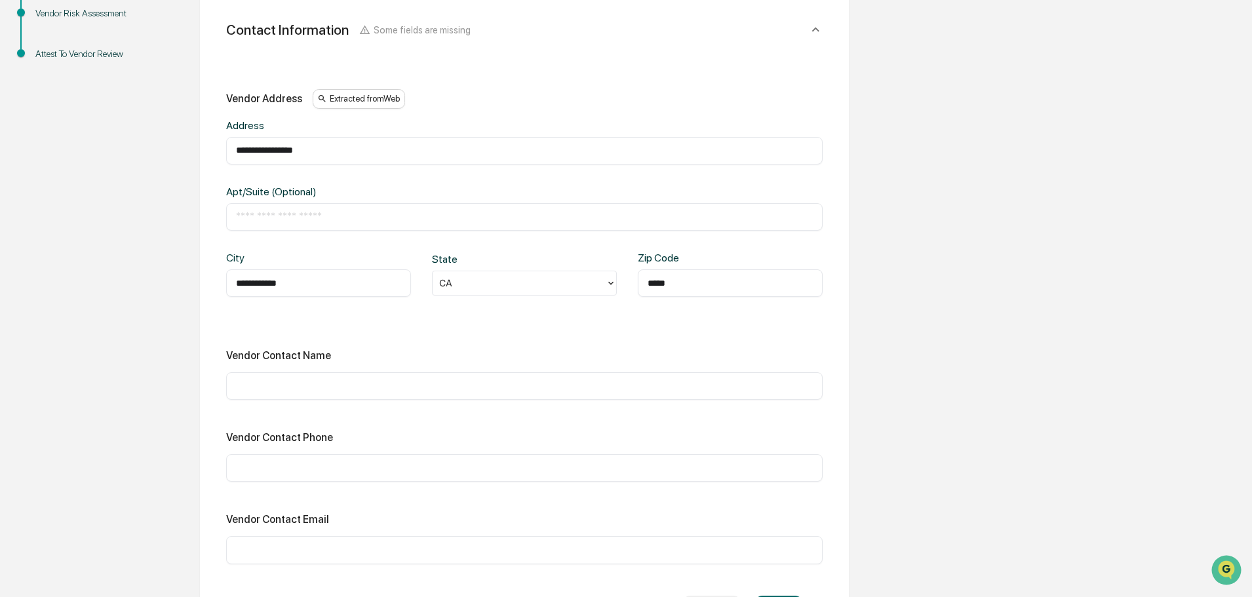
type input "*****"
click at [298, 463] on input "text" at bounding box center [524, 467] width 577 height 13
type input "**********"
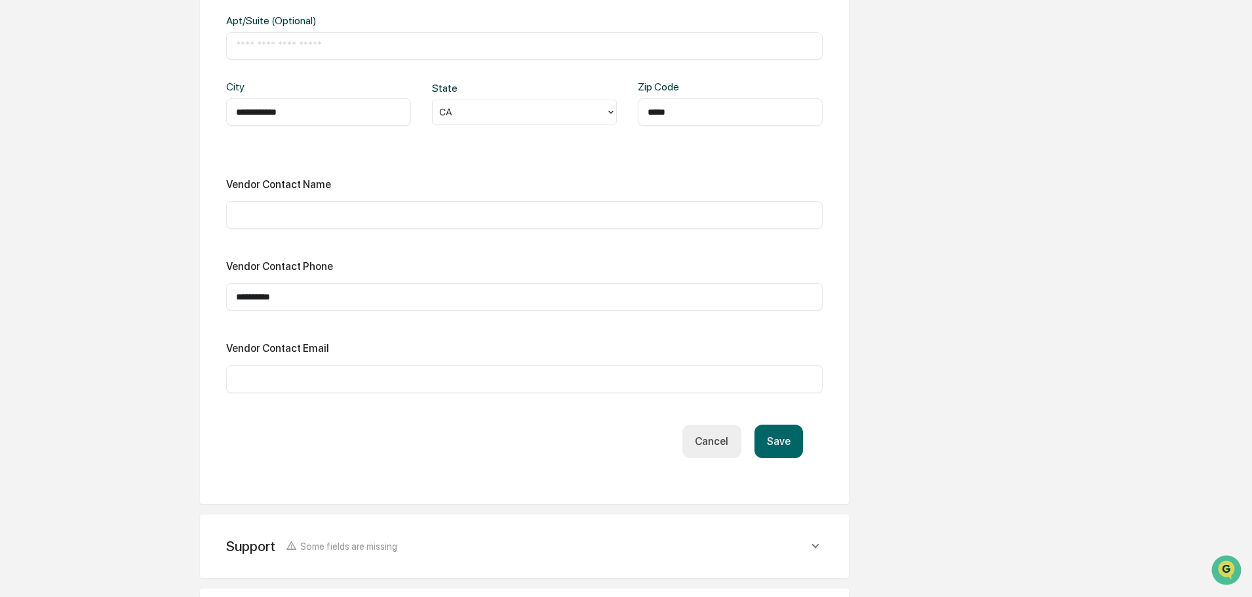
scroll to position [590, 0]
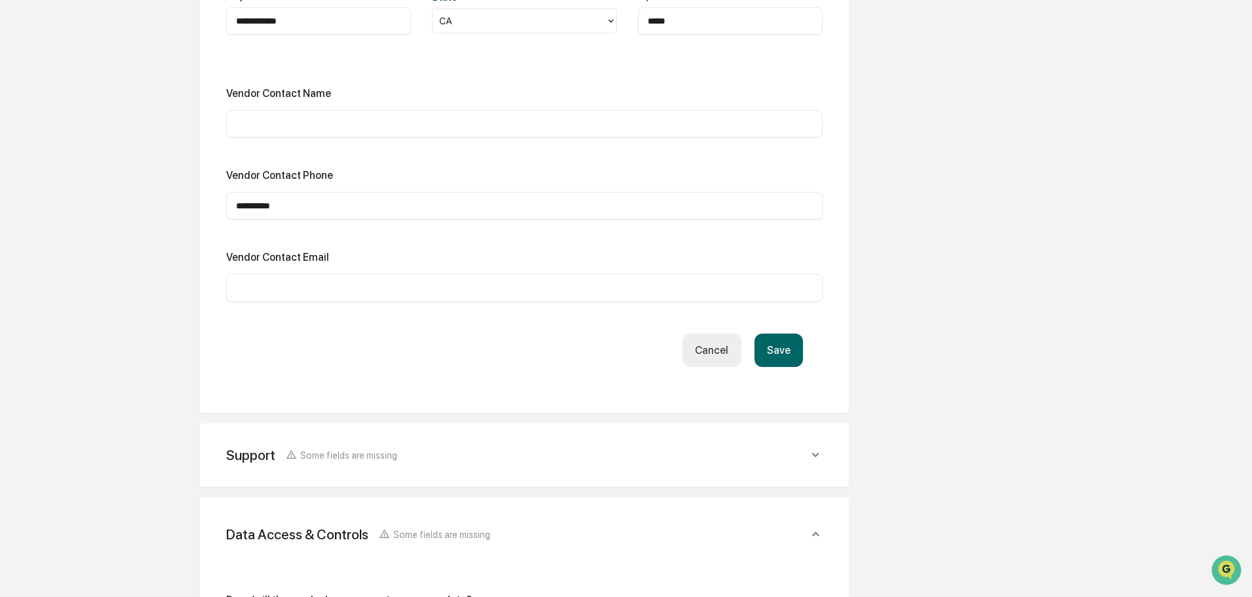
click at [772, 347] on button "Save" at bounding box center [778, 350] width 48 height 33
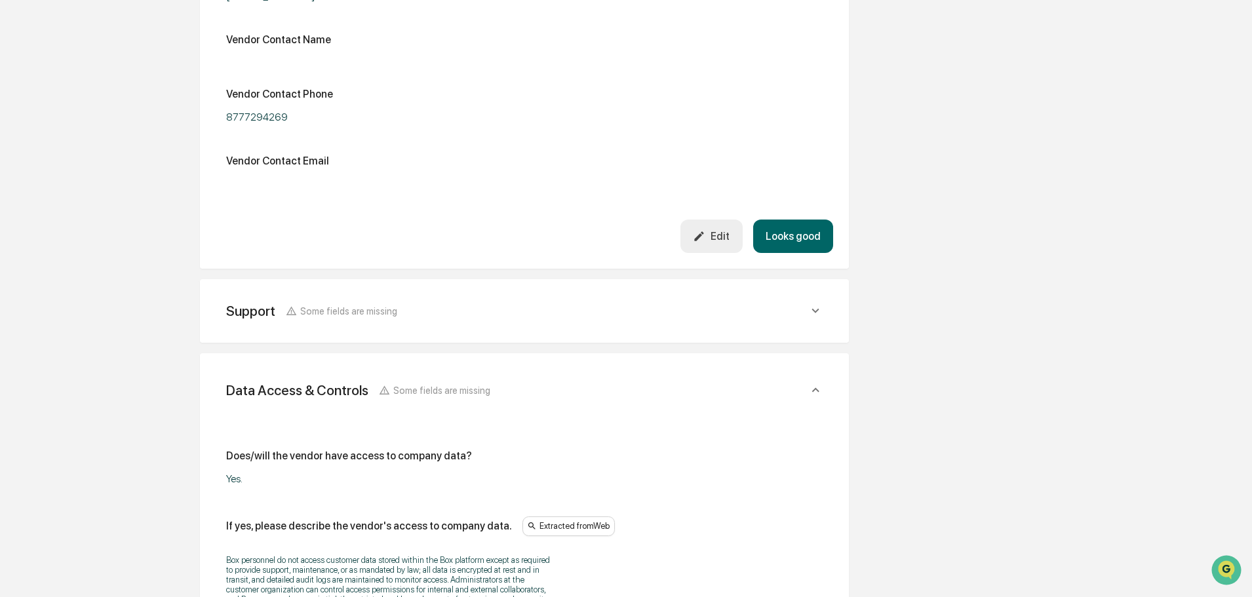
scroll to position [459, 0]
click at [819, 313] on icon at bounding box center [815, 309] width 14 height 14
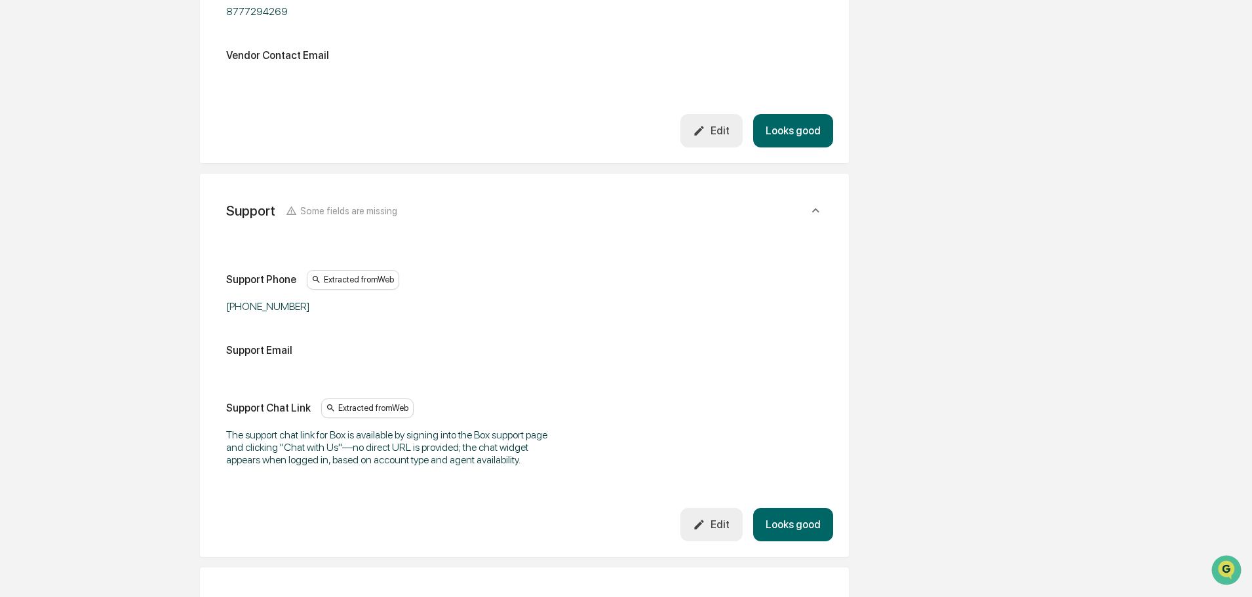
scroll to position [590, 0]
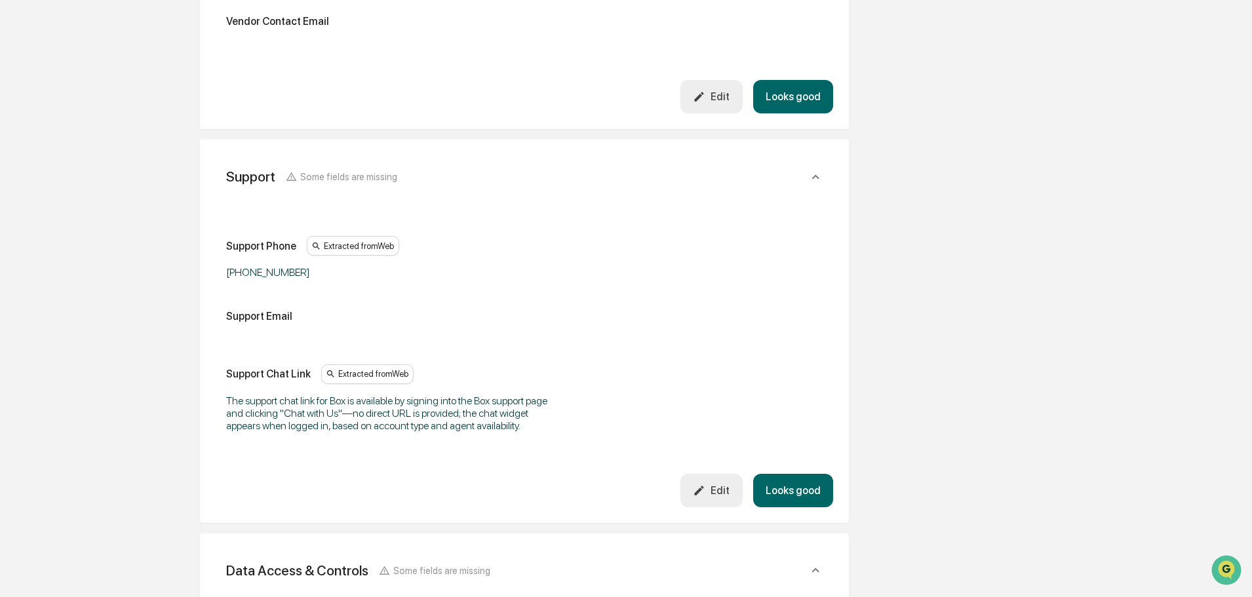
click at [819, 182] on icon at bounding box center [815, 177] width 14 height 14
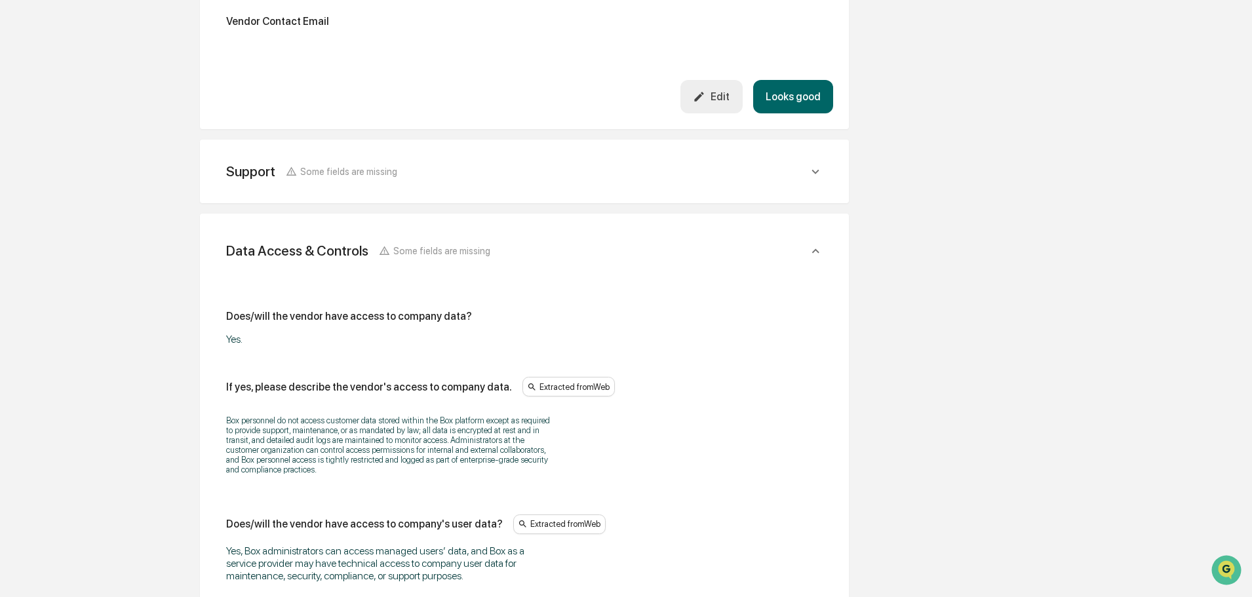
click at [814, 257] on icon at bounding box center [815, 251] width 14 height 14
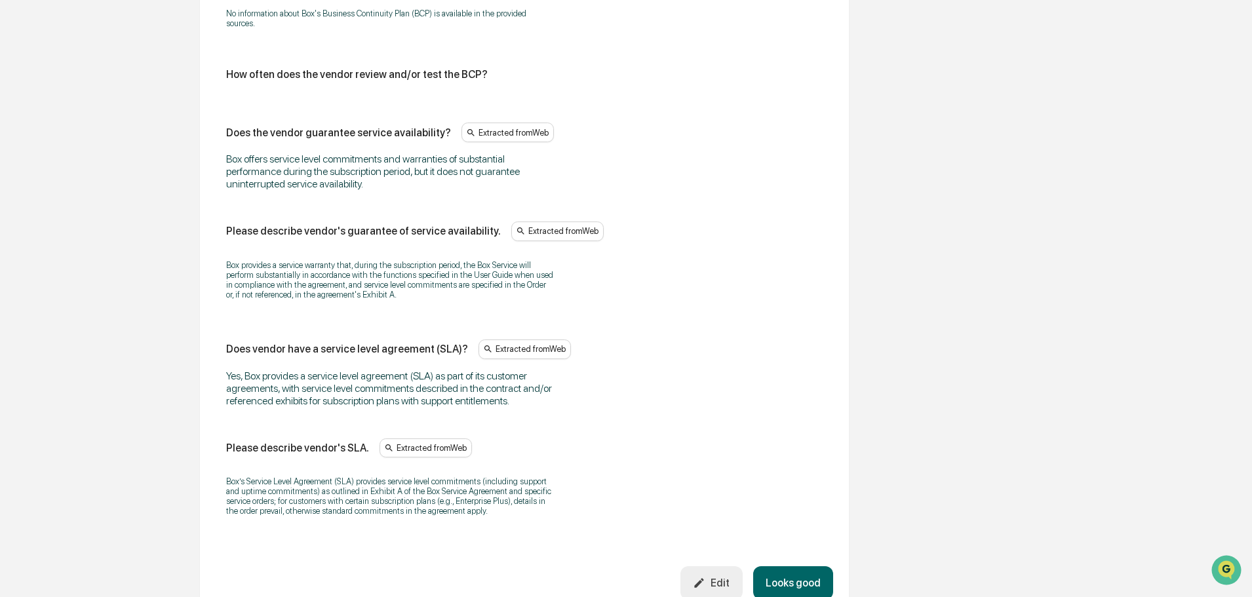
scroll to position [1792, 0]
